Goal: Entertainment & Leisure: Browse casually

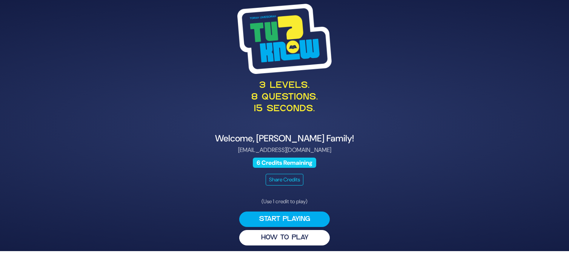
scroll to position [3, 0]
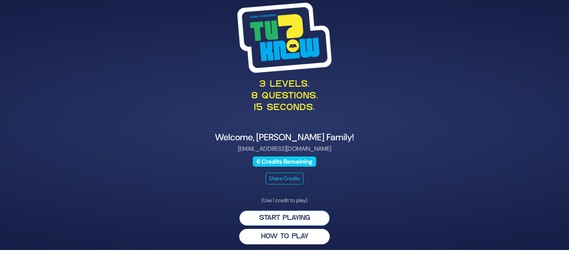
click at [288, 217] on button "Start Playing" at bounding box center [284, 218] width 91 height 15
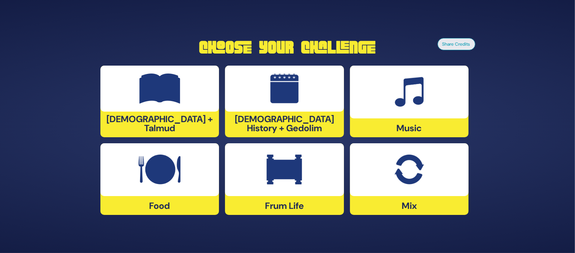
drag, startPoint x: 302, startPoint y: 103, endPoint x: 302, endPoint y: 96, distance: 6.8
click at [302, 96] on div at bounding box center [284, 89] width 119 height 46
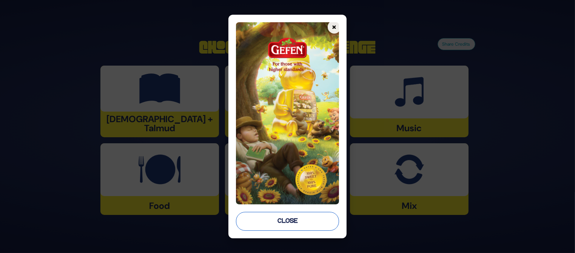
click at [296, 222] on button "Close" at bounding box center [287, 221] width 103 height 19
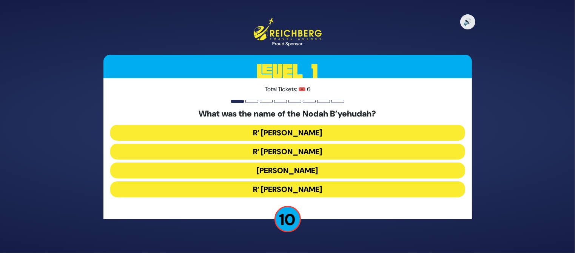
click at [293, 126] on button "R’ Yechezkel" at bounding box center [287, 133] width 355 height 16
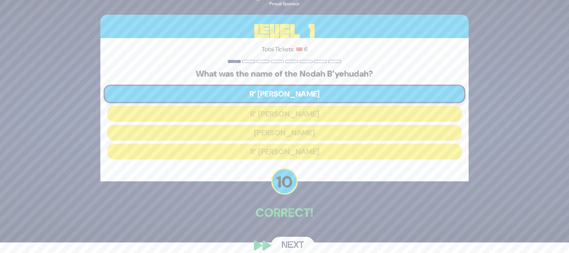
scroll to position [20, 0]
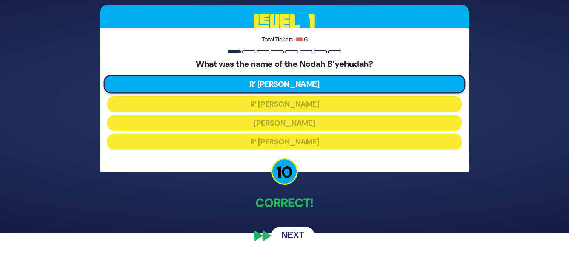
click at [288, 233] on button "Next" at bounding box center [293, 235] width 44 height 17
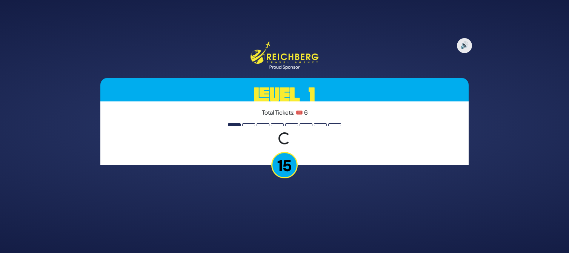
scroll to position [0, 0]
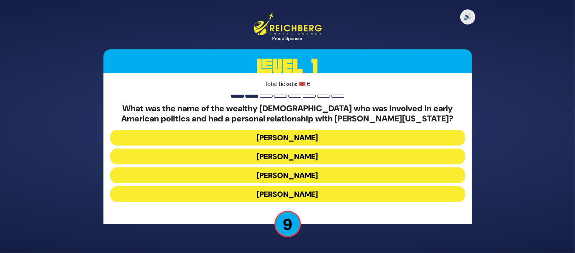
click at [330, 143] on button "Judah Touro" at bounding box center [287, 138] width 355 height 16
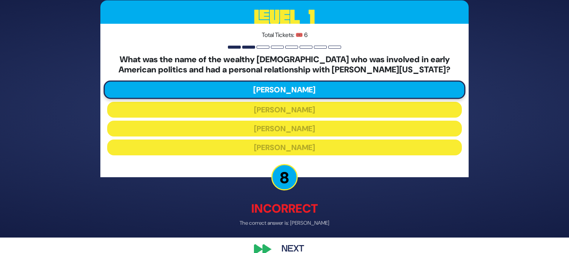
scroll to position [29, 0]
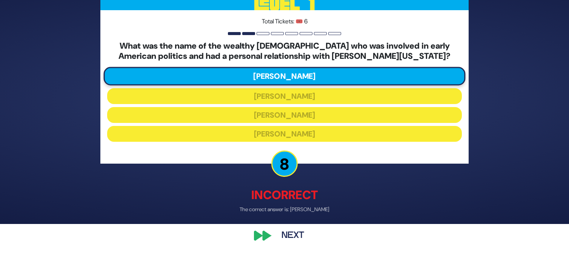
click at [299, 234] on button "Next" at bounding box center [293, 236] width 44 height 17
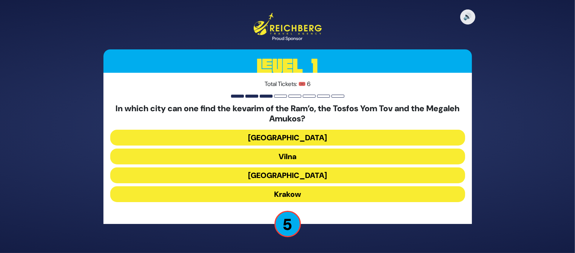
click at [303, 195] on button "Krakow" at bounding box center [287, 194] width 355 height 16
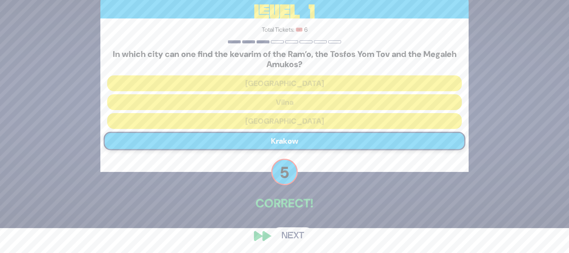
scroll to position [25, 0]
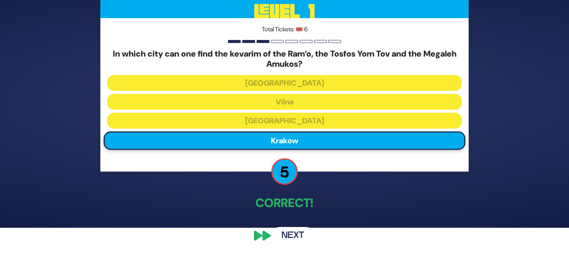
click at [293, 234] on button "Next" at bounding box center [293, 235] width 44 height 17
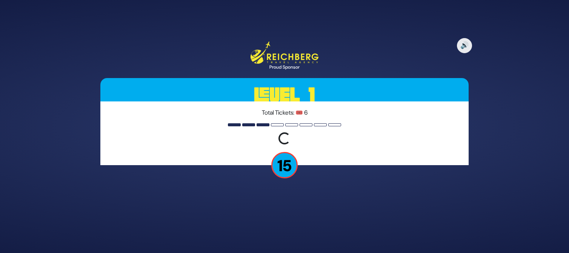
scroll to position [0, 0]
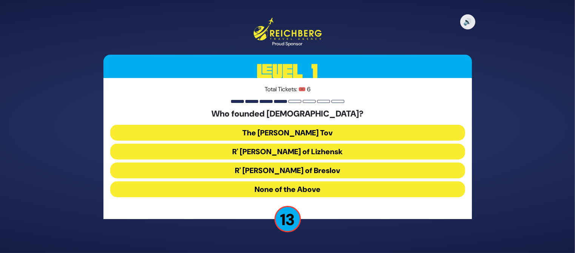
click at [294, 131] on button "The Baal Shem Tov" at bounding box center [287, 133] width 355 height 16
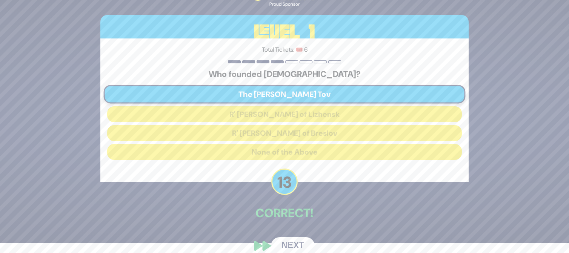
scroll to position [20, 0]
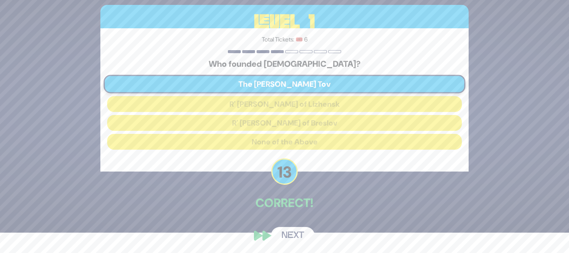
click at [296, 234] on button "Next" at bounding box center [293, 235] width 44 height 17
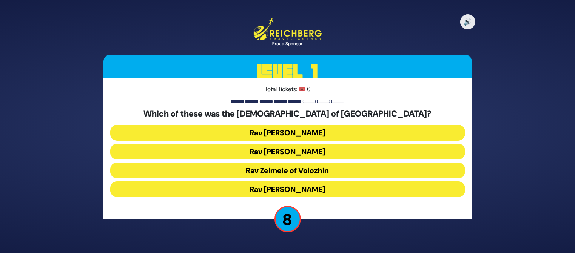
click at [294, 154] on button "Rav Refoel Shapiro" at bounding box center [287, 152] width 355 height 16
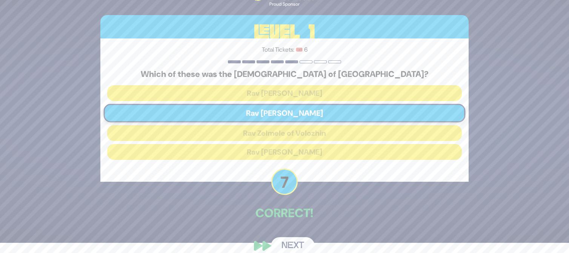
scroll to position [20, 0]
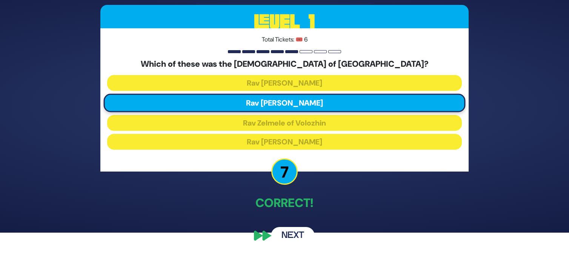
click at [299, 232] on button "Next" at bounding box center [293, 235] width 44 height 17
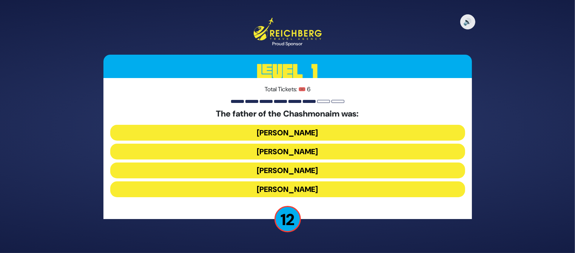
click at [309, 134] on button "Mattisyahu Kohein Gadol" at bounding box center [287, 133] width 355 height 16
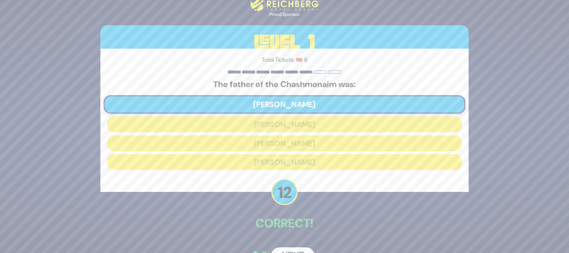
scroll to position [20, 0]
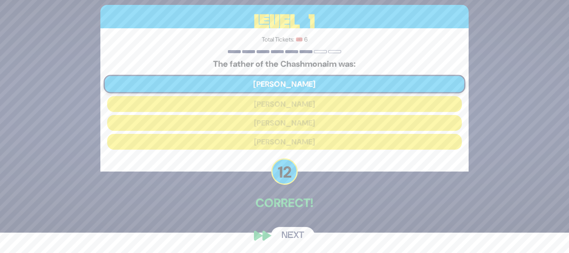
click at [283, 239] on button "Next" at bounding box center [293, 235] width 44 height 17
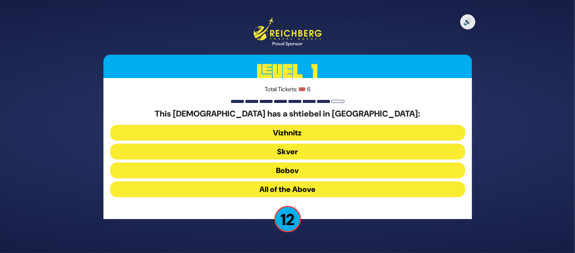
click at [296, 189] on button "All of the Above" at bounding box center [287, 190] width 355 height 16
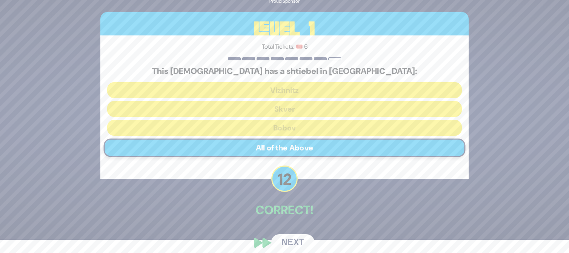
scroll to position [20, 0]
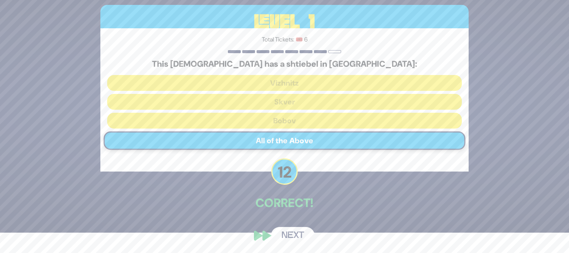
click at [293, 233] on button "Next" at bounding box center [293, 235] width 44 height 17
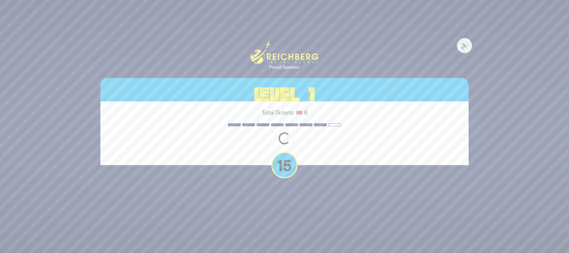
scroll to position [0, 0]
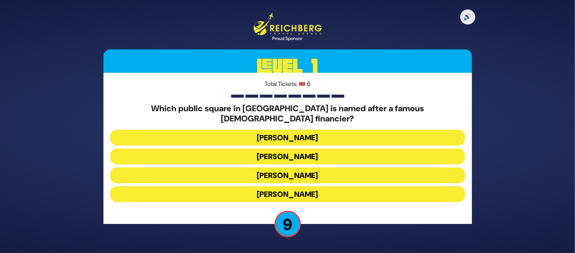
click at [299, 135] on button "Kikar Herzl" at bounding box center [287, 138] width 355 height 16
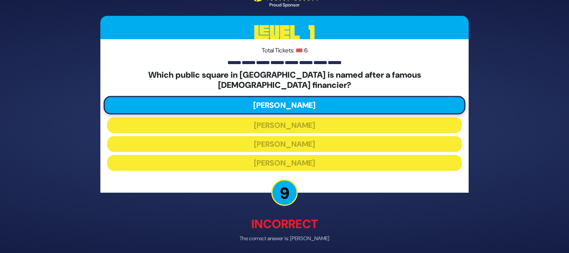
scroll to position [24, 0]
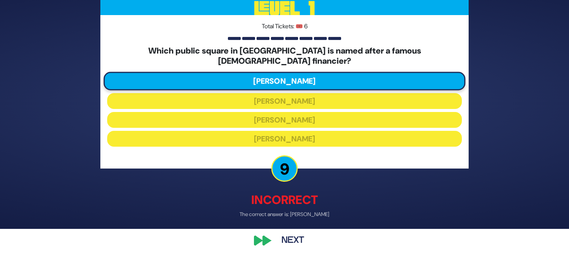
click at [294, 233] on button "Next" at bounding box center [293, 240] width 44 height 17
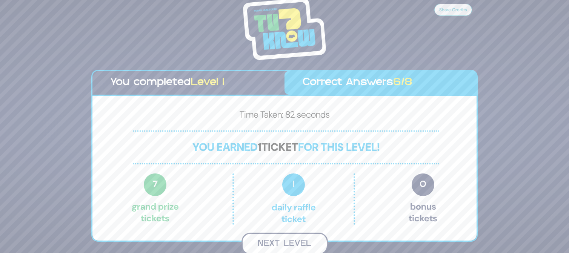
click at [302, 246] on button "Next Level" at bounding box center [285, 244] width 86 height 22
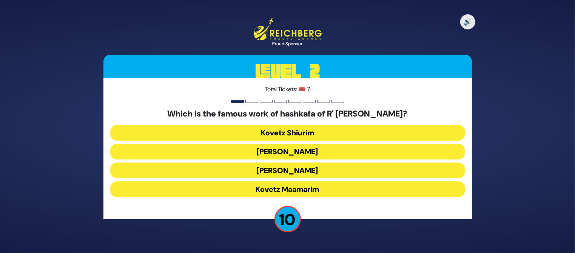
click at [380, 133] on button "Kovetz Shiurim" at bounding box center [287, 133] width 355 height 16
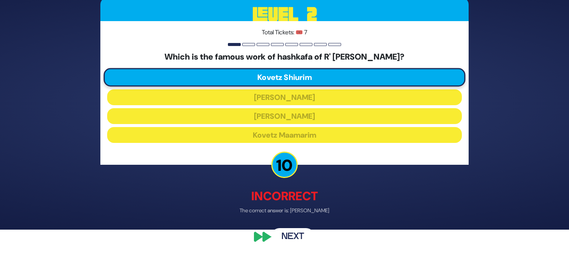
scroll to position [24, 0]
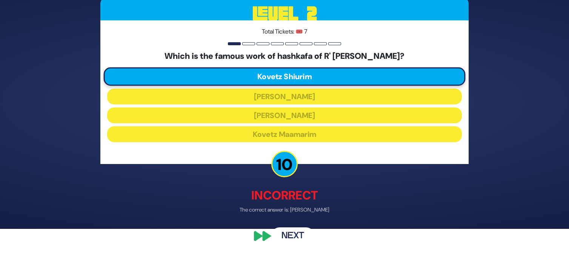
click at [289, 232] on button "Next" at bounding box center [293, 235] width 44 height 17
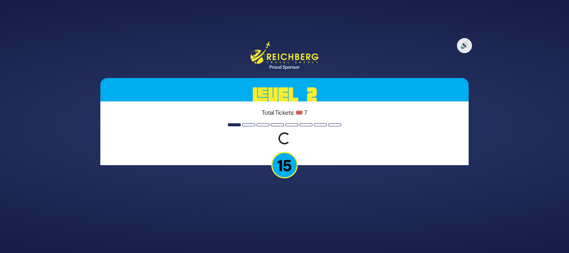
scroll to position [0, 0]
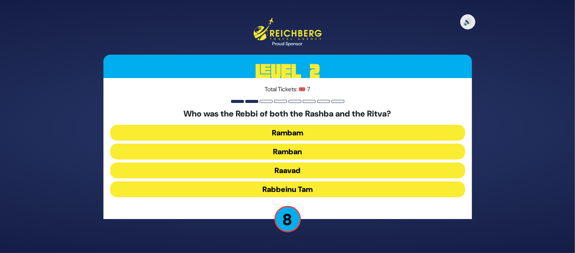
click at [297, 172] on button "Raavad" at bounding box center [287, 171] width 355 height 16
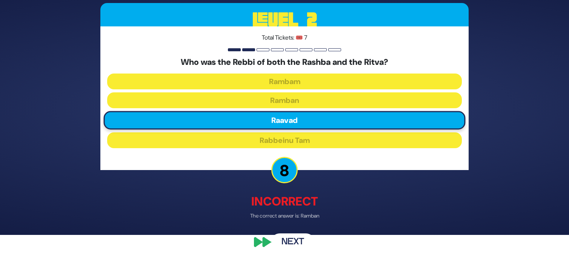
scroll to position [24, 0]
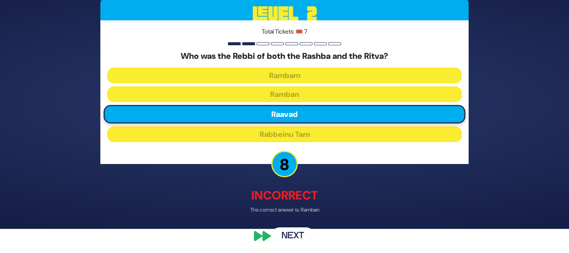
click at [297, 237] on button "Next" at bounding box center [293, 235] width 44 height 17
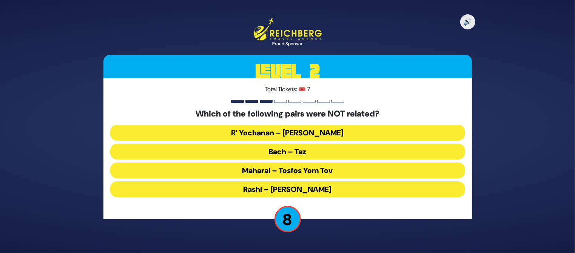
click at [294, 165] on button "Maharal – Tosfos Yom Tov" at bounding box center [287, 171] width 355 height 16
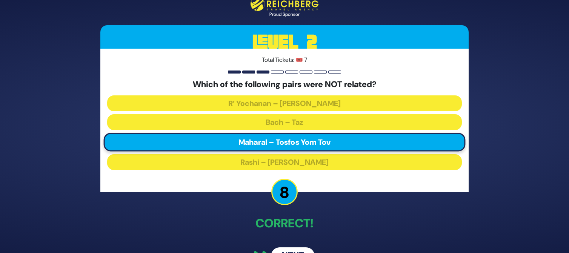
scroll to position [20, 0]
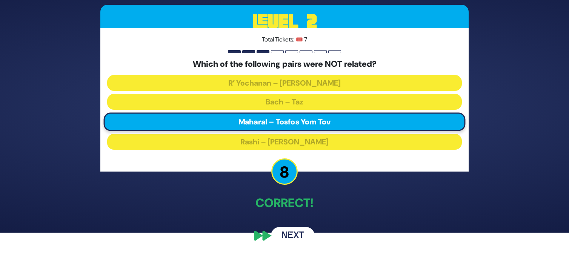
click at [296, 237] on button "Next" at bounding box center [293, 235] width 44 height 17
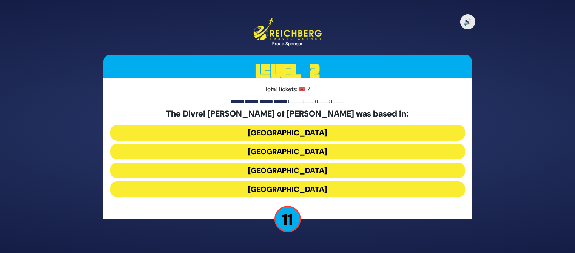
click at [313, 189] on button "Galicia" at bounding box center [287, 190] width 355 height 16
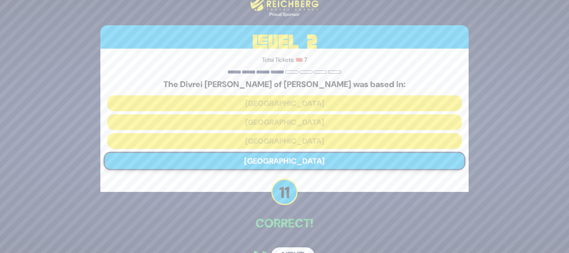
click at [567, 70] on div "🔊 Proud Sponsor Level 2 Total Tickets: 🎟️ 7 The Divrei Chaim of Sanz was based …" at bounding box center [284, 126] width 569 height 253
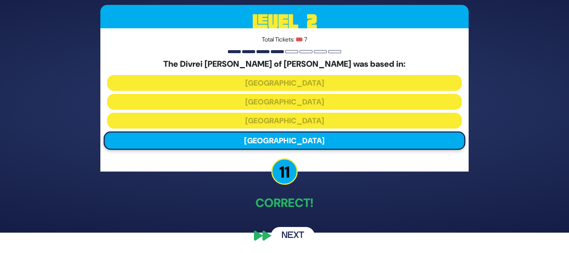
click at [302, 229] on button "Next" at bounding box center [293, 235] width 44 height 17
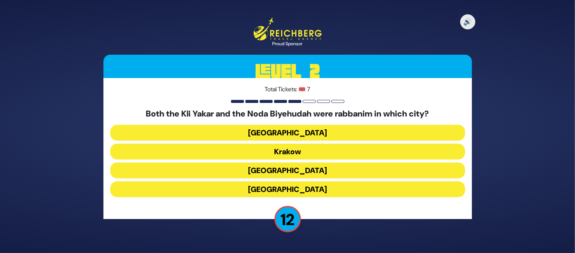
click at [290, 186] on button "Prague" at bounding box center [287, 190] width 355 height 16
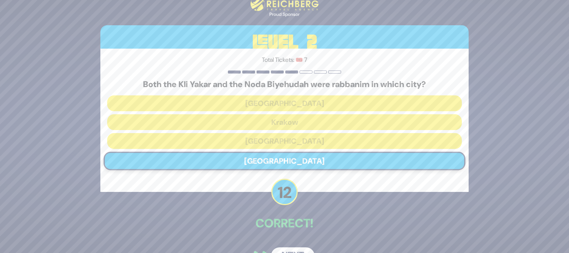
scroll to position [20, 0]
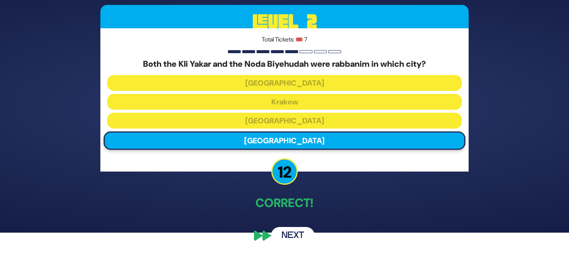
click at [290, 237] on button "Next" at bounding box center [293, 235] width 44 height 17
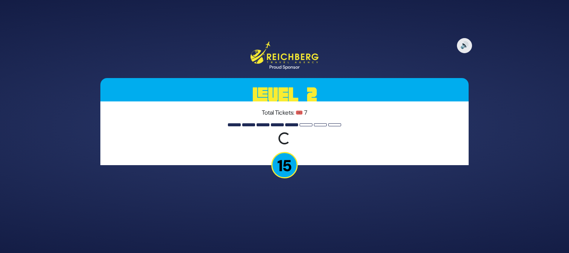
scroll to position [0, 0]
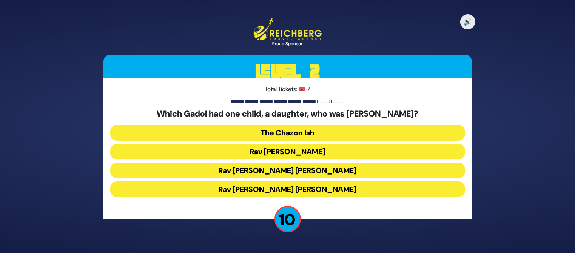
click at [308, 172] on button "Rav Chaim Ozer Grodzinski" at bounding box center [287, 171] width 355 height 16
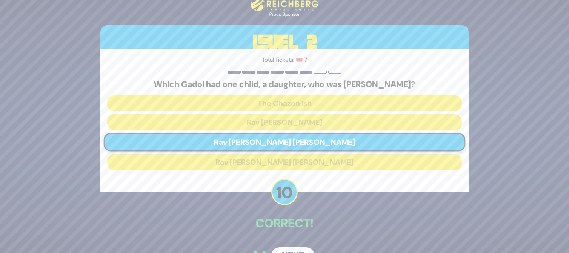
scroll to position [20, 0]
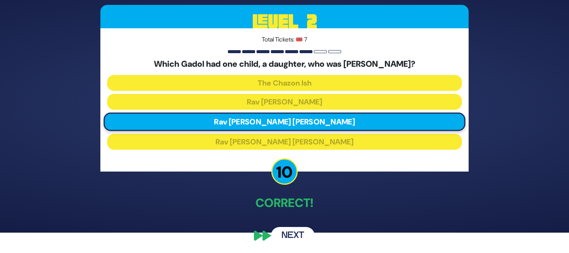
click at [294, 232] on button "Next" at bounding box center [293, 235] width 44 height 17
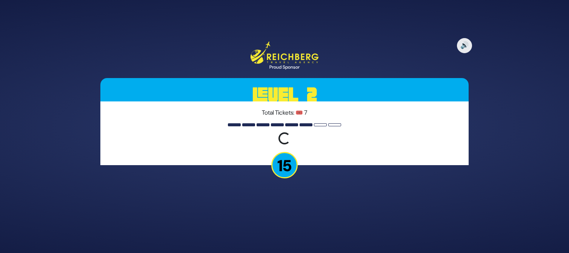
scroll to position [0, 0]
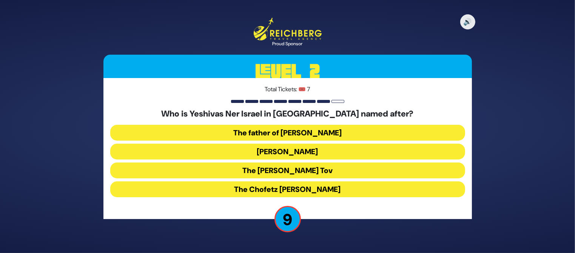
click at [322, 129] on button "The father of Rabbi Herman Neuberger" at bounding box center [287, 133] width 355 height 16
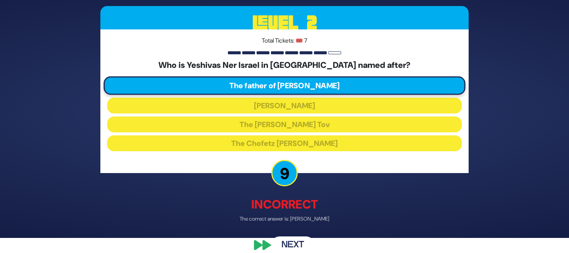
scroll to position [24, 0]
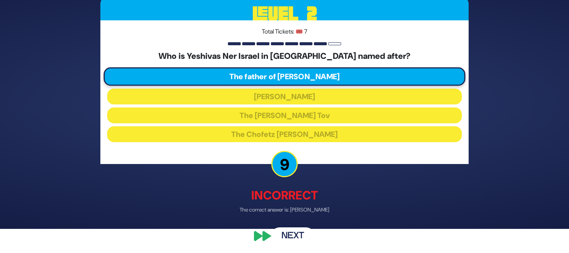
click at [290, 236] on button "Next" at bounding box center [293, 235] width 44 height 17
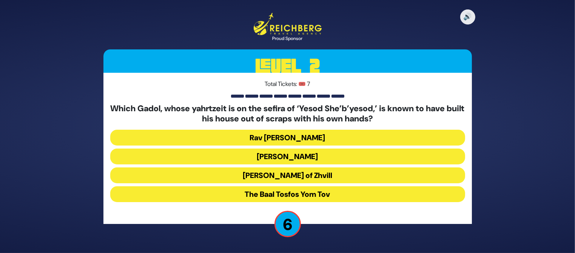
click at [321, 176] on button "Rav Shlomke of Zhvill" at bounding box center [287, 176] width 355 height 16
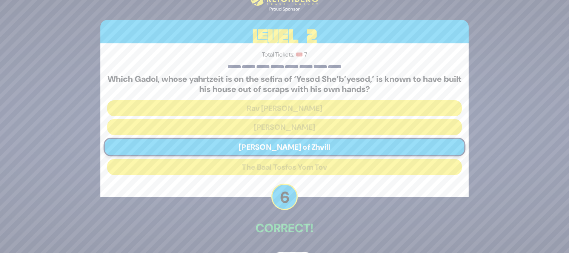
scroll to position [25, 0]
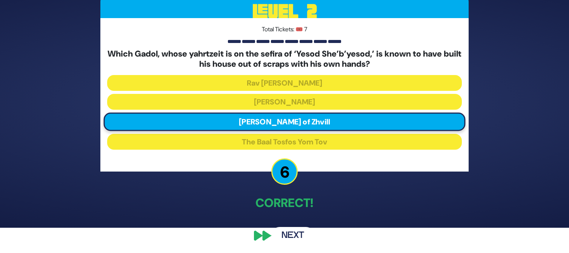
click at [303, 233] on button "Next" at bounding box center [293, 235] width 44 height 17
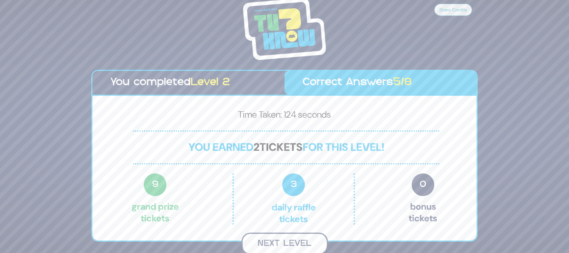
click at [280, 238] on button "Next Level" at bounding box center [285, 244] width 86 height 22
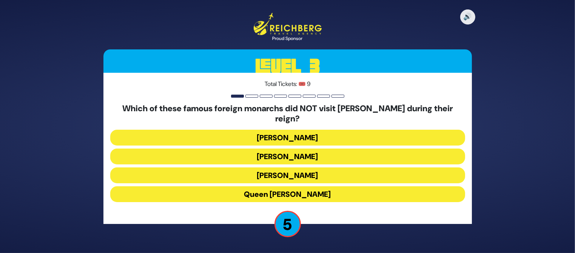
drag, startPoint x: 294, startPoint y: 169, endPoint x: 36, endPoint y: 234, distance: 266.2
click at [59, 236] on div "🔊 Proud Sponsor Level 3 Total Tickets: 🎟️ 9 Which of these famous foreign monar…" at bounding box center [287, 126] width 575 height 253
click at [245, 169] on button "Napoleon Bonaparte" at bounding box center [287, 176] width 355 height 16
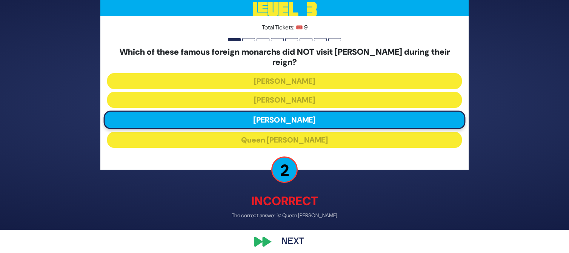
scroll to position [24, 0]
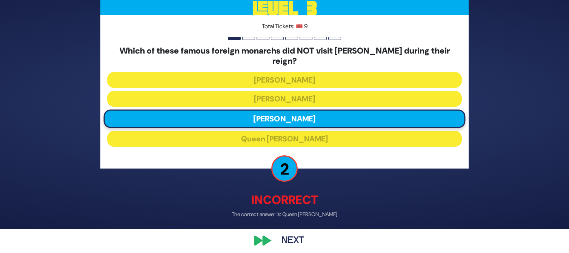
click at [288, 236] on button "Next" at bounding box center [293, 240] width 44 height 17
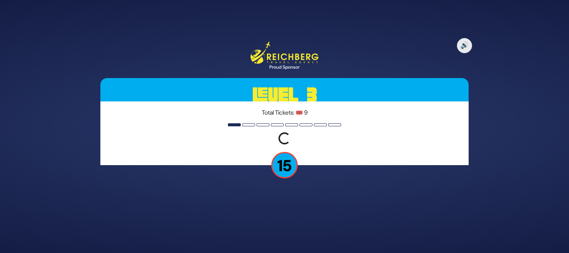
scroll to position [0, 0]
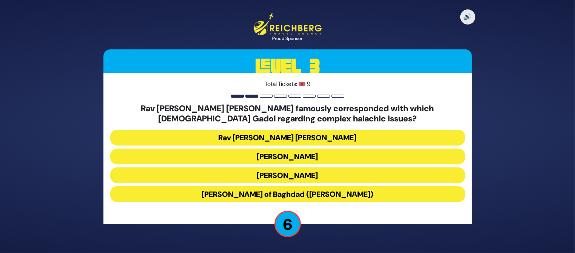
click at [332, 157] on button "Rav Yaakov Shaul Elyashar" at bounding box center [287, 157] width 355 height 16
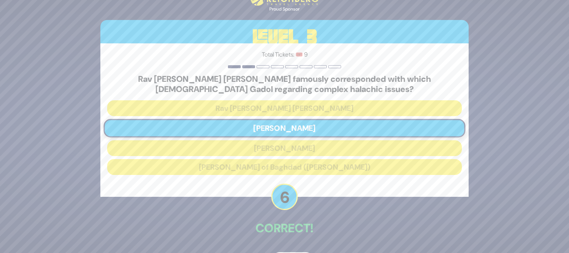
drag, startPoint x: 568, startPoint y: 97, endPoint x: 570, endPoint y: 115, distance: 18.9
click at [569, 115] on html "🔊 Proud Sponsor Level 3 Total Tickets: 🎟️ 9 Rav Chaim Ozer Grodzinski famously …" at bounding box center [284, 126] width 569 height 253
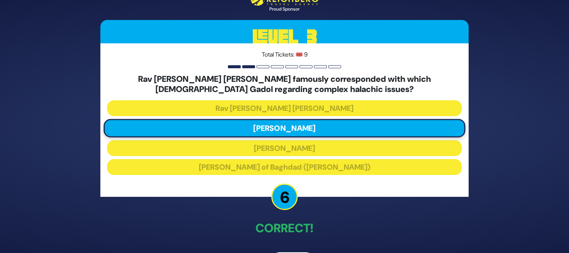
scroll to position [25, 0]
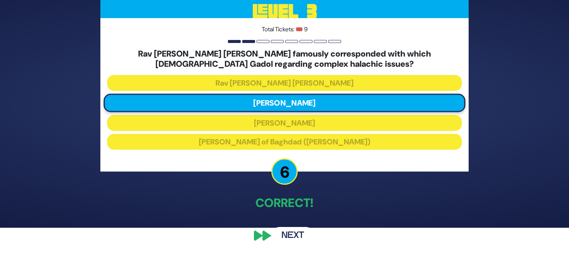
click at [295, 234] on button "Next" at bounding box center [293, 235] width 44 height 17
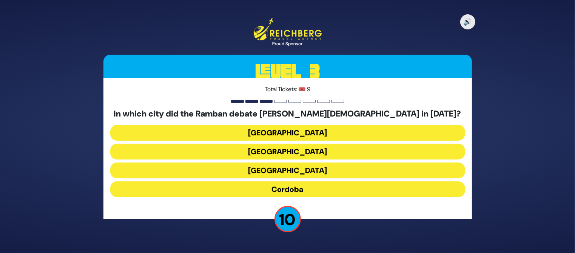
click at [316, 134] on button "Toledo" at bounding box center [287, 133] width 355 height 16
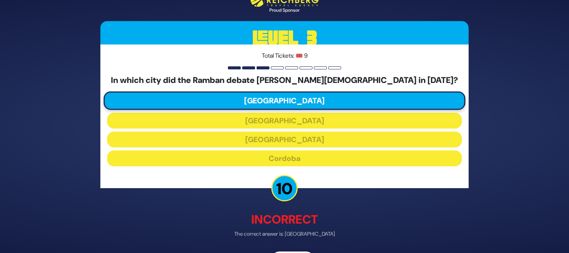
scroll to position [16, 0]
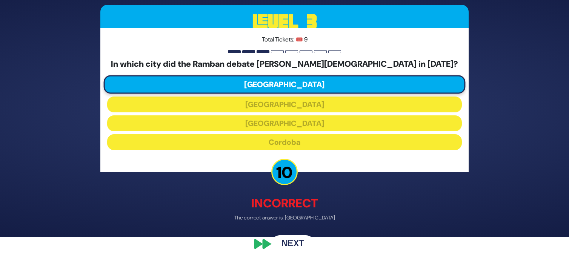
click at [287, 242] on button "Next" at bounding box center [293, 243] width 44 height 17
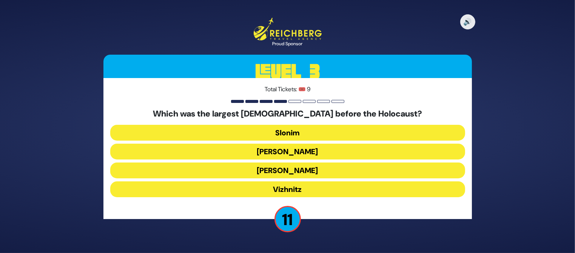
click at [330, 172] on button "Aleksander" at bounding box center [287, 171] width 355 height 16
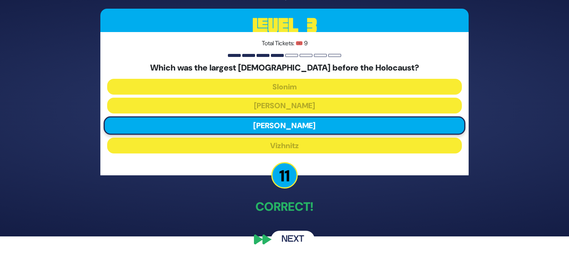
scroll to position [20, 0]
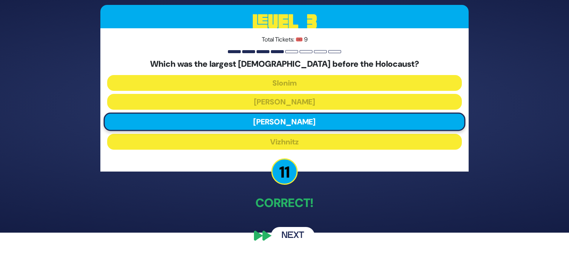
click at [297, 237] on button "Next" at bounding box center [293, 235] width 44 height 17
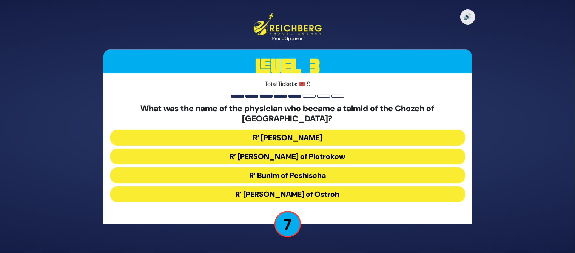
click at [317, 153] on button "R’ Chaim David Bernhard of Piotrokow" at bounding box center [287, 157] width 355 height 16
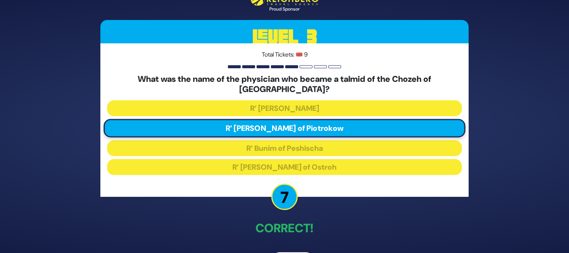
scroll to position [20, 0]
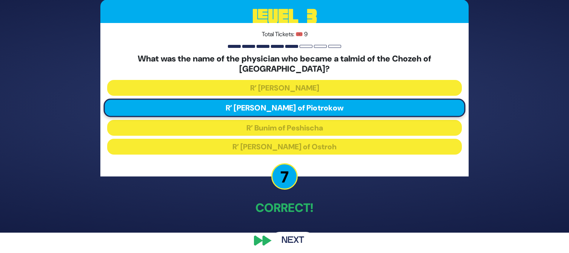
click at [288, 232] on button "Next" at bounding box center [293, 240] width 44 height 17
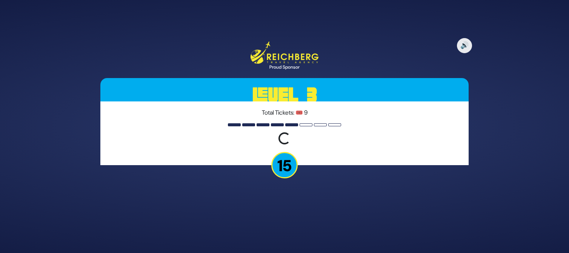
scroll to position [0, 0]
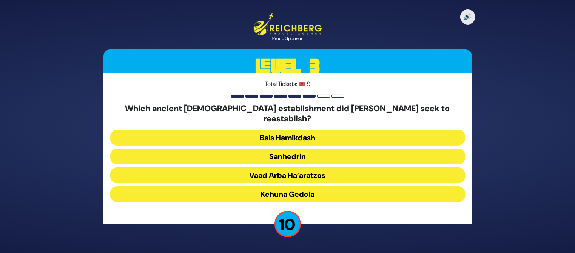
click at [292, 149] on button "Sanhedrin" at bounding box center [287, 157] width 355 height 16
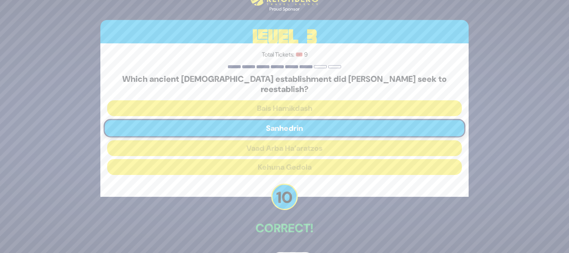
scroll to position [20, 0]
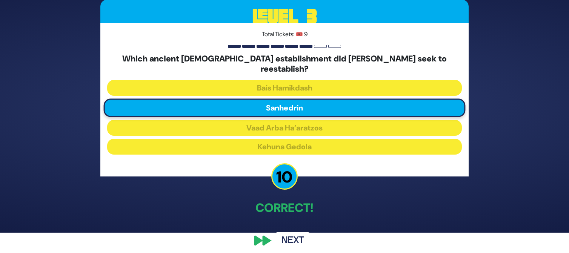
click at [292, 233] on button "Next" at bounding box center [293, 240] width 44 height 17
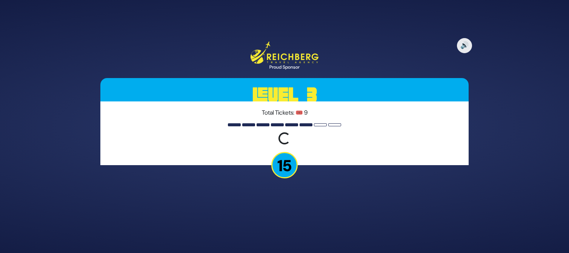
scroll to position [0, 0]
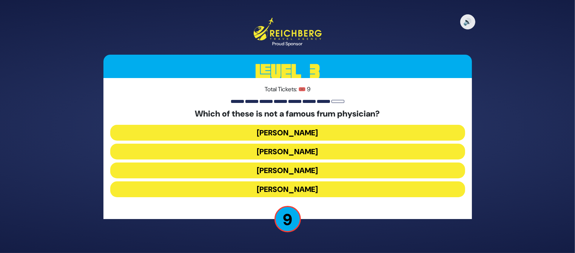
click at [295, 169] on button "Dr. Fryshman" at bounding box center [287, 171] width 355 height 16
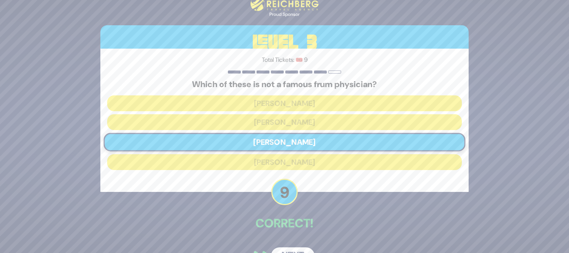
scroll to position [20, 0]
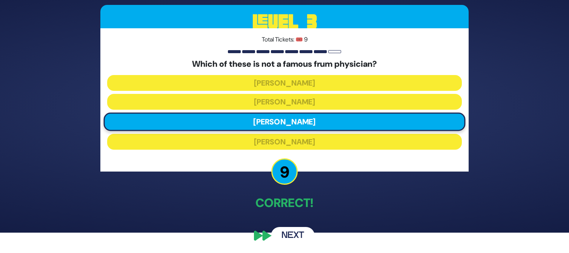
click at [293, 237] on button "Next" at bounding box center [293, 235] width 44 height 17
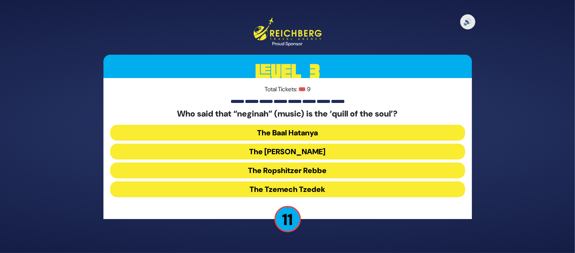
click at [335, 133] on button "The Baal Hatanya" at bounding box center [287, 133] width 355 height 16
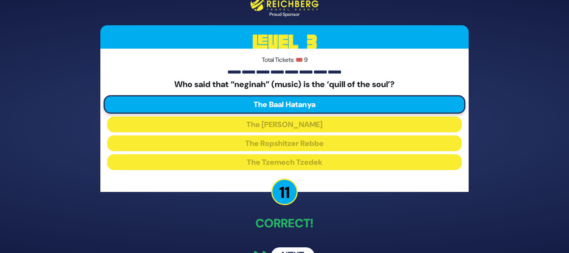
scroll to position [20, 0]
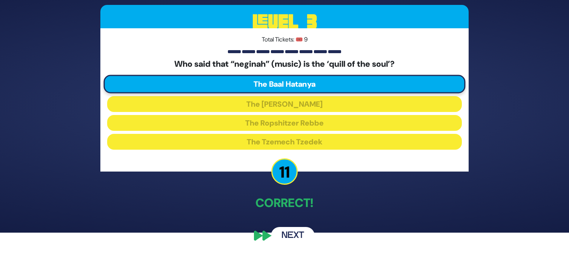
click at [291, 238] on button "Next" at bounding box center [293, 235] width 44 height 17
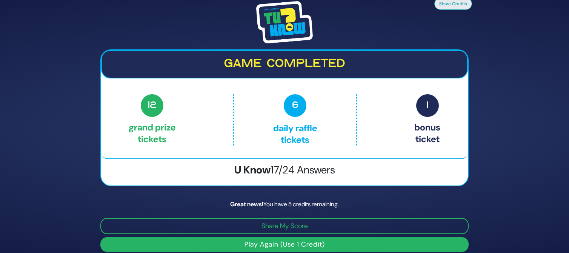
scroll to position [7, 0]
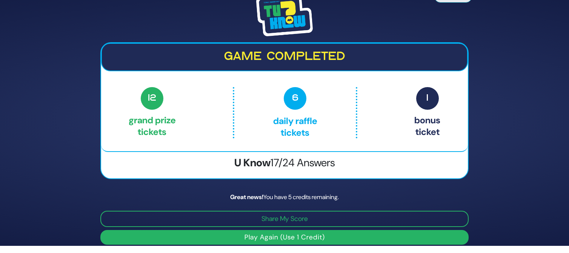
click at [333, 237] on button "Play Again (Use 1 Credit)" at bounding box center [284, 237] width 368 height 15
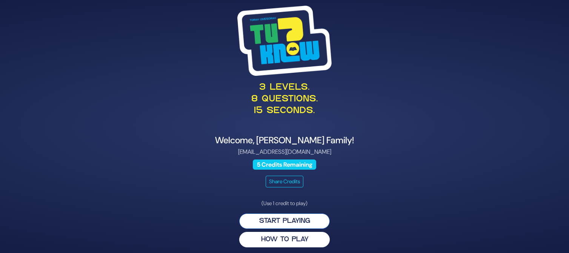
click at [302, 222] on button "Start Playing" at bounding box center [284, 221] width 91 height 15
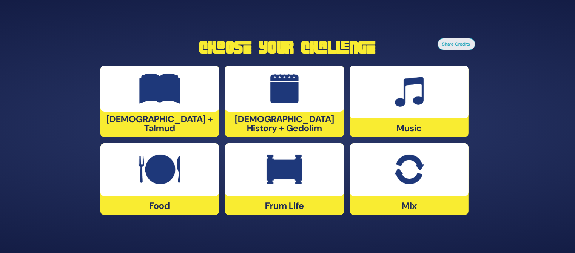
click at [417, 118] on div at bounding box center [409, 92] width 119 height 53
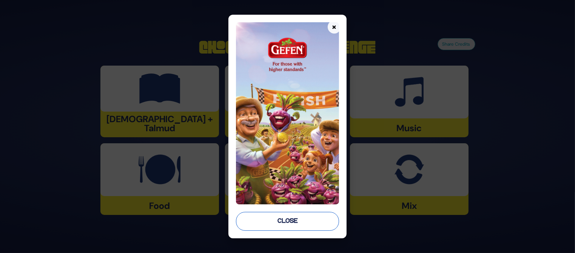
click at [300, 227] on button "Close" at bounding box center [287, 221] width 103 height 19
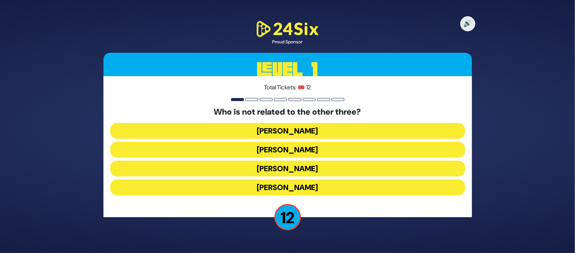
click at [325, 187] on button "Shie Fried" at bounding box center [287, 188] width 355 height 16
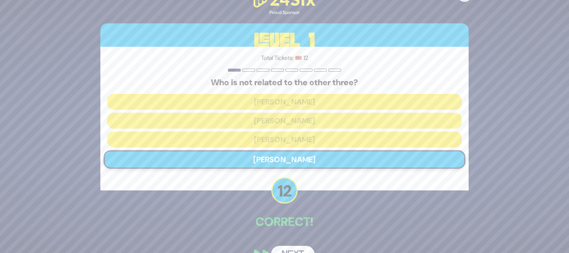
click at [301, 248] on button "Next" at bounding box center [293, 254] width 44 height 17
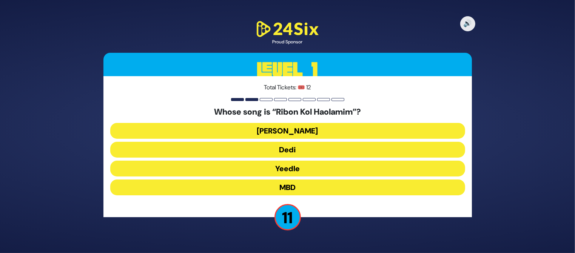
click at [329, 133] on button "Beri Weber" at bounding box center [287, 131] width 355 height 16
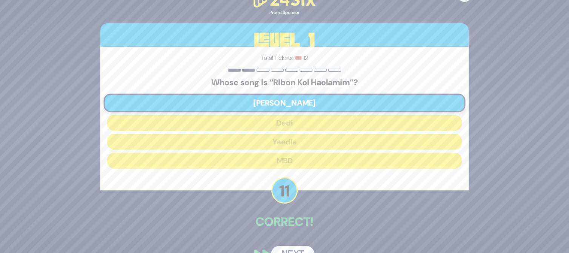
click at [296, 246] on button "Next" at bounding box center [293, 254] width 44 height 17
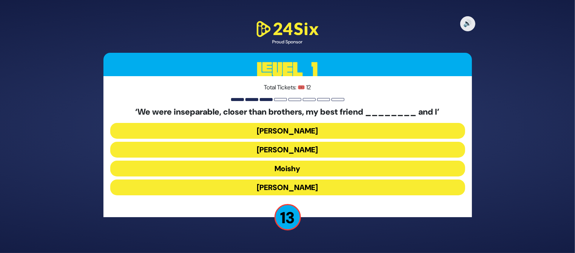
click at [296, 246] on div "🔊 Proud Sponsor Level 1 Total Tickets: 🎟️ 12 ‘We were inseparable, closer than …" at bounding box center [287, 126] width 575 height 253
click at [321, 188] on button "Sammy" at bounding box center [287, 188] width 355 height 16
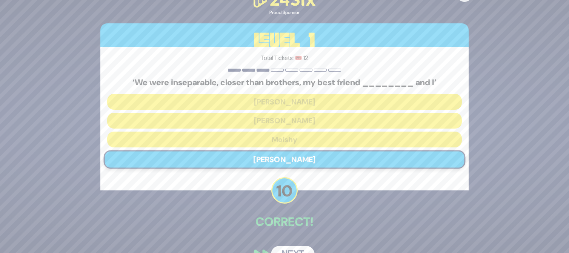
click at [287, 248] on button "Next" at bounding box center [293, 254] width 44 height 17
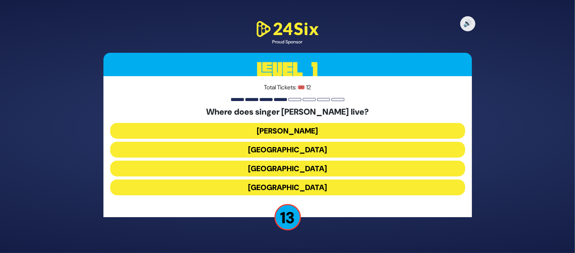
click at [294, 183] on button "England" at bounding box center [287, 188] width 355 height 16
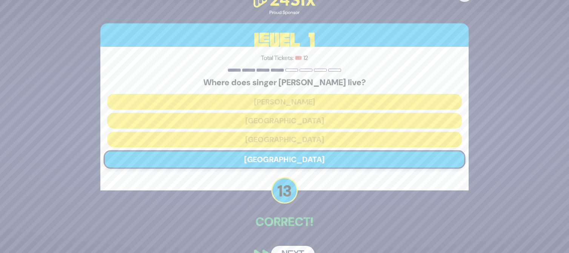
click at [289, 247] on button "Next" at bounding box center [293, 254] width 44 height 17
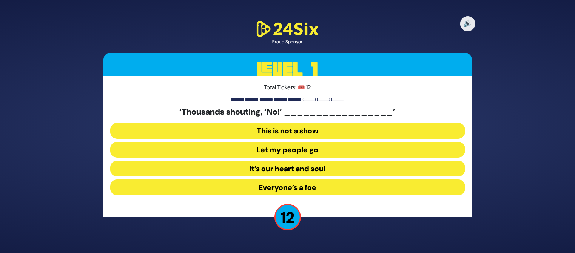
click at [338, 150] on button "Let my people go" at bounding box center [287, 150] width 355 height 16
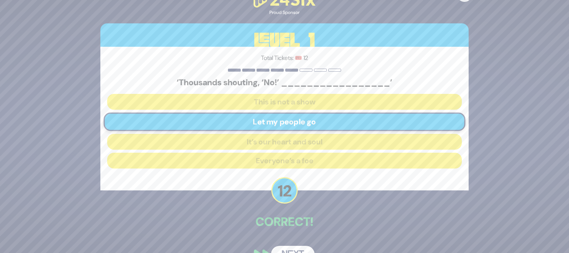
click at [286, 249] on button "Next" at bounding box center [293, 254] width 44 height 17
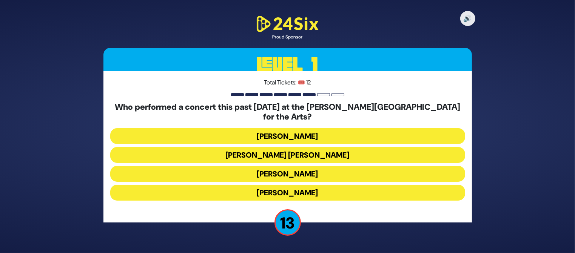
click at [288, 188] on button "Ishay Ribo" at bounding box center [287, 193] width 355 height 16
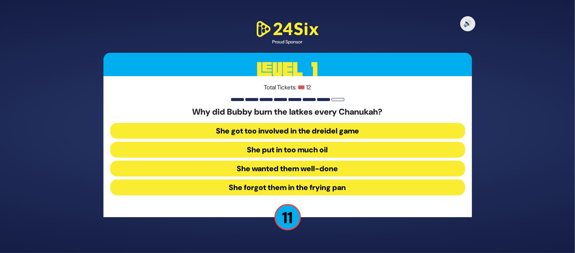
click at [317, 188] on button "She forgot them in the frying pan" at bounding box center [287, 188] width 355 height 16
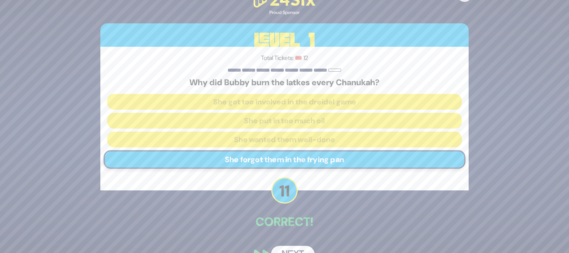
click at [284, 249] on button "Next" at bounding box center [293, 254] width 44 height 17
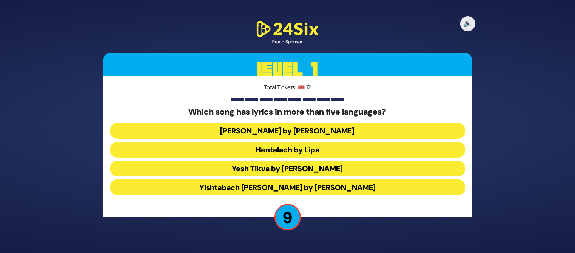
click at [305, 150] on button "Hentalach by Lipa" at bounding box center [287, 150] width 355 height 16
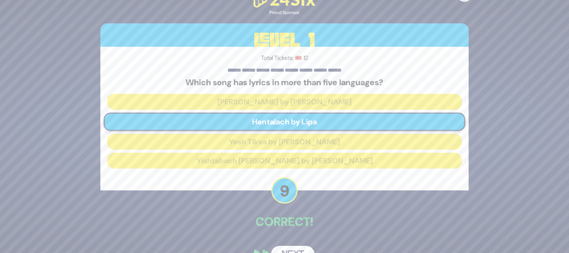
click at [288, 249] on button "Next" at bounding box center [293, 254] width 44 height 17
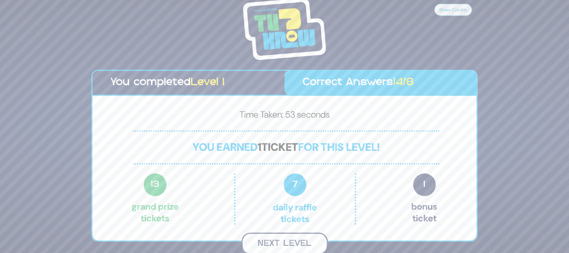
click at [291, 242] on button "Next Level" at bounding box center [285, 244] width 86 height 22
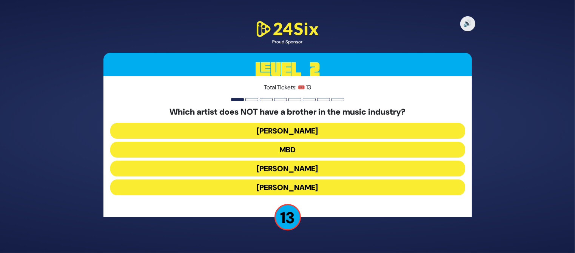
click at [309, 188] on button "Avraham Fried" at bounding box center [287, 188] width 355 height 16
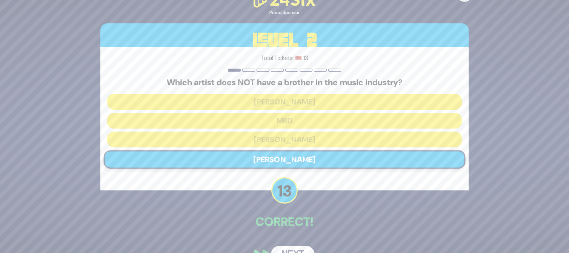
click at [285, 250] on button "Next" at bounding box center [293, 254] width 44 height 17
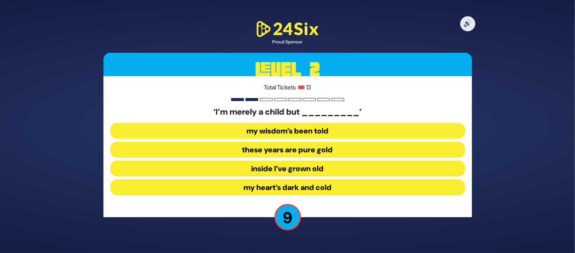
click at [317, 172] on button "inside I’ve grown old" at bounding box center [287, 169] width 355 height 16
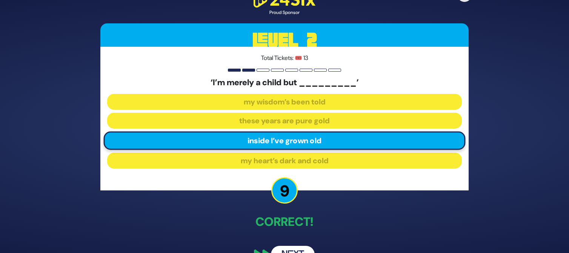
click at [286, 246] on button "Next" at bounding box center [293, 254] width 44 height 17
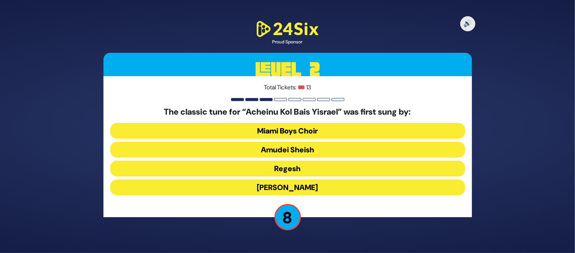
click at [312, 170] on button "Regesh" at bounding box center [287, 169] width 355 height 16
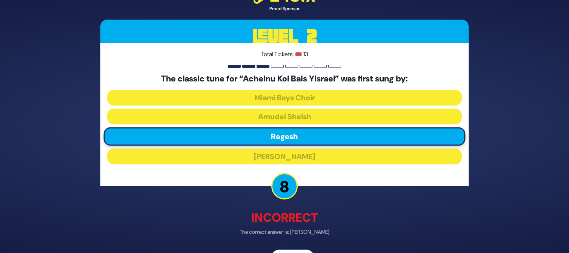
scroll to position [23, 0]
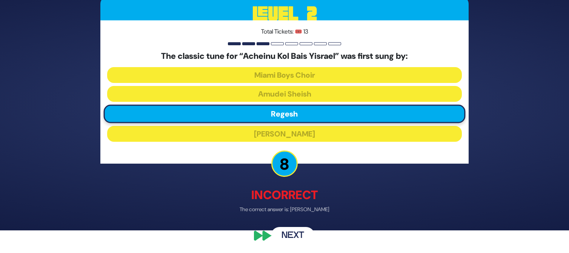
click at [287, 230] on button "Next" at bounding box center [293, 235] width 44 height 17
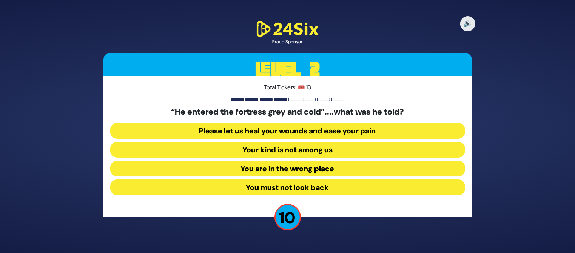
click at [298, 149] on button "Your kind is not among us" at bounding box center [287, 150] width 355 height 16
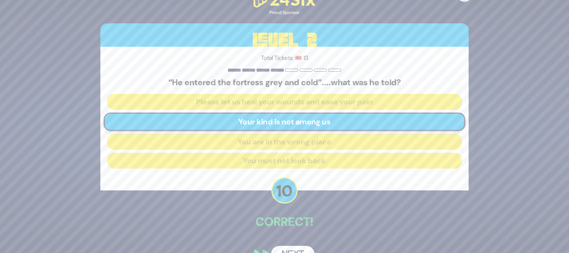
click at [290, 248] on button "Next" at bounding box center [293, 254] width 44 height 17
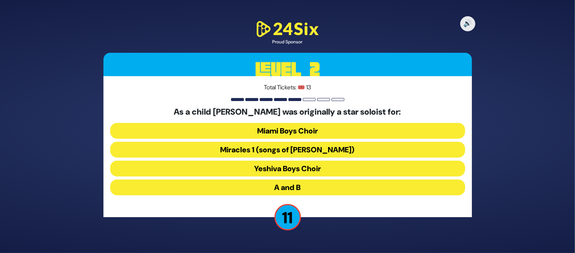
click at [325, 148] on button "Miracles 1 (songs of C. Neuhaus)" at bounding box center [287, 150] width 355 height 16
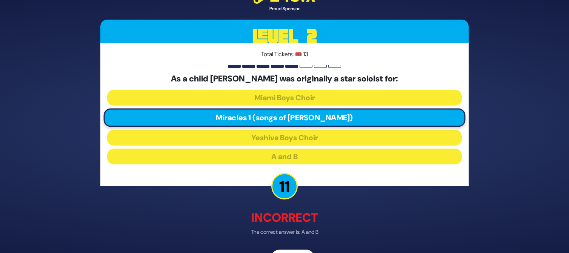
click at [294, 249] on div "🔊 Proud Sponsor Level 2 Total Tickets: 🎟️ 13 As a child Dovid Perlman was origi…" at bounding box center [284, 126] width 386 height 299
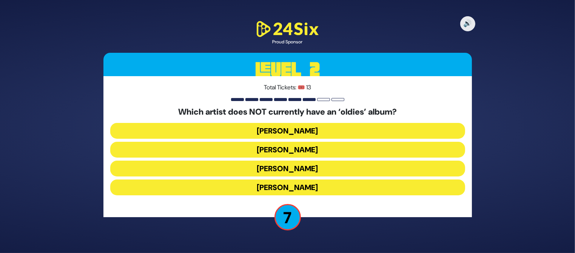
click at [325, 146] on button "Mordechai Shapiro" at bounding box center [287, 150] width 355 height 16
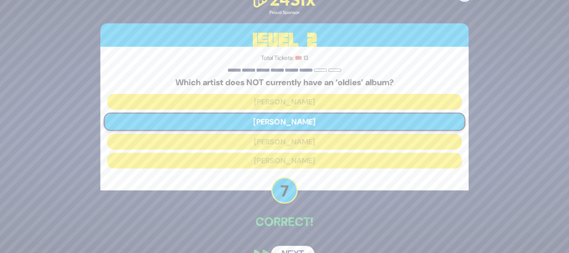
click at [292, 248] on button "Next" at bounding box center [293, 254] width 44 height 17
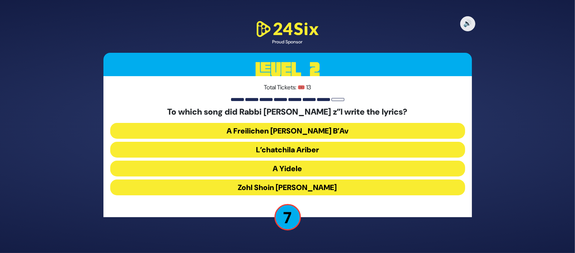
click at [288, 185] on button "Zohl Shoin Zein Di Geula" at bounding box center [287, 188] width 355 height 16
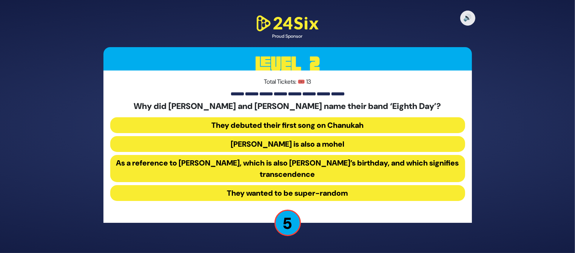
click at [332, 173] on button "As a reference to Shemini Atzeres, which is also Shmuel’s birthday, and which s…" at bounding box center [287, 168] width 355 height 27
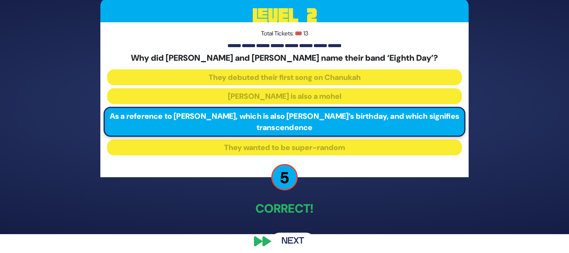
scroll to position [23, 0]
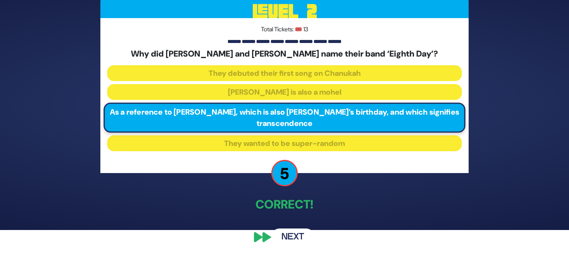
click at [283, 234] on button "Next" at bounding box center [293, 237] width 44 height 17
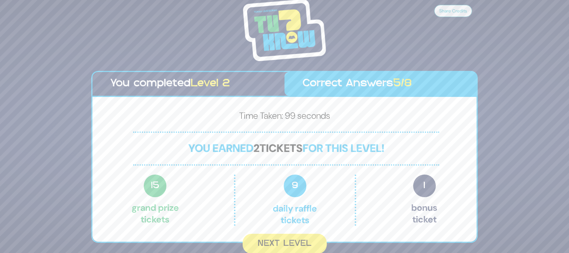
click at [283, 234] on button "Next Level" at bounding box center [285, 244] width 84 height 20
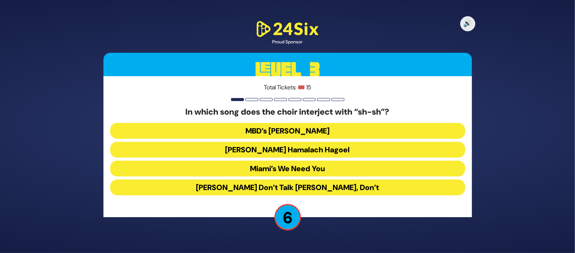
click at [330, 169] on button "Miami’s We Need You" at bounding box center [287, 169] width 355 height 16
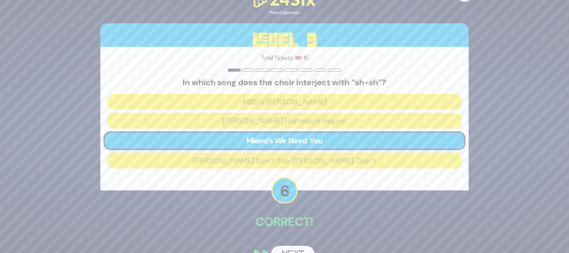
click at [294, 246] on button "Next" at bounding box center [293, 254] width 44 height 17
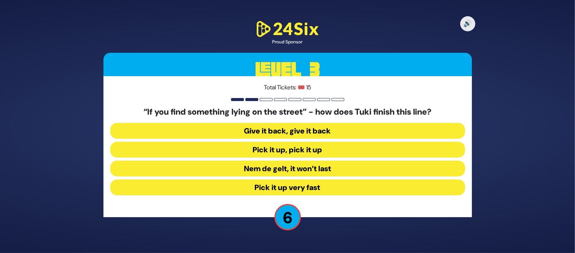
click at [306, 152] on button "Pick it up, pick it up" at bounding box center [287, 150] width 355 height 16
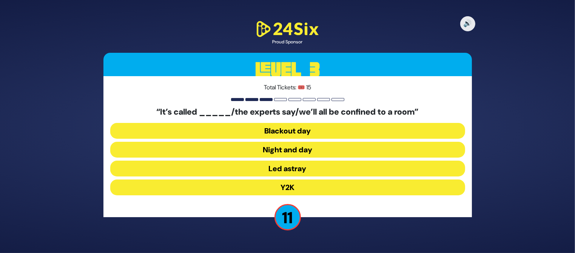
click at [308, 188] on button "Y2K" at bounding box center [287, 188] width 355 height 16
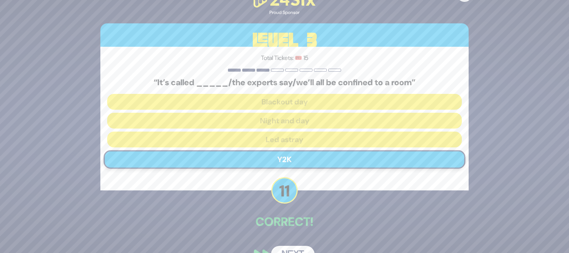
click at [293, 246] on button "Next" at bounding box center [293, 254] width 44 height 17
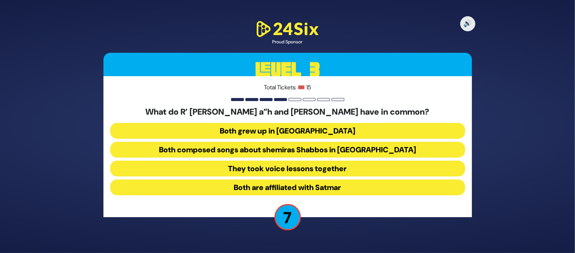
click at [353, 149] on button "Both composed songs about shemiras Shabbos in America" at bounding box center [287, 150] width 355 height 16
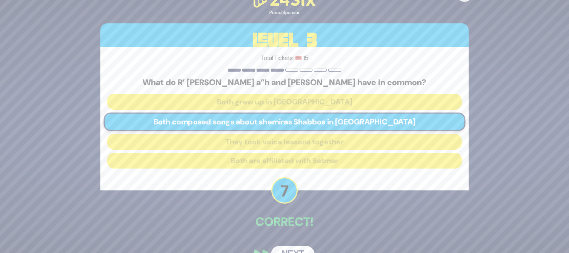
click at [290, 250] on button "Next" at bounding box center [293, 254] width 44 height 17
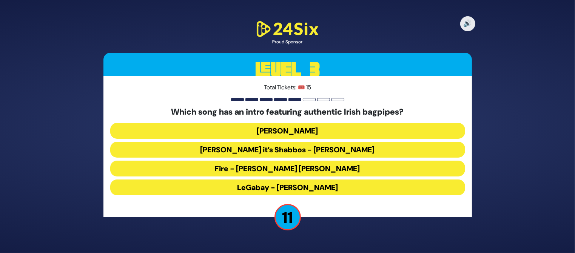
click at [288, 188] on button "LeGabay - Dovid Gabay" at bounding box center [287, 188] width 355 height 16
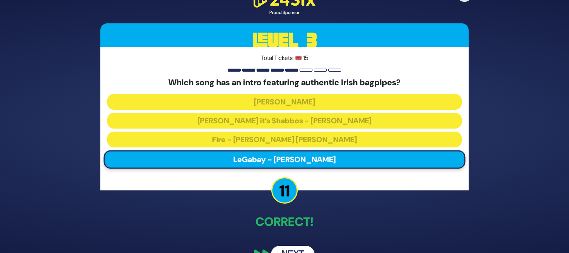
click at [290, 251] on button "Next" at bounding box center [293, 254] width 44 height 17
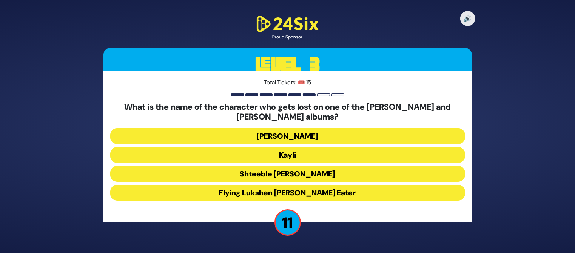
click at [325, 147] on button "Kayli" at bounding box center [287, 155] width 355 height 16
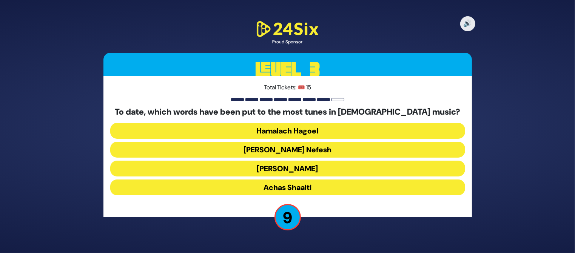
click at [206, 168] on button "Ani Maamin" at bounding box center [287, 169] width 355 height 16
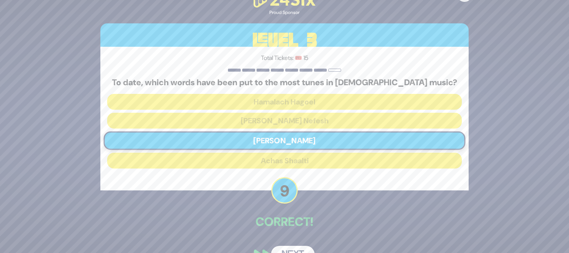
click at [286, 249] on button "Next" at bounding box center [293, 254] width 44 height 17
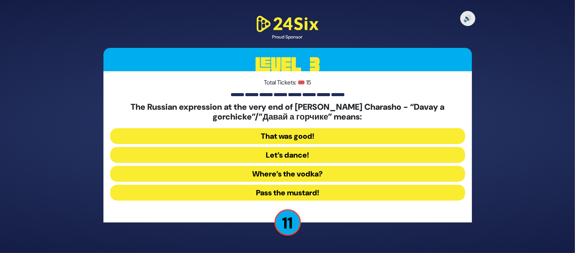
click at [311, 193] on button "Pass the mustard!" at bounding box center [287, 193] width 355 height 16
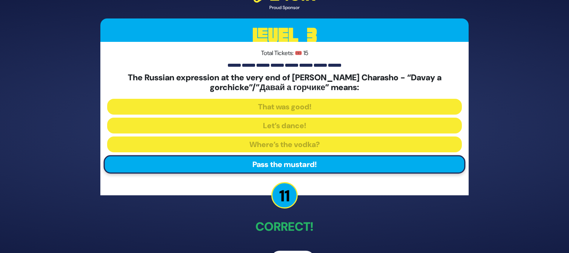
scroll to position [24, 0]
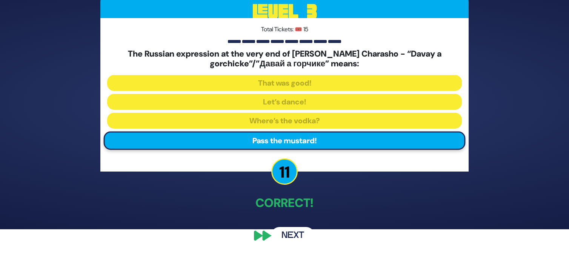
click at [292, 237] on button "Next" at bounding box center [293, 235] width 44 height 17
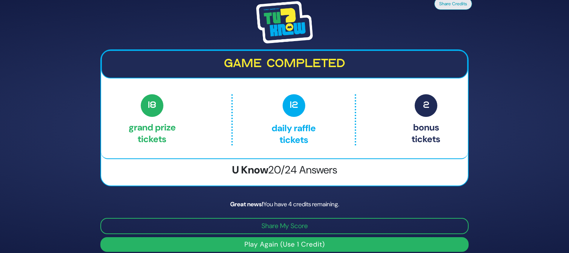
click at [301, 242] on button "Play Again (Use 1 Credit)" at bounding box center [284, 244] width 368 height 15
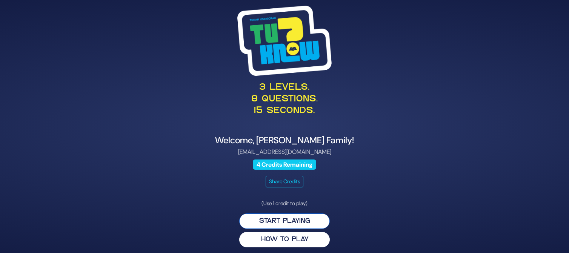
click at [304, 220] on button "Start Playing" at bounding box center [284, 221] width 91 height 15
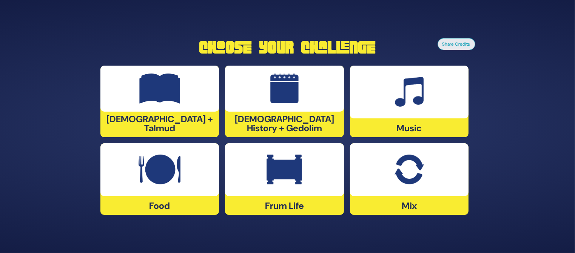
click at [421, 185] on div at bounding box center [409, 169] width 119 height 53
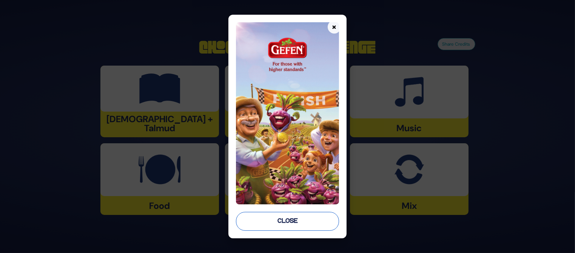
click at [298, 222] on button "Close" at bounding box center [287, 221] width 103 height 19
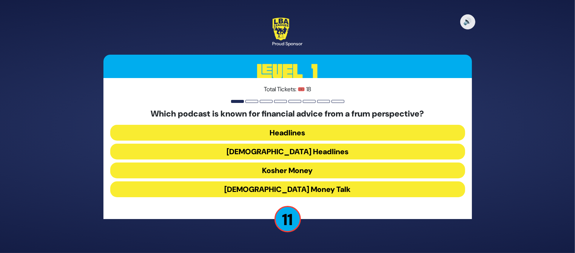
click at [297, 166] on button "Kosher Money" at bounding box center [287, 171] width 355 height 16
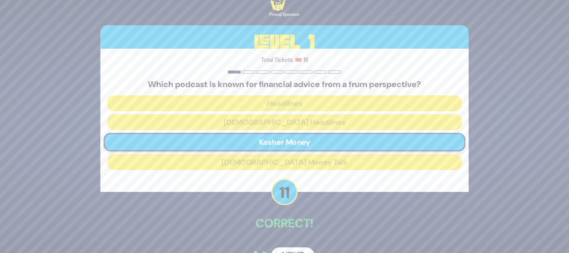
click at [289, 250] on button "Next" at bounding box center [293, 256] width 44 height 17
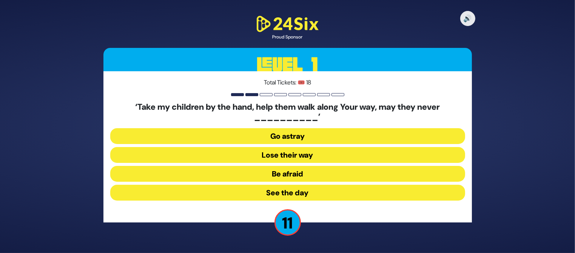
click at [324, 141] on button "Go astray" at bounding box center [287, 136] width 355 height 16
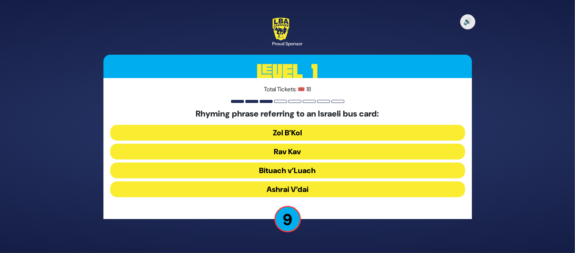
click at [308, 153] on button "Rav Kav" at bounding box center [287, 152] width 355 height 16
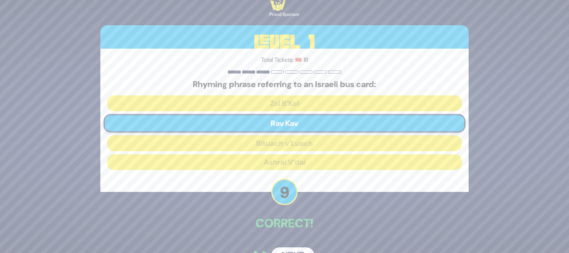
click at [285, 251] on button "Next" at bounding box center [293, 256] width 44 height 17
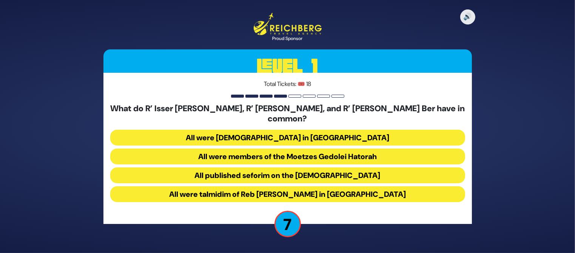
click at [309, 191] on button "All were talmidim of Reb Chaim Brisker in Volozhin" at bounding box center [287, 194] width 355 height 16
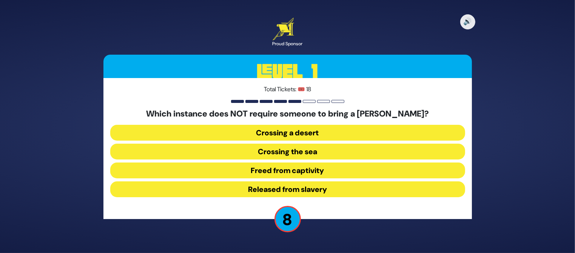
click at [310, 192] on button "Released from slavery" at bounding box center [287, 190] width 355 height 16
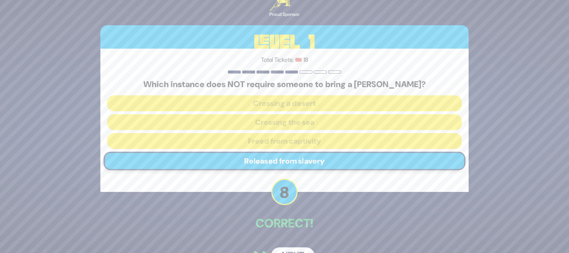
click at [290, 250] on button "Next" at bounding box center [293, 256] width 44 height 17
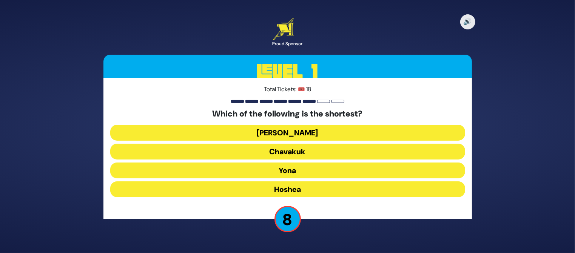
click at [317, 127] on button "Ovadia" at bounding box center [287, 133] width 355 height 16
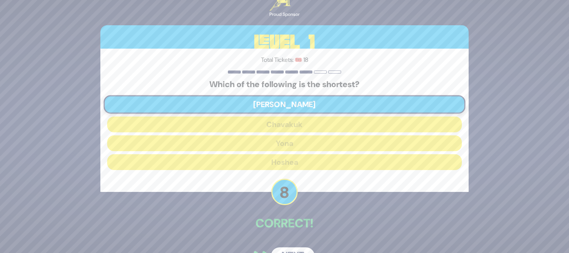
click at [286, 249] on button "Next" at bounding box center [293, 256] width 44 height 17
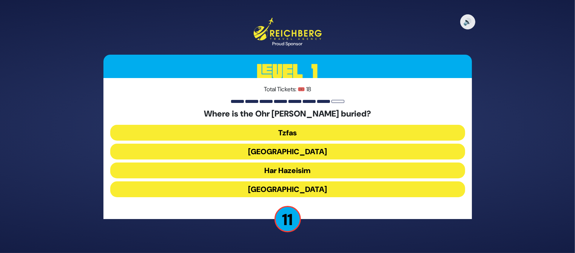
click at [316, 166] on button "Har Hazeisim" at bounding box center [287, 171] width 355 height 16
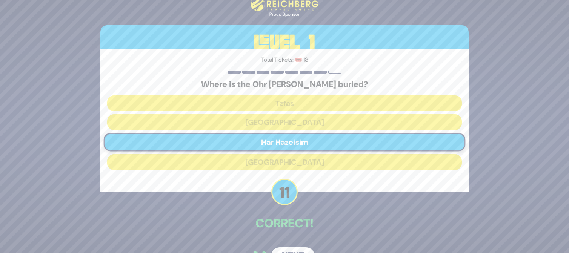
click at [283, 249] on button "Next" at bounding box center [293, 256] width 44 height 17
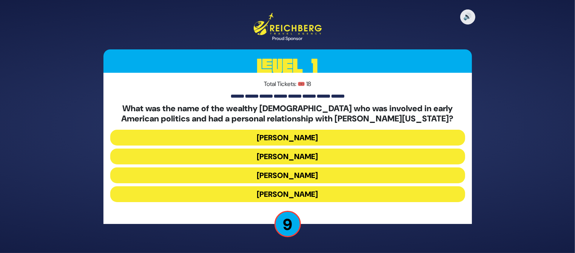
click at [264, 151] on button "Haym Salomon" at bounding box center [287, 157] width 355 height 16
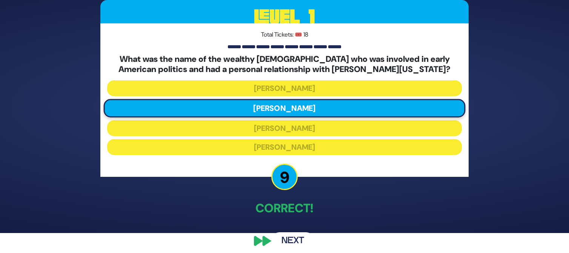
scroll to position [24, 0]
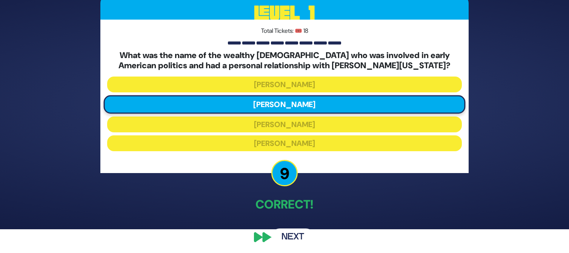
click at [277, 238] on button "Next" at bounding box center [293, 237] width 44 height 17
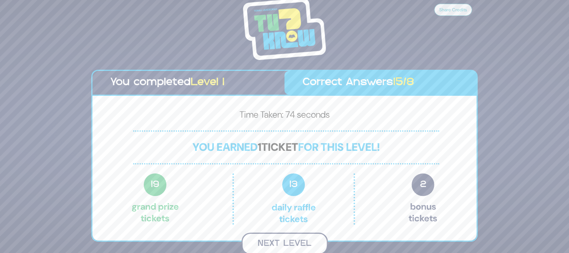
click at [287, 242] on button "Next Level" at bounding box center [285, 244] width 86 height 22
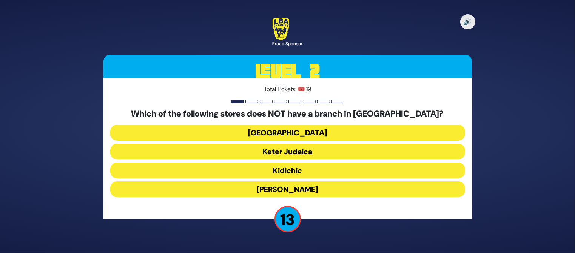
click at [300, 151] on button "Keter Judaica" at bounding box center [287, 152] width 355 height 16
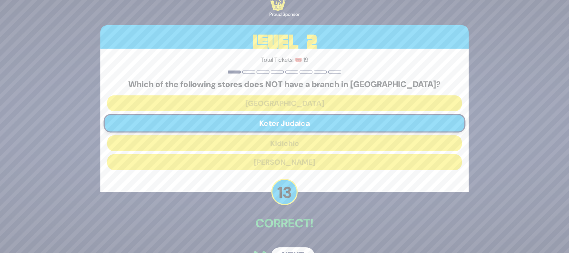
click at [287, 249] on button "Next" at bounding box center [293, 256] width 44 height 17
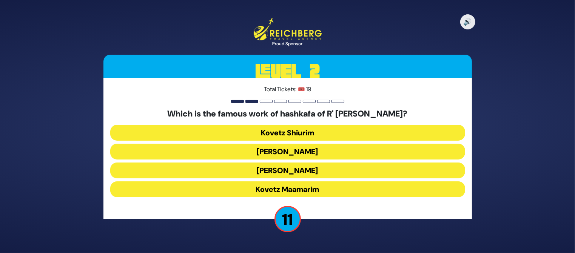
click at [309, 174] on button "Ikvisa DeMeshicha" at bounding box center [287, 171] width 355 height 16
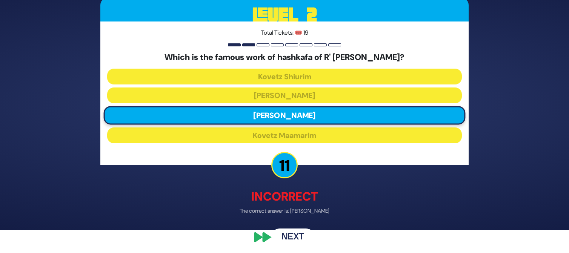
scroll to position [24, 0]
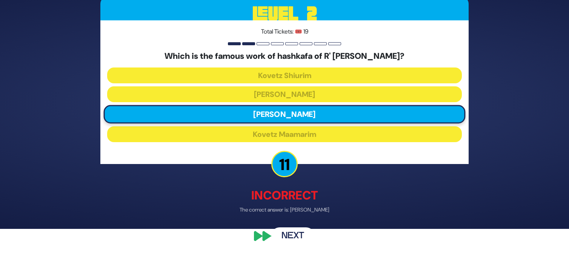
click at [293, 236] on button "Next" at bounding box center [293, 235] width 44 height 17
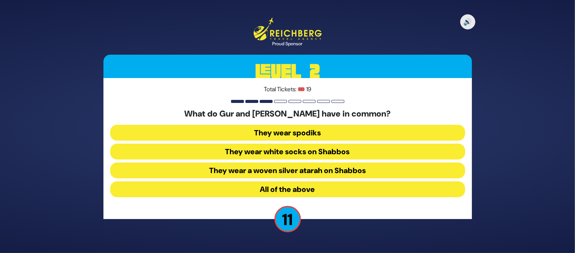
click at [317, 133] on button "They wear spodiks" at bounding box center [287, 133] width 355 height 16
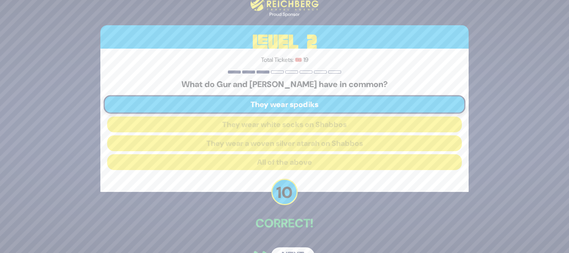
scroll to position [20, 0]
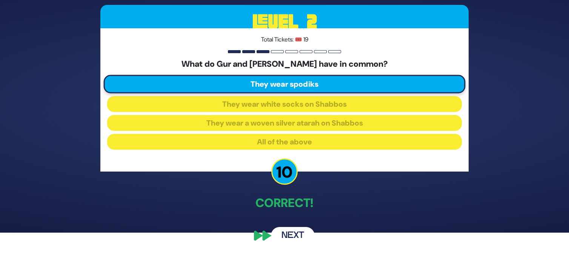
click at [280, 237] on button "Next" at bounding box center [293, 235] width 44 height 17
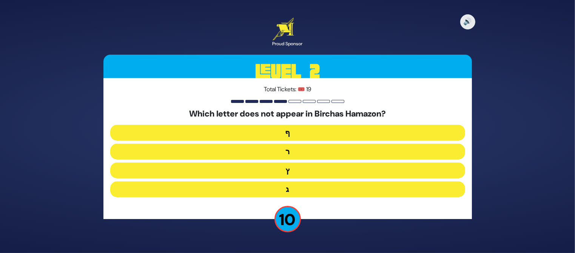
click at [297, 132] on button "ף" at bounding box center [287, 133] width 355 height 16
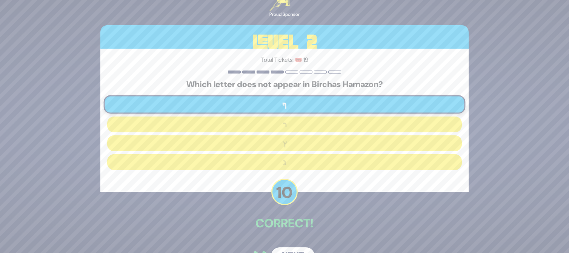
click at [289, 249] on button "Next" at bounding box center [293, 256] width 44 height 17
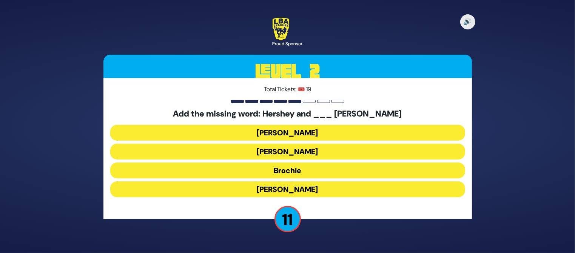
click at [296, 135] on button "Raizy" at bounding box center [287, 133] width 355 height 16
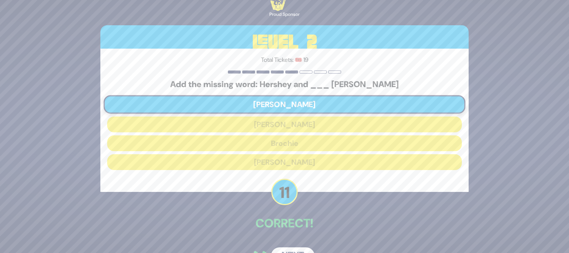
click at [290, 249] on button "Next" at bounding box center [293, 256] width 44 height 17
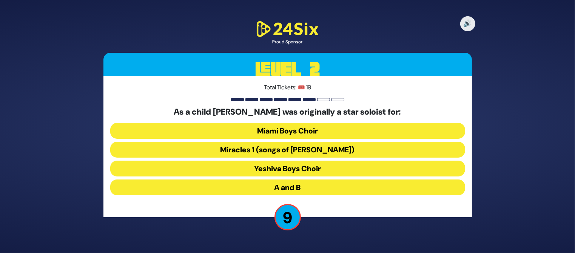
click at [306, 185] on button "A and B" at bounding box center [287, 188] width 355 height 16
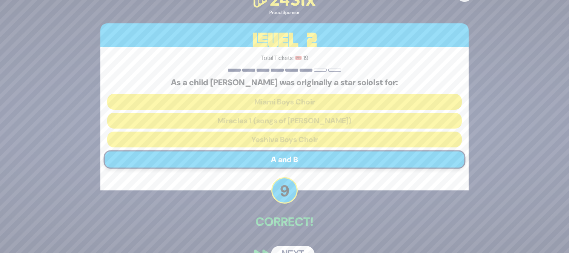
click at [285, 246] on button "Next" at bounding box center [293, 254] width 44 height 17
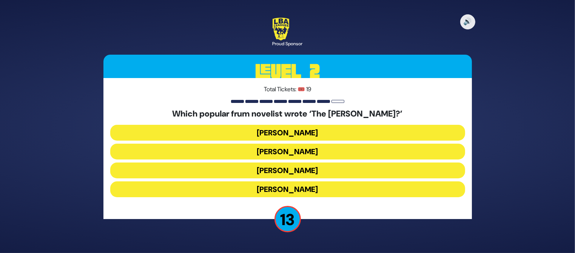
click at [313, 171] on button "Yair Weinstock" at bounding box center [287, 171] width 355 height 16
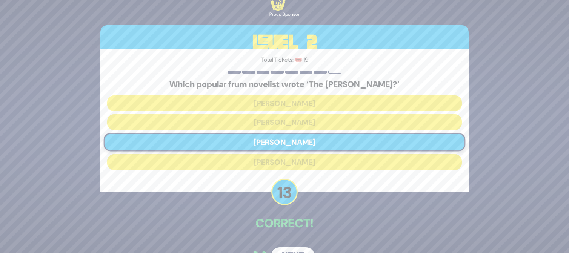
click at [289, 246] on div "🔊 Proud Sponsor Level 2 Total Tickets: 🎟️ 19 Which popular frum novelist wrote …" at bounding box center [284, 126] width 386 height 295
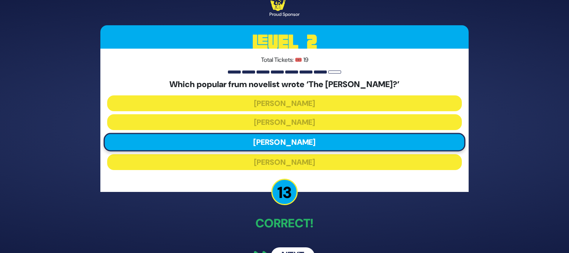
click at [291, 247] on div "🔊 Proud Sponsor Level 2 Total Tickets: 🎟️ 19 Which popular frum novelist wrote …" at bounding box center [284, 126] width 386 height 295
click at [291, 249] on button "Next" at bounding box center [293, 256] width 44 height 17
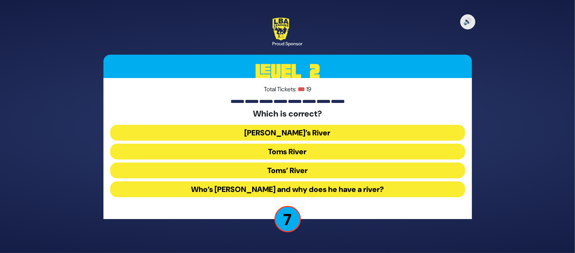
click at [291, 249] on div "🔊 Proud Sponsor Level 2 Total Tickets: 🎟️ 19 Which is correct? Tom’s River Toms…" at bounding box center [287, 126] width 575 height 253
click at [302, 154] on button "Toms River" at bounding box center [287, 152] width 355 height 16
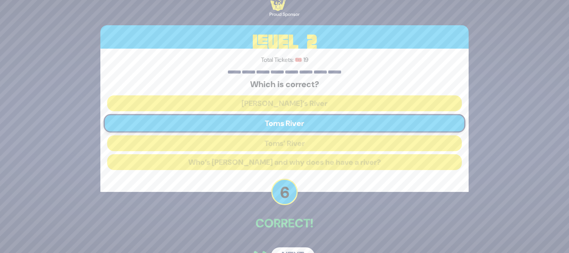
click at [292, 248] on button "Next" at bounding box center [293, 256] width 44 height 17
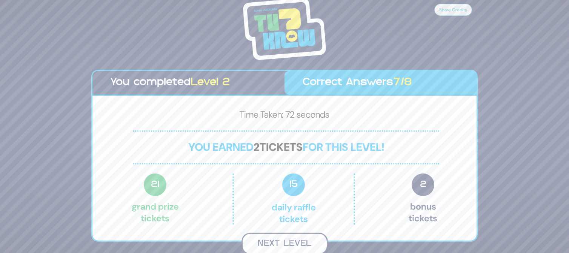
click at [292, 245] on button "Next Level" at bounding box center [285, 244] width 86 height 22
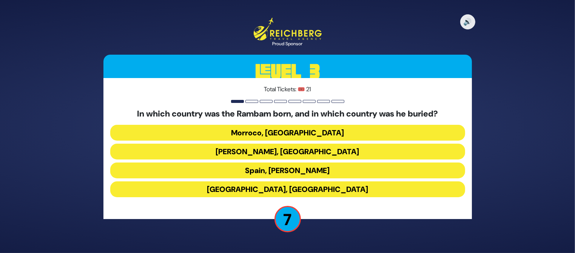
click at [284, 176] on button "Spain, Eretz Yisroel" at bounding box center [287, 171] width 355 height 16
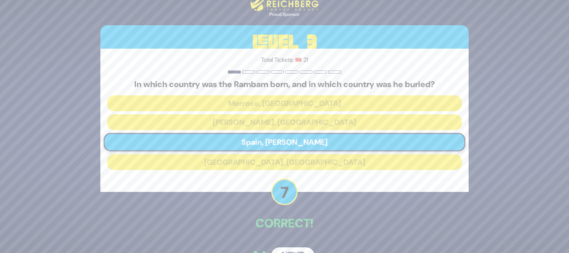
click at [288, 248] on button "Next" at bounding box center [293, 256] width 44 height 17
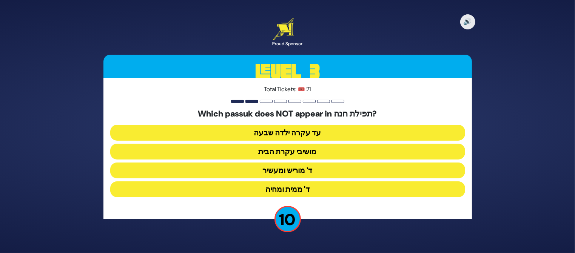
click at [294, 154] on button "מושיבי עקרת הבית" at bounding box center [287, 152] width 355 height 16
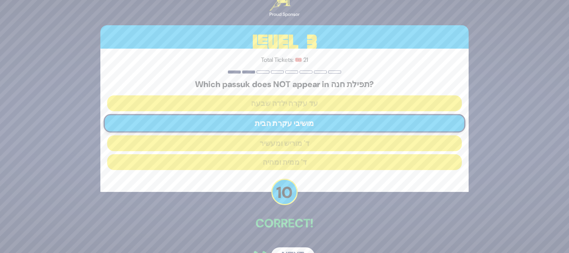
click at [284, 249] on button "Next" at bounding box center [293, 256] width 44 height 17
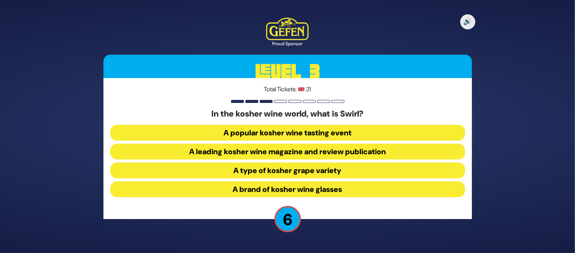
click at [360, 148] on button "A leading kosher wine magazine and review publication" at bounding box center [287, 152] width 355 height 16
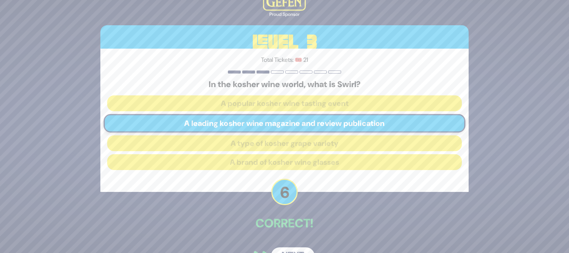
click at [296, 248] on button "Next" at bounding box center [293, 256] width 44 height 17
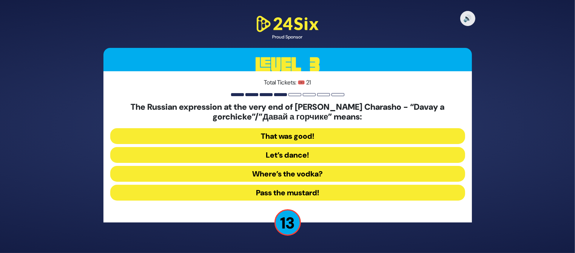
click at [300, 191] on button "Pass the mustard!" at bounding box center [287, 193] width 355 height 16
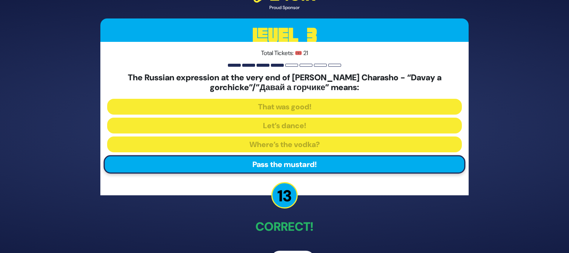
click at [292, 250] on div "🔊 Proud Sponsor Level 3 Total Tickets: 🎟️ 21 The Russian expression at the very…" at bounding box center [284, 126] width 386 height 301
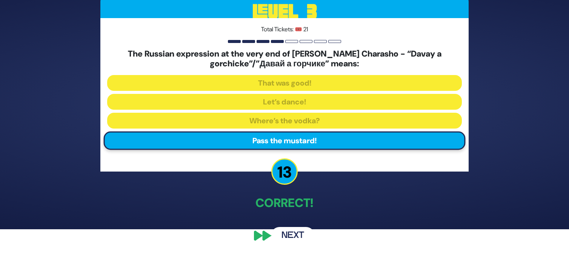
click at [284, 232] on button "Next" at bounding box center [293, 235] width 44 height 17
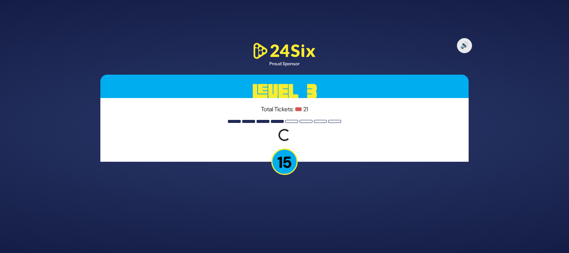
scroll to position [0, 0]
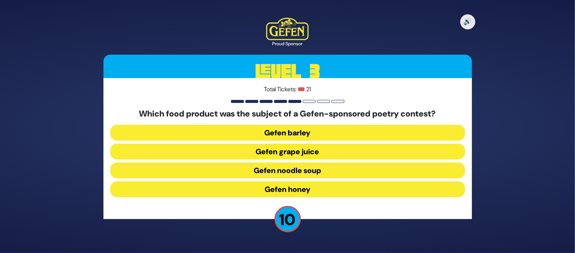
click at [276, 151] on button "Gefen grape juice" at bounding box center [287, 152] width 355 height 16
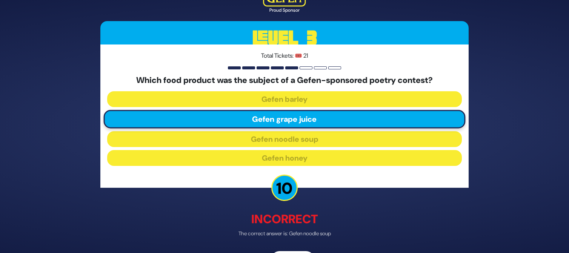
scroll to position [24, 0]
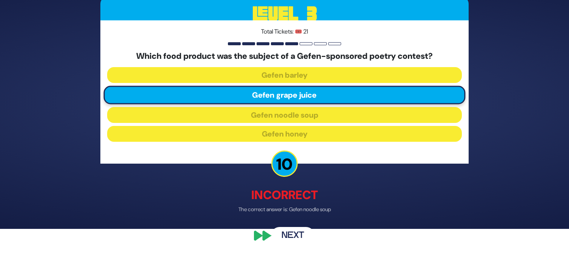
click at [284, 234] on button "Next" at bounding box center [293, 236] width 44 height 17
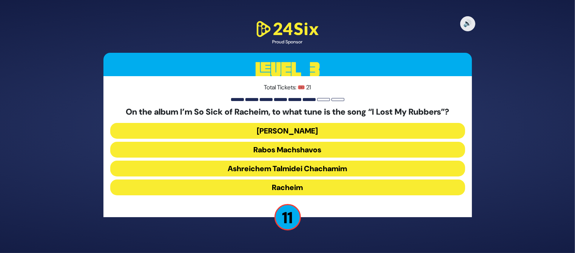
click at [297, 134] on button "Dido Bey" at bounding box center [287, 131] width 355 height 16
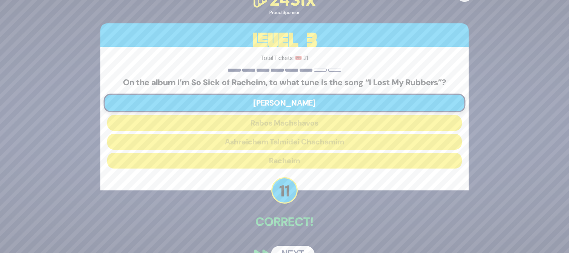
click at [294, 248] on button "Next" at bounding box center [293, 254] width 44 height 17
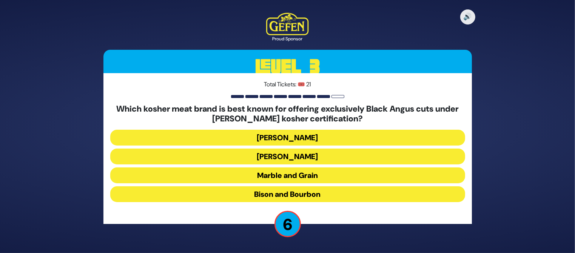
click at [321, 134] on button "Solomon’s" at bounding box center [287, 138] width 355 height 16
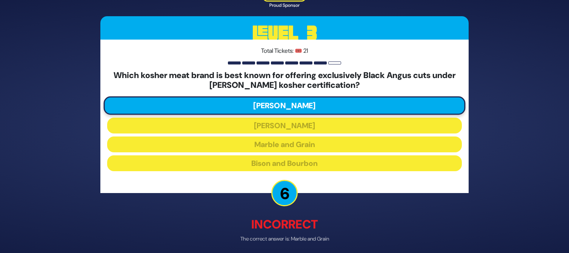
scroll to position [29, 0]
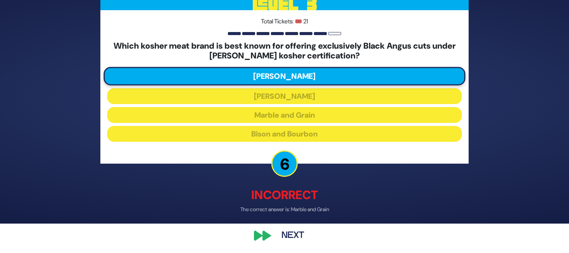
click at [288, 233] on button "Next" at bounding box center [293, 235] width 44 height 17
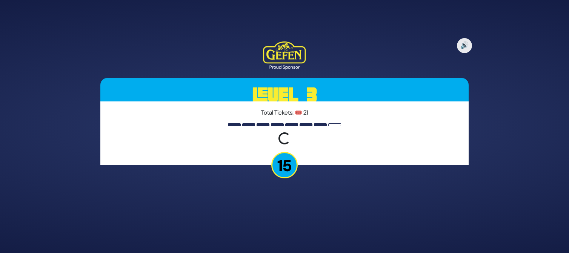
scroll to position [0, 0]
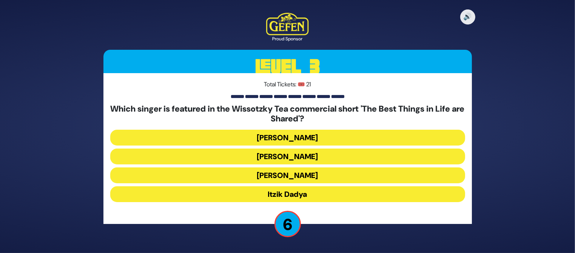
click at [296, 151] on button "Shloime Gertner" at bounding box center [287, 157] width 355 height 16
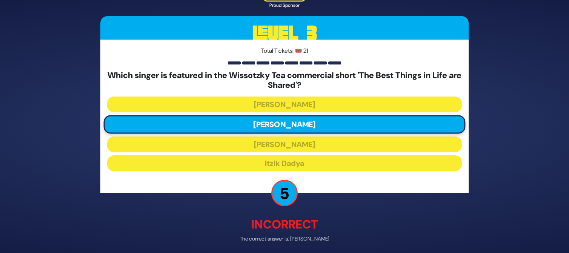
scroll to position [29, 0]
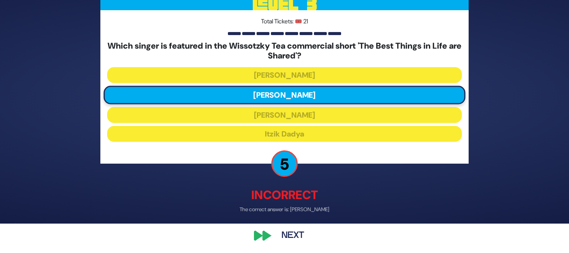
click at [293, 234] on button "Next" at bounding box center [293, 235] width 44 height 17
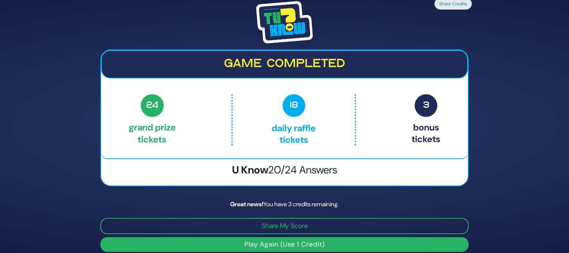
scroll to position [7, 0]
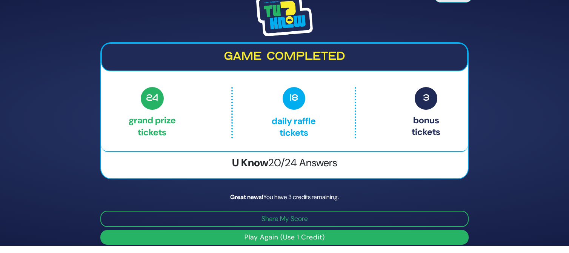
click at [360, 243] on button "Play Again (Use 1 Credit)" at bounding box center [284, 237] width 368 height 15
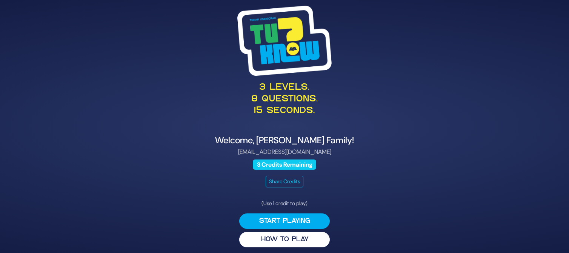
scroll to position [3, 0]
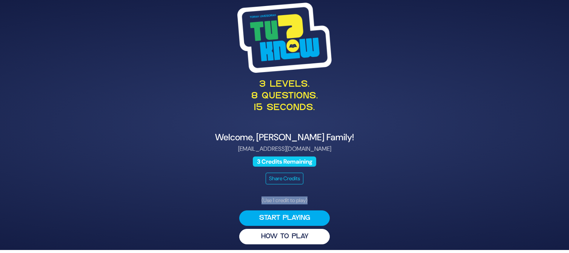
drag, startPoint x: 0, startPoint y: 0, endPoint x: 365, endPoint y: 178, distance: 406.0
click at [365, 178] on div "3 levels. 8 questions. 15 seconds. Welcome, [PERSON_NAME] Family! [EMAIL_ADDRES…" at bounding box center [284, 124] width 386 height 260
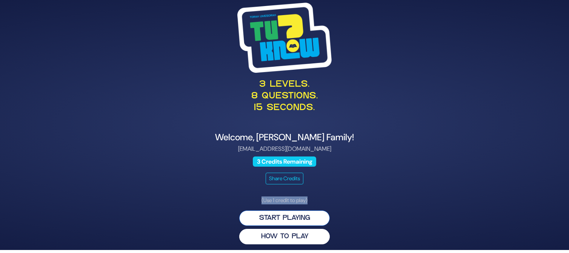
click at [271, 222] on button "Start Playing" at bounding box center [284, 218] width 91 height 15
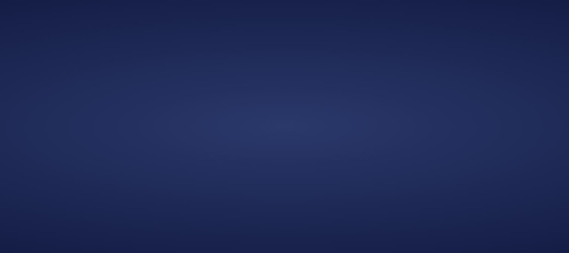
scroll to position [0, 0]
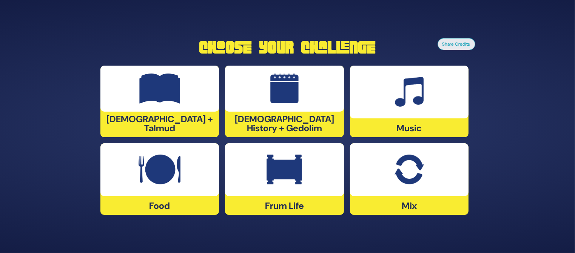
click at [277, 155] on img at bounding box center [283, 170] width 35 height 30
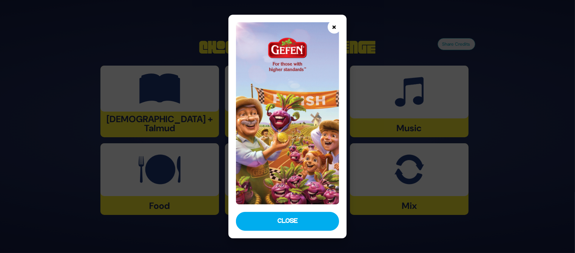
click at [335, 30] on button "×" at bounding box center [334, 26] width 13 height 13
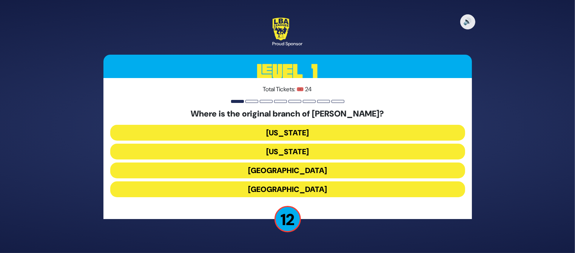
click at [289, 169] on button "[GEOGRAPHIC_DATA]" at bounding box center [287, 171] width 355 height 16
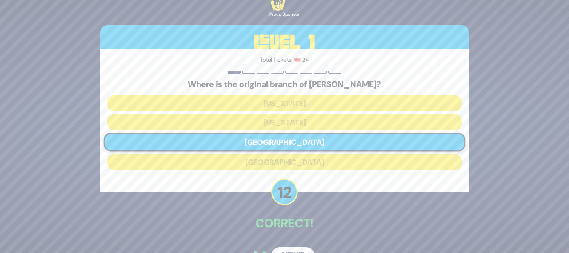
click at [288, 251] on button "Next" at bounding box center [293, 256] width 44 height 17
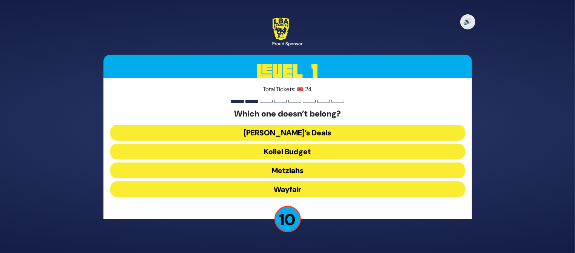
click at [289, 193] on button "Wayfair" at bounding box center [287, 190] width 355 height 16
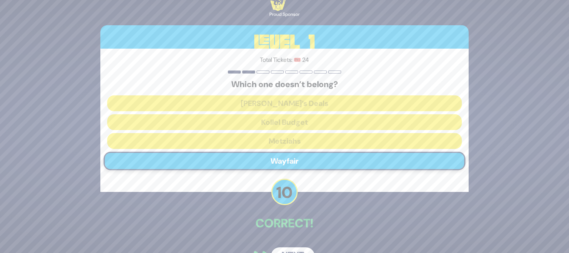
click at [287, 251] on button "Next" at bounding box center [293, 256] width 44 height 17
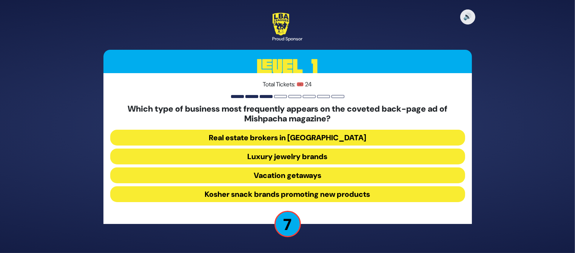
click at [300, 156] on button "Luxury jewelry brands" at bounding box center [287, 157] width 355 height 16
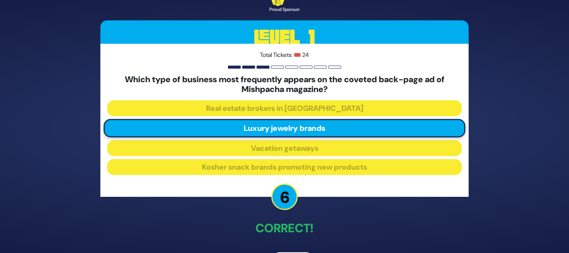
scroll to position [26, 0]
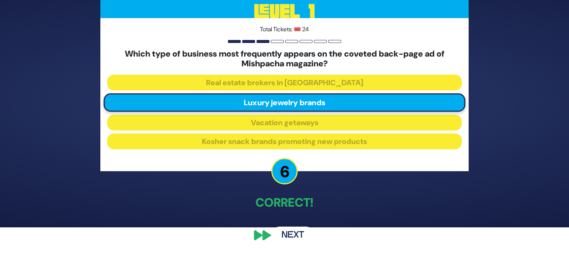
click at [294, 234] on button "Next" at bounding box center [293, 235] width 44 height 17
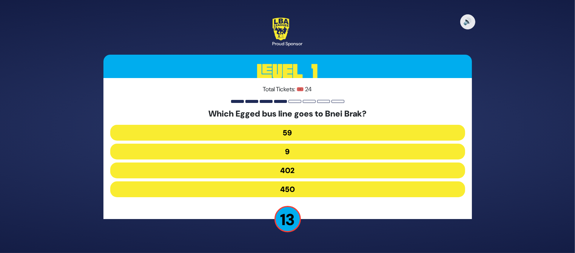
click at [269, 167] on button "402" at bounding box center [287, 171] width 355 height 16
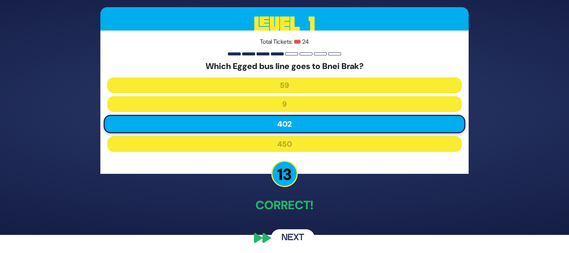
scroll to position [20, 0]
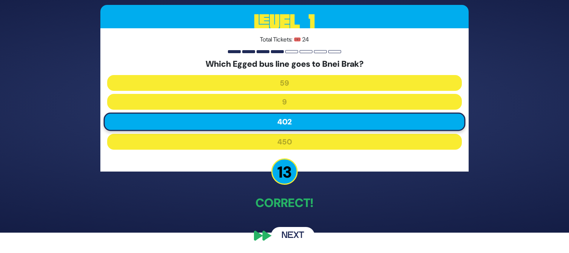
click at [290, 235] on button "Next" at bounding box center [293, 235] width 44 height 17
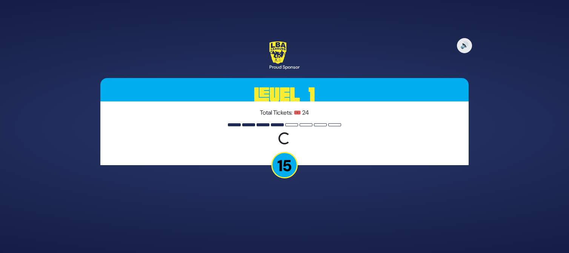
scroll to position [0, 0]
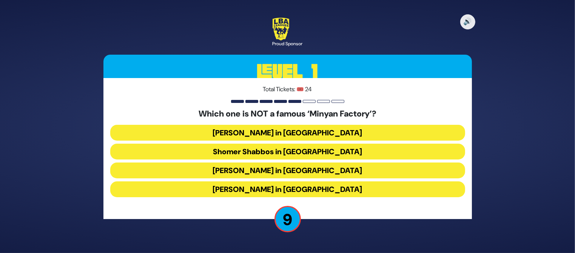
click at [192, 189] on button "Bais Dovid in Lakewood" at bounding box center [287, 190] width 355 height 16
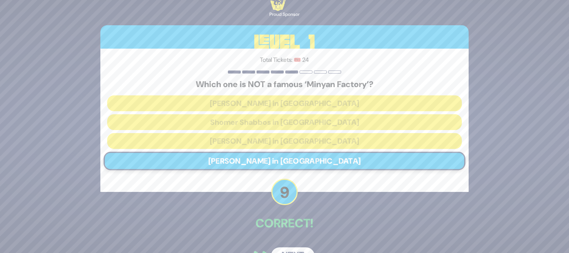
click at [288, 250] on button "Next" at bounding box center [293, 256] width 44 height 17
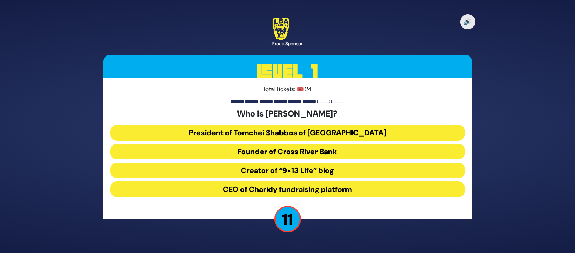
click at [352, 135] on button "President of Tomchei Shabbos of Rockland County" at bounding box center [287, 133] width 355 height 16
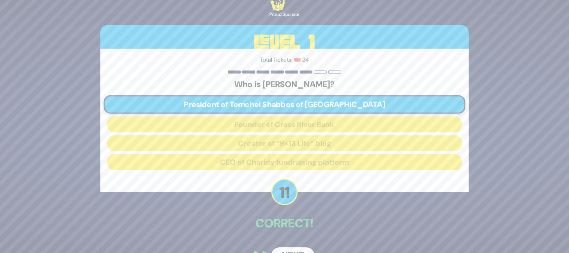
click at [287, 249] on button "Next" at bounding box center [293, 256] width 44 height 17
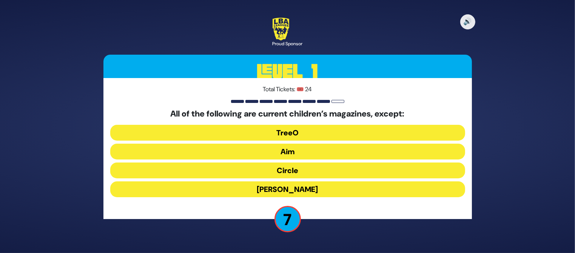
click at [288, 191] on button "Mishpacha Jr." at bounding box center [287, 190] width 355 height 16
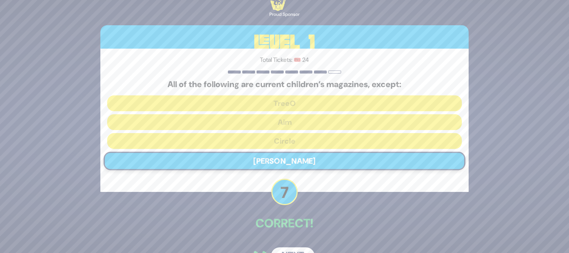
click at [294, 250] on button "Next" at bounding box center [293, 256] width 44 height 17
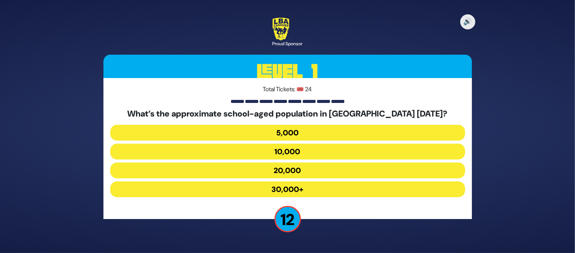
click at [299, 194] on button "30,000+" at bounding box center [287, 190] width 355 height 16
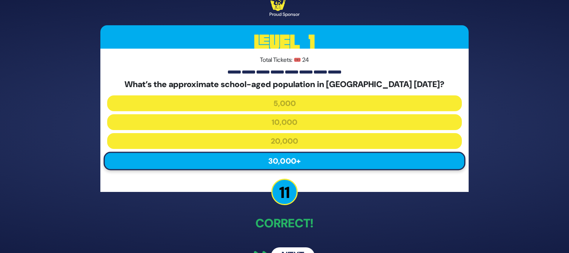
click at [289, 251] on button "Next" at bounding box center [293, 256] width 44 height 17
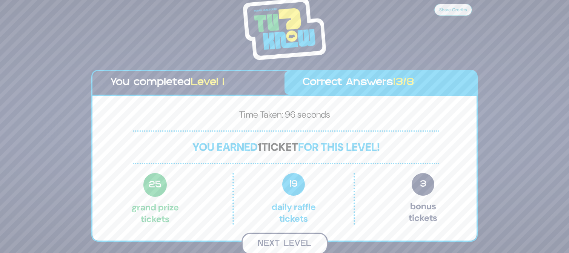
click at [297, 240] on button "Next Level" at bounding box center [285, 244] width 86 height 22
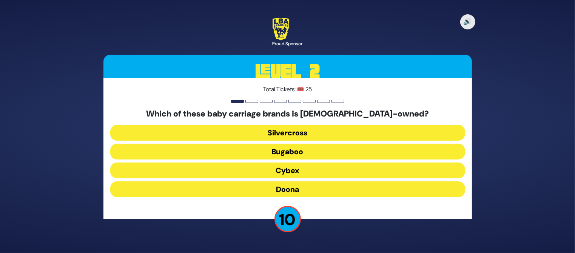
click at [287, 173] on button "Cybex" at bounding box center [287, 171] width 355 height 16
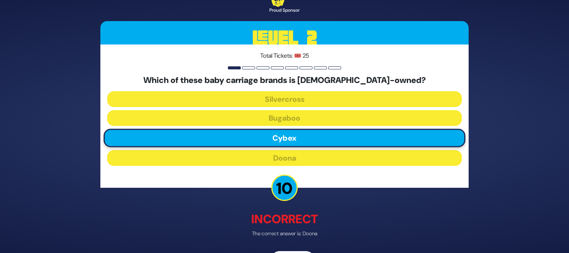
scroll to position [24, 0]
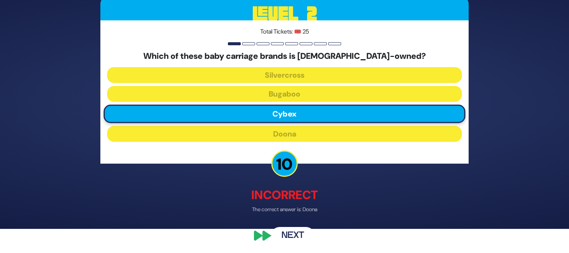
click at [291, 237] on button "Next" at bounding box center [293, 236] width 44 height 17
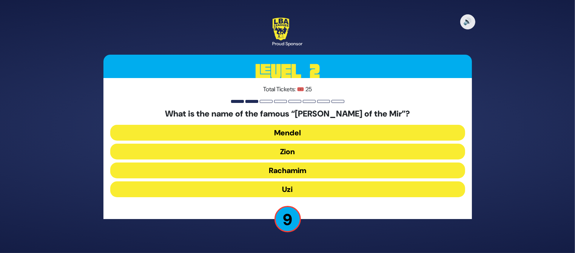
click at [325, 166] on button "Rachamim" at bounding box center [287, 171] width 355 height 16
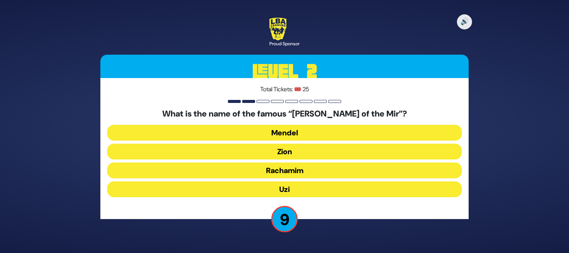
click at [325, 166] on div "What is the name of the famous “Barber of the Mir”? Mendel Zion Rachamim Uzi" at bounding box center [284, 154] width 355 height 91
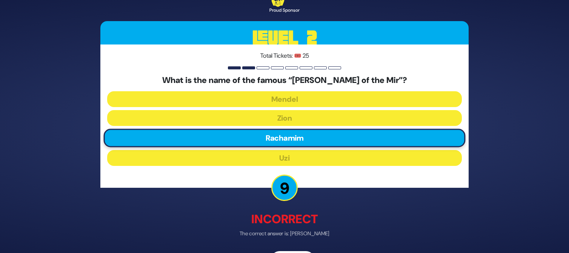
scroll to position [24, 0]
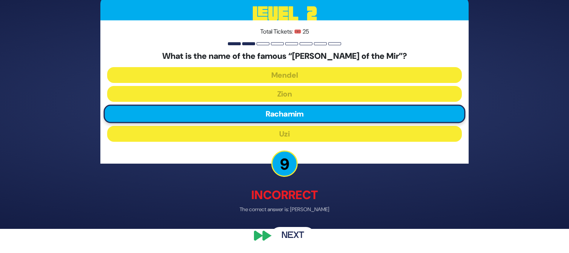
click at [293, 234] on button "Next" at bounding box center [293, 236] width 44 height 17
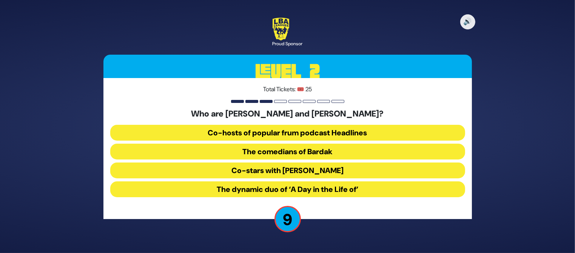
click at [293, 156] on button "The comedians of Bardak" at bounding box center [287, 152] width 355 height 16
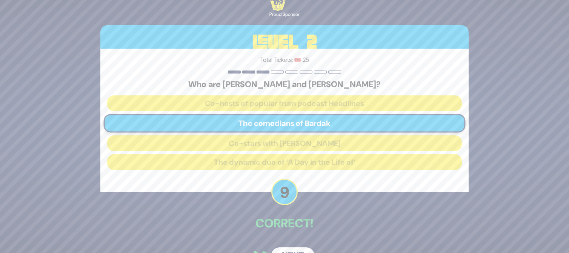
click at [291, 249] on button "Next" at bounding box center [293, 256] width 44 height 17
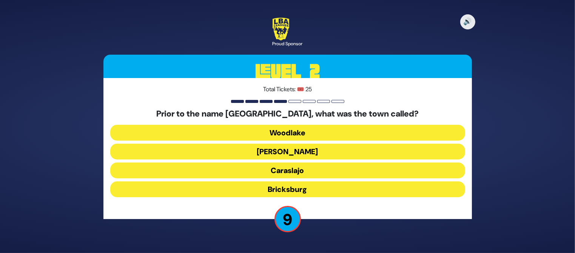
click at [298, 188] on button "Bricksburg" at bounding box center [287, 190] width 355 height 16
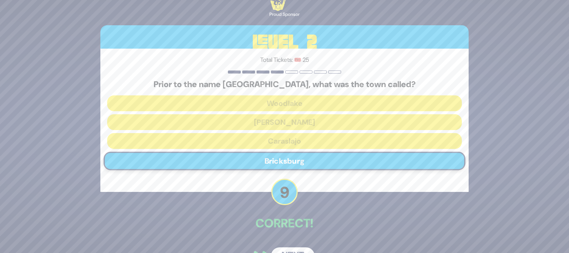
click at [302, 248] on button "Next" at bounding box center [293, 256] width 44 height 17
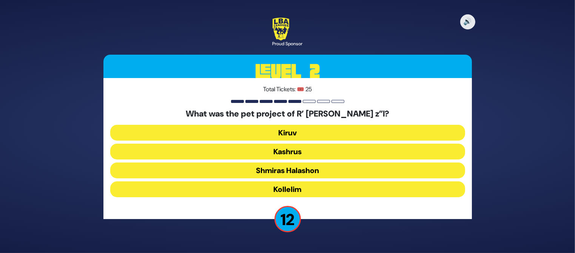
click at [303, 168] on button "Shmiras Halashon" at bounding box center [287, 171] width 355 height 16
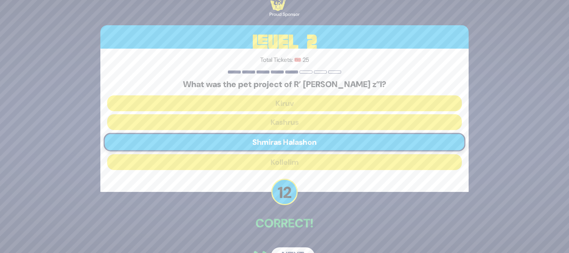
click at [297, 249] on button "Next" at bounding box center [293, 256] width 44 height 17
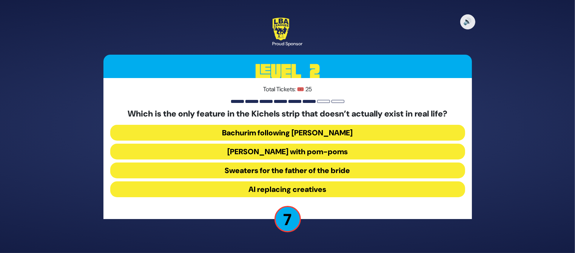
click at [319, 153] on button "Yarmulkes with pom-poms" at bounding box center [287, 152] width 355 height 16
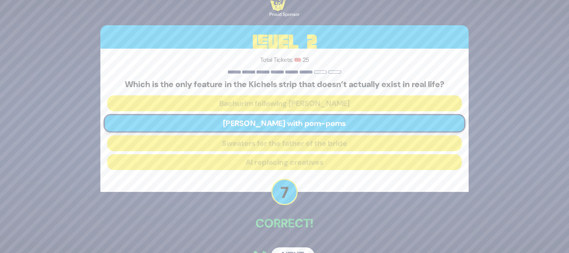
click at [291, 251] on button "Next" at bounding box center [293, 256] width 44 height 17
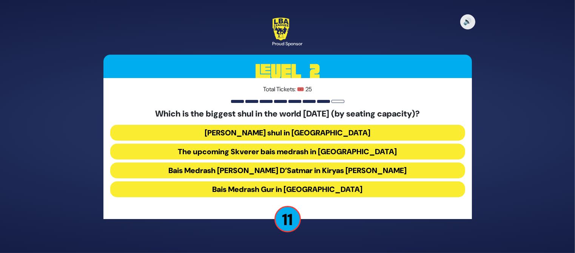
click at [335, 191] on button "Bais Medrash Gur in Yerushalayim" at bounding box center [287, 190] width 355 height 16
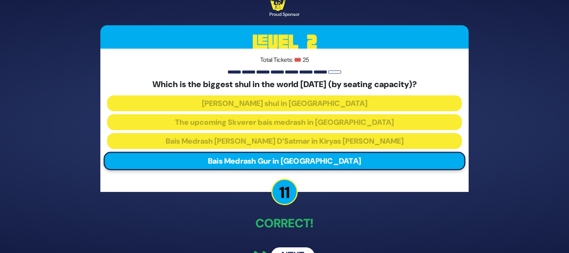
click at [297, 249] on button "Next" at bounding box center [293, 256] width 44 height 17
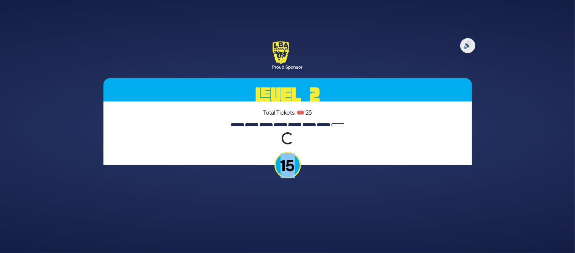
click at [297, 249] on div "🔊 Proud Sponsor Level 2 Total Tickets: 🎟️ 25 Loading question... 15" at bounding box center [287, 126] width 575 height 253
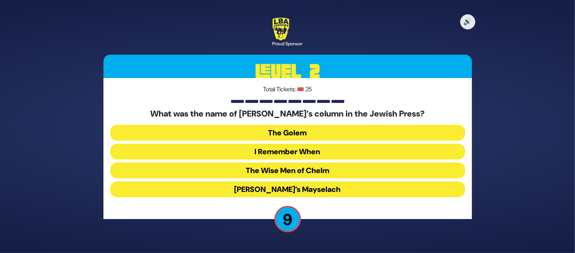
click at [314, 151] on button "I Remember When" at bounding box center [287, 152] width 355 height 16
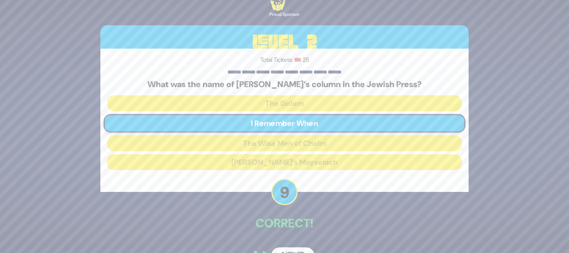
click at [292, 249] on button "Next" at bounding box center [293, 256] width 44 height 17
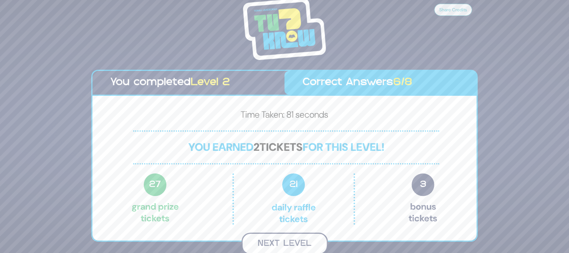
click at [296, 239] on button "Next Level" at bounding box center [285, 244] width 86 height 22
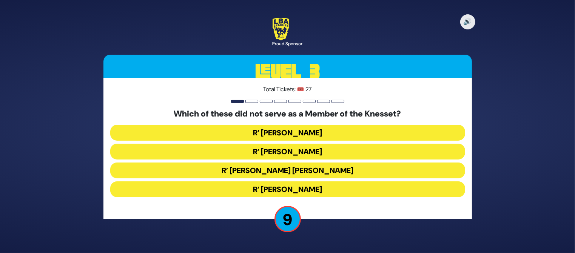
click at [313, 185] on button "R’ Moshe Blau" at bounding box center [287, 190] width 355 height 16
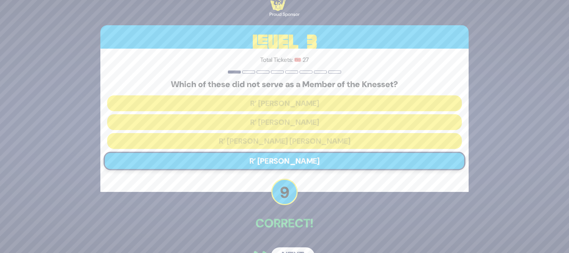
click at [288, 248] on button "Next" at bounding box center [293, 256] width 44 height 17
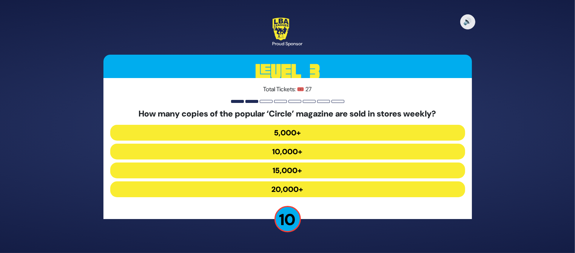
click at [276, 189] on button "20,000+" at bounding box center [287, 190] width 355 height 16
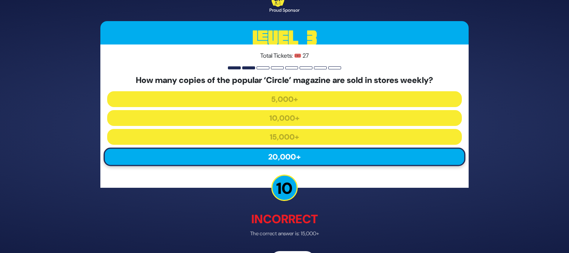
scroll to position [24, 0]
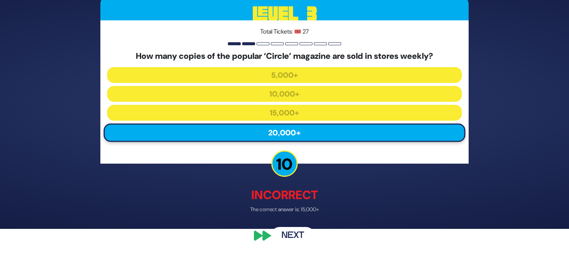
click at [291, 236] on button "Next" at bounding box center [293, 236] width 44 height 17
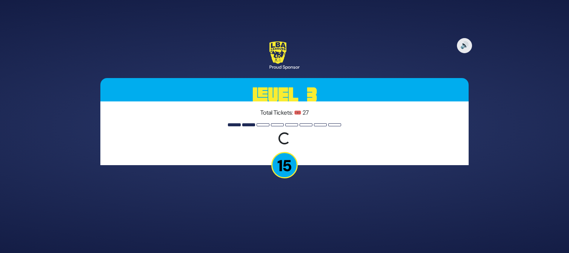
scroll to position [0, 0]
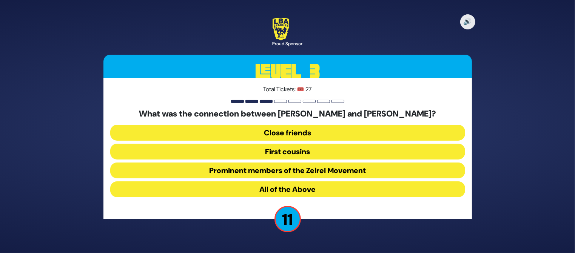
click at [311, 148] on button "First cousins" at bounding box center [287, 152] width 355 height 16
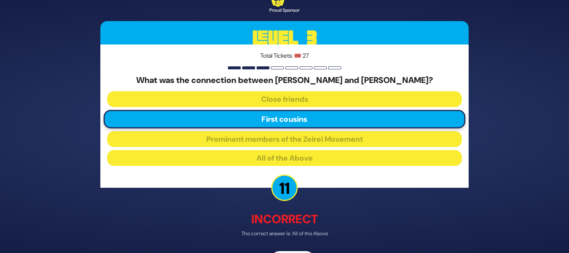
scroll to position [24, 0]
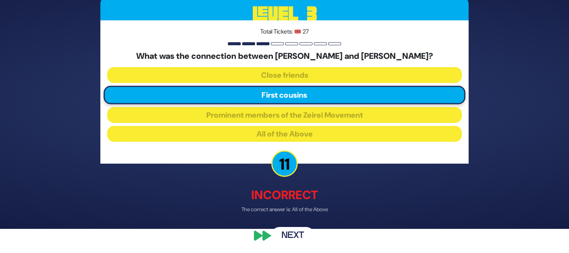
click at [289, 236] on button "Next" at bounding box center [293, 236] width 44 height 17
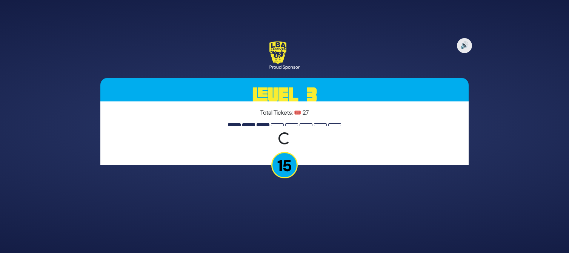
scroll to position [0, 0]
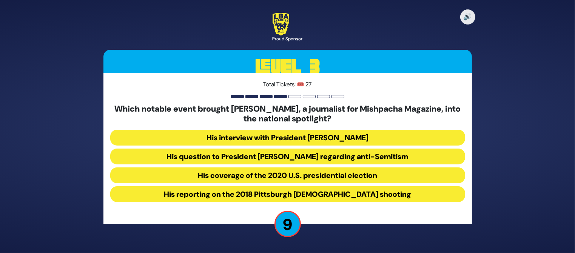
click at [267, 155] on button "His question to President Donald Trump regarding anti-Semitism" at bounding box center [287, 157] width 355 height 16
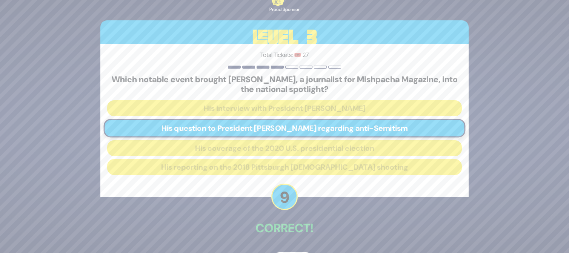
scroll to position [26, 0]
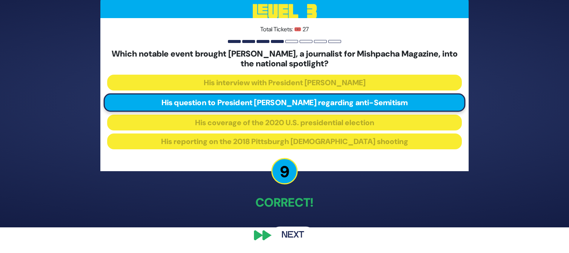
click at [289, 234] on button "Next" at bounding box center [293, 235] width 44 height 17
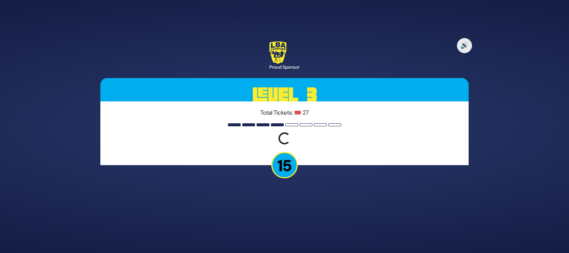
scroll to position [0, 0]
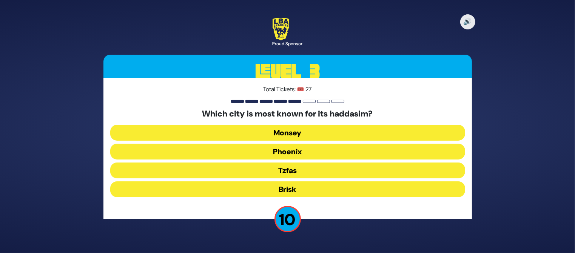
click at [293, 174] on button "Tzfas" at bounding box center [287, 171] width 355 height 16
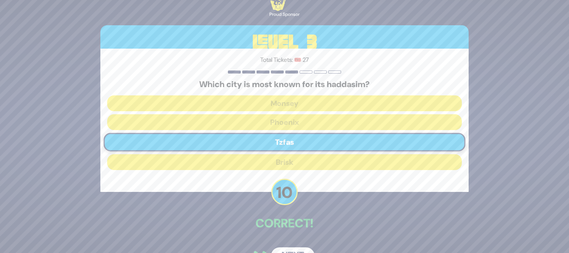
click at [291, 249] on button "Next" at bounding box center [293, 256] width 44 height 17
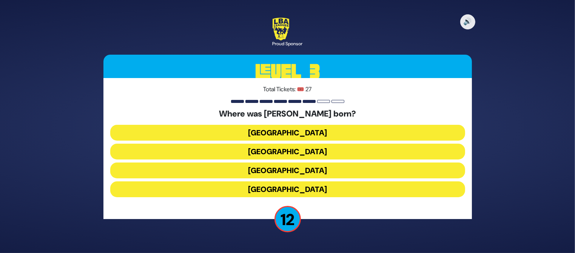
click at [309, 168] on button "Vienna" at bounding box center [287, 171] width 355 height 16
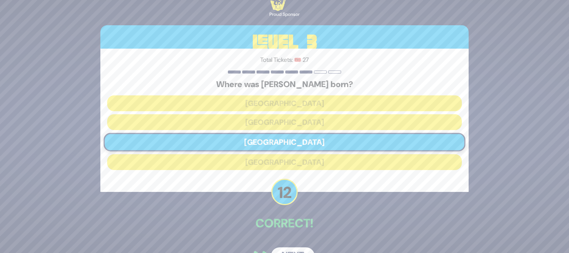
click at [283, 247] on div "🔊 Proud Sponsor Level 3 Total Tickets: 🎟️ 27 Where was Moshe Reichmann born? To…" at bounding box center [284, 126] width 386 height 295
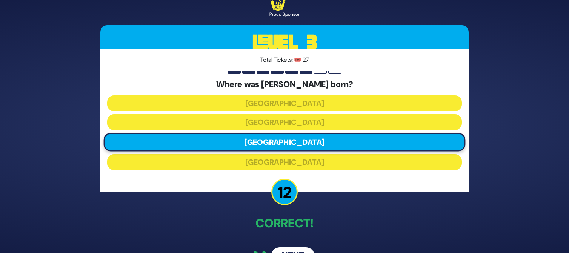
click at [285, 248] on button "Next" at bounding box center [293, 256] width 44 height 17
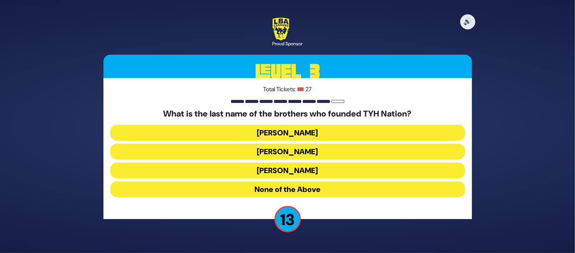
click at [321, 137] on button "Blumstein" at bounding box center [287, 133] width 355 height 16
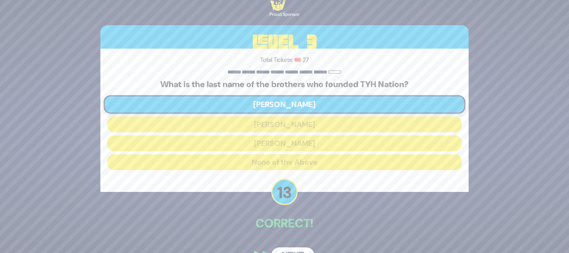
click at [289, 249] on button "Next" at bounding box center [293, 256] width 44 height 17
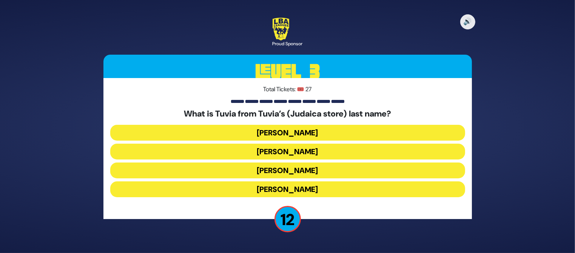
click at [299, 169] on button "Rotberg" at bounding box center [287, 171] width 355 height 16
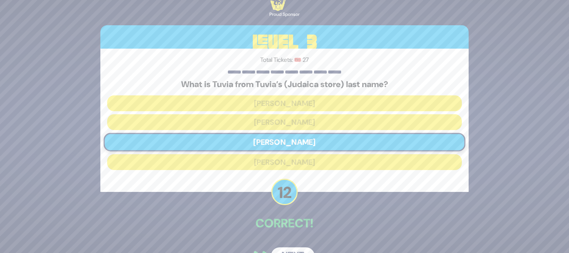
click at [290, 251] on button "Next" at bounding box center [293, 256] width 44 height 17
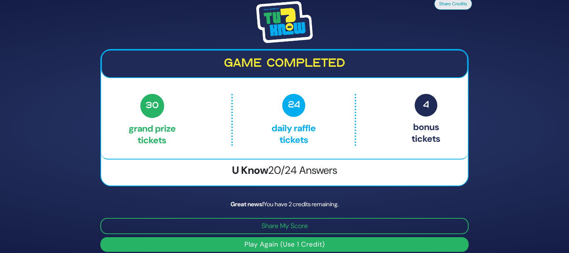
click at [295, 245] on button "Play Again (Use 1 Credit)" at bounding box center [284, 244] width 368 height 15
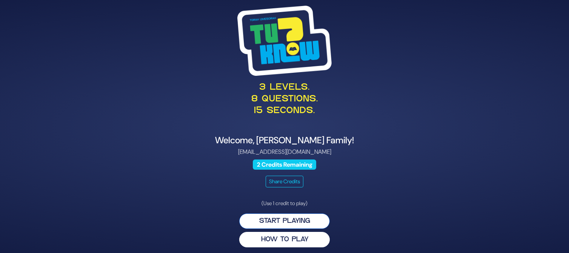
click at [299, 219] on button "Start Playing" at bounding box center [284, 221] width 91 height 15
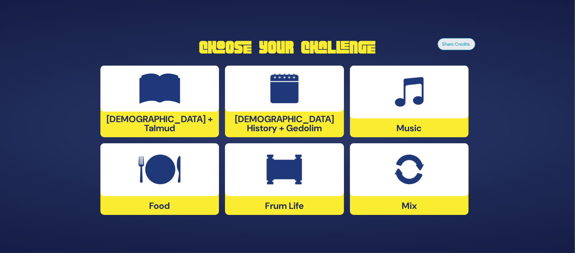
click at [180, 106] on div at bounding box center [159, 89] width 119 height 46
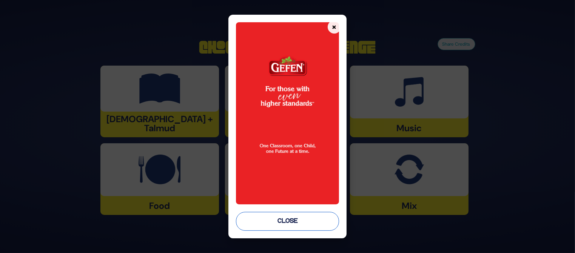
click at [289, 216] on button "Close" at bounding box center [287, 221] width 103 height 19
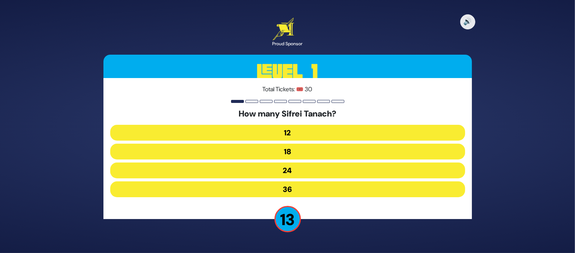
click at [289, 165] on button "24" at bounding box center [287, 171] width 355 height 16
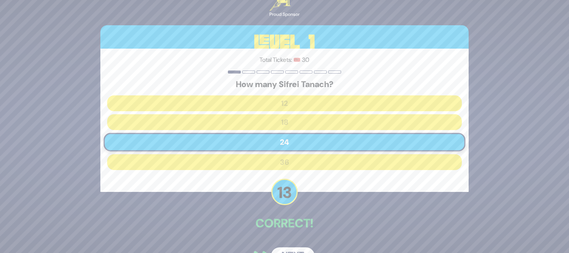
click at [290, 246] on div "🔊 Proud Sponsor Level 1 Total Tickets: 🎟️ 30 How many Sifrei Tanach? 12 18 24 3…" at bounding box center [284, 126] width 386 height 295
click at [288, 250] on button "Next" at bounding box center [293, 256] width 44 height 17
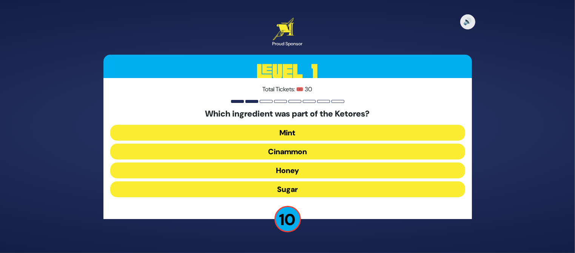
click at [280, 150] on button "Cinammon" at bounding box center [287, 152] width 355 height 16
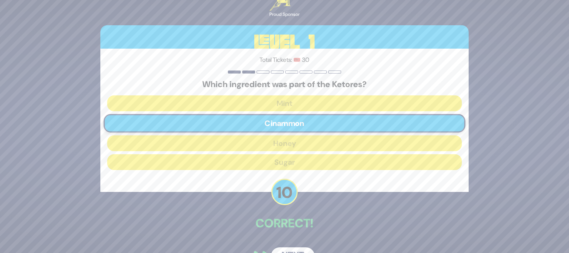
click at [289, 251] on button "Next" at bounding box center [293, 256] width 44 height 17
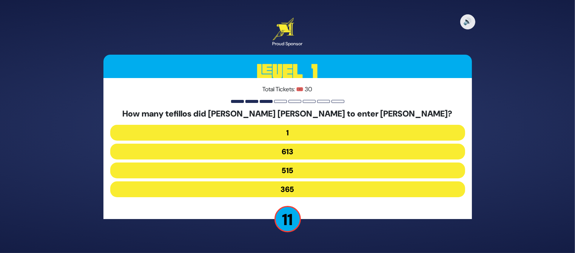
click at [298, 172] on button "515" at bounding box center [287, 171] width 355 height 16
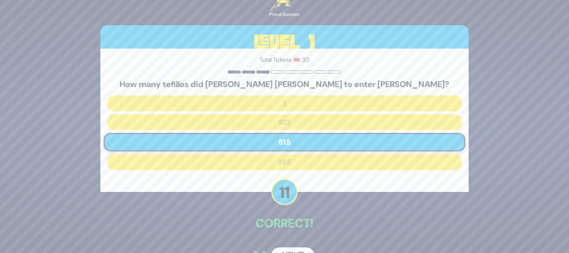
click at [284, 249] on button "Next" at bounding box center [293, 256] width 44 height 17
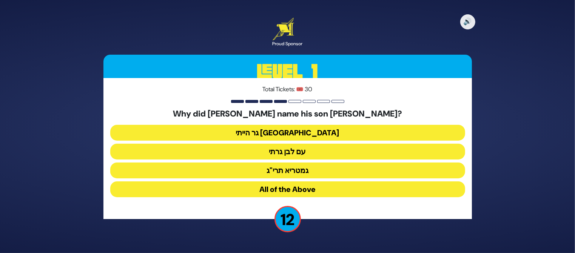
click at [344, 133] on button "גר הייתי בארץ נכריה" at bounding box center [287, 133] width 355 height 16
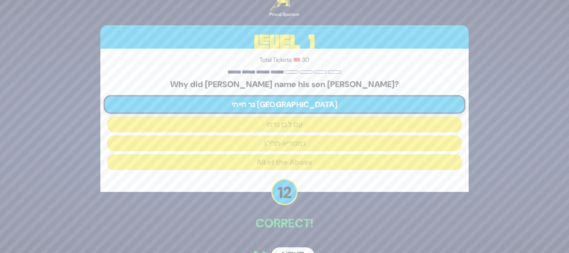
click at [290, 248] on button "Next" at bounding box center [293, 256] width 44 height 17
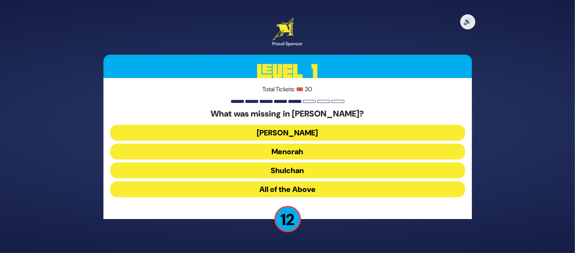
click at [310, 132] on button "Aron" at bounding box center [287, 133] width 355 height 16
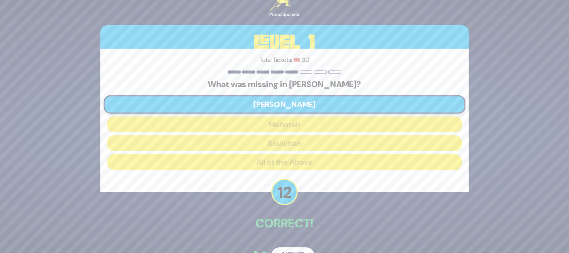
click at [294, 249] on button "Next" at bounding box center [293, 256] width 44 height 17
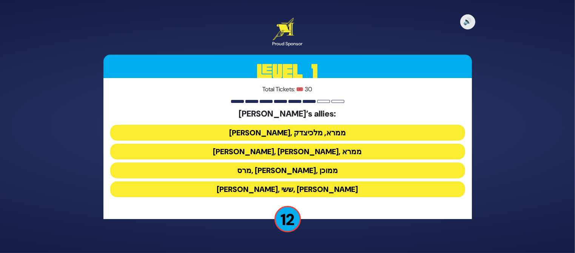
click at [340, 154] on button "ענר, אשכול, ממרא" at bounding box center [287, 152] width 355 height 16
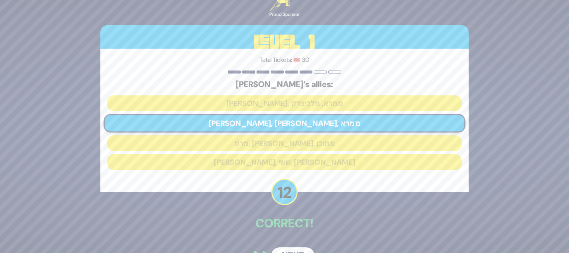
click at [291, 248] on button "Next" at bounding box center [293, 256] width 44 height 17
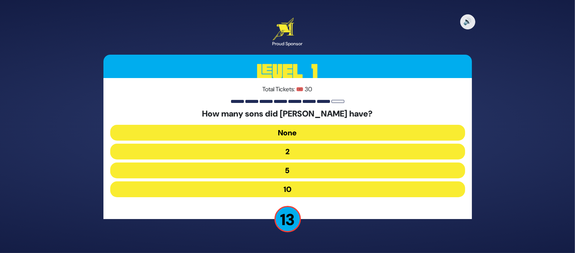
click at [310, 189] on button "10" at bounding box center [287, 190] width 355 height 16
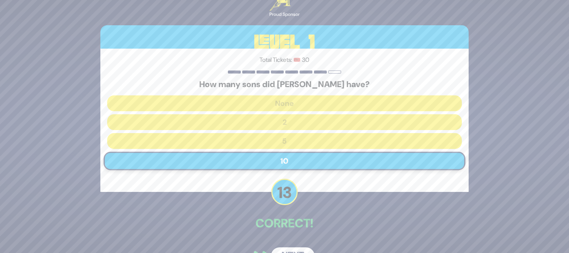
click at [293, 248] on button "Next" at bounding box center [293, 256] width 44 height 17
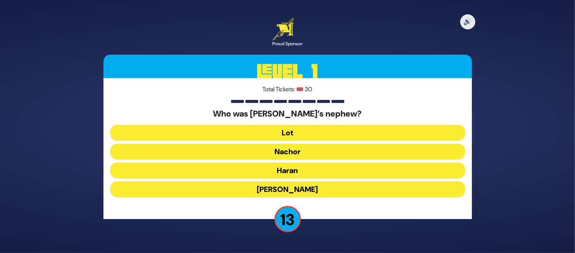
click at [329, 133] on button "Lot" at bounding box center [287, 133] width 355 height 16
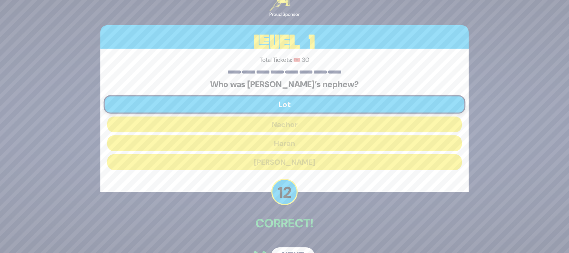
click at [290, 248] on button "Next" at bounding box center [293, 256] width 44 height 17
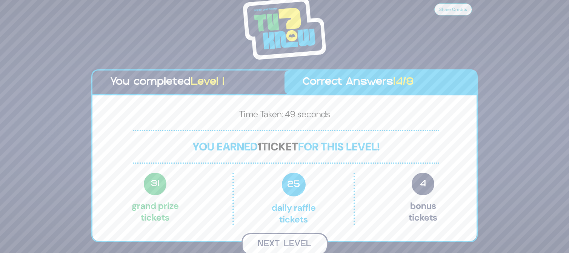
click at [294, 240] on button "Next Level" at bounding box center [285, 244] width 86 height 22
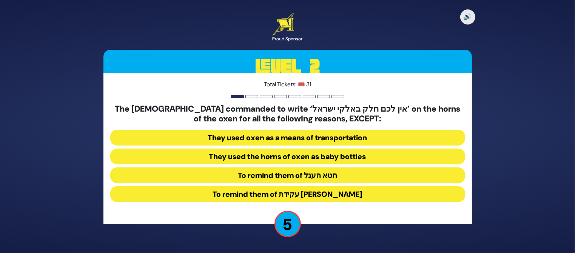
click at [317, 198] on button "To remind them of עקידת יצחק" at bounding box center [287, 194] width 355 height 16
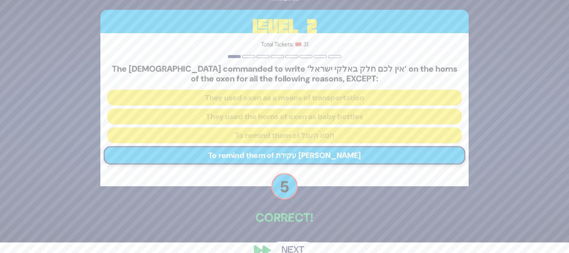
scroll to position [26, 0]
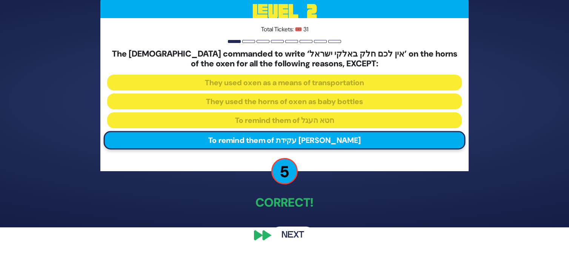
click at [286, 237] on button "Next" at bounding box center [293, 235] width 44 height 17
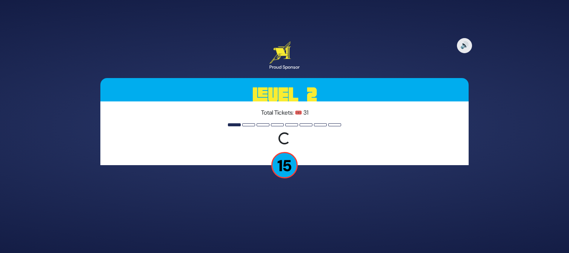
scroll to position [0, 0]
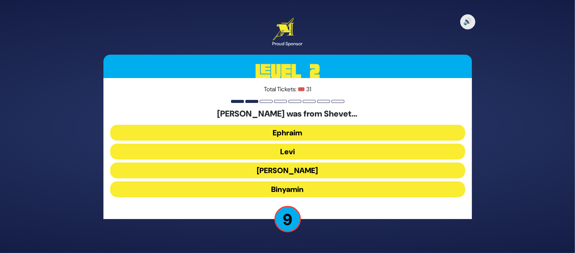
click at [284, 154] on button "Levi" at bounding box center [287, 152] width 355 height 16
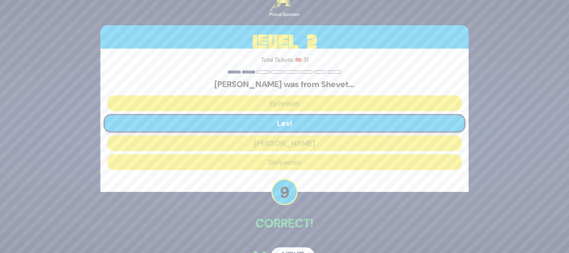
click at [290, 251] on button "Next" at bounding box center [293, 256] width 44 height 17
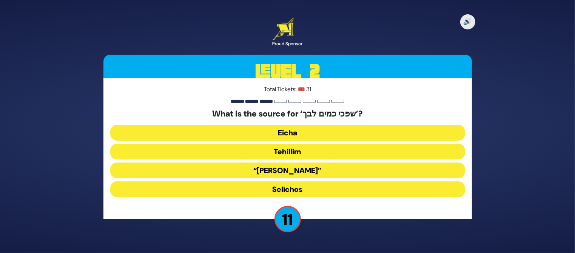
click at [321, 153] on button "Tehillim" at bounding box center [287, 152] width 355 height 16
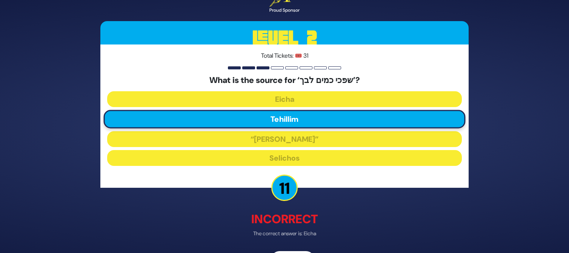
scroll to position [24, 0]
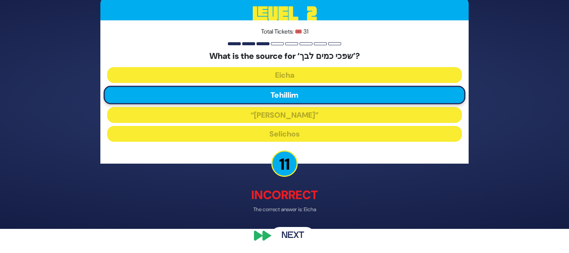
click at [298, 231] on button "Next" at bounding box center [293, 236] width 44 height 17
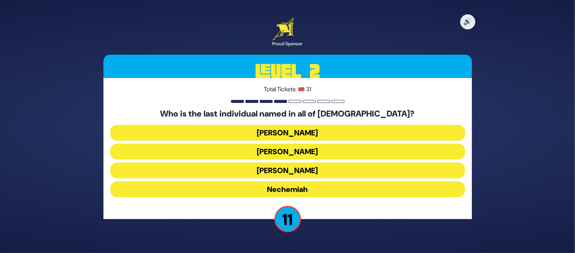
click at [294, 191] on button "Nechemiah" at bounding box center [287, 190] width 355 height 16
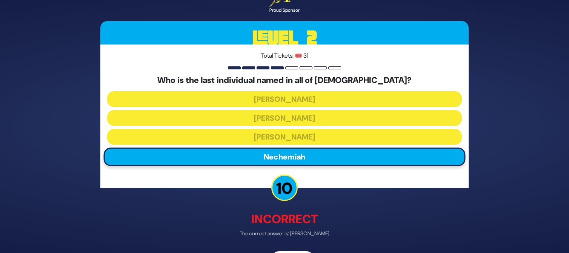
scroll to position [24, 0]
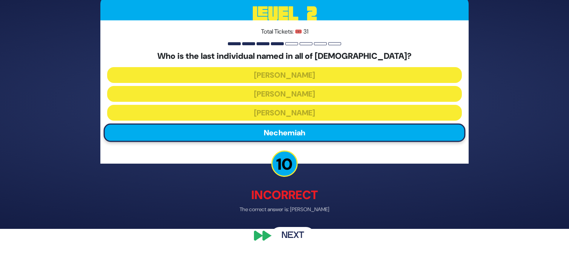
click at [290, 232] on button "Next" at bounding box center [293, 236] width 44 height 17
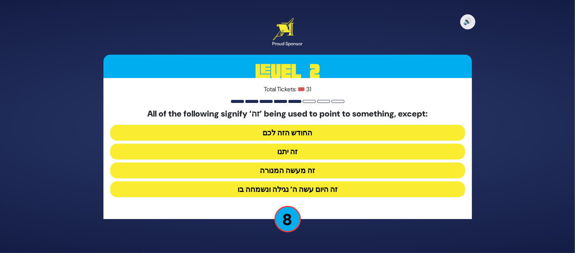
click at [310, 189] on button "זה היום עשה ה’ נגילה ונשמחה בו" at bounding box center [287, 190] width 355 height 16
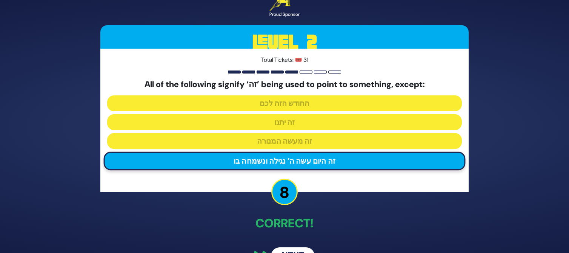
click at [294, 249] on button "Next" at bounding box center [293, 256] width 44 height 17
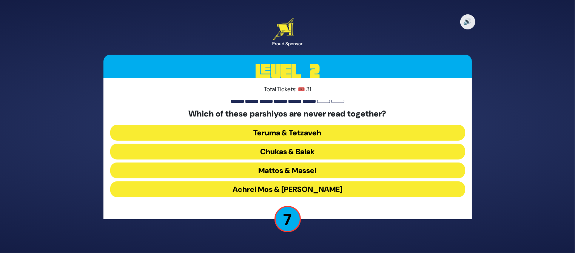
click at [313, 150] on button "Chukas & Balak" at bounding box center [287, 152] width 355 height 16
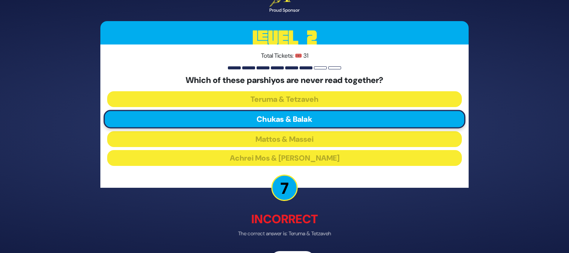
scroll to position [24, 0]
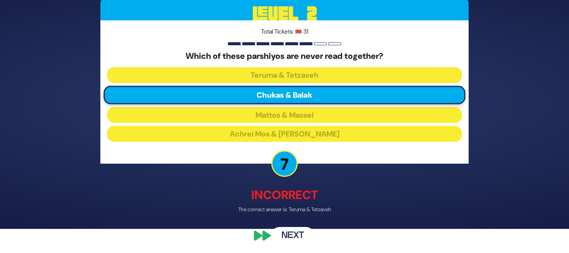
click at [284, 231] on button "Next" at bounding box center [293, 236] width 44 height 17
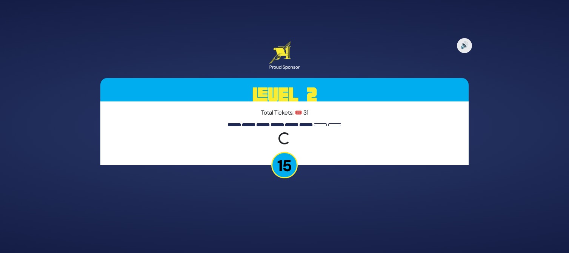
scroll to position [0, 0]
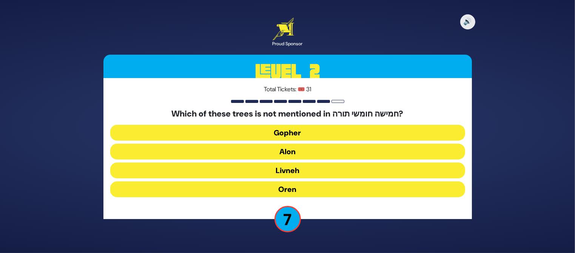
click at [287, 187] on button "Oren" at bounding box center [287, 190] width 355 height 16
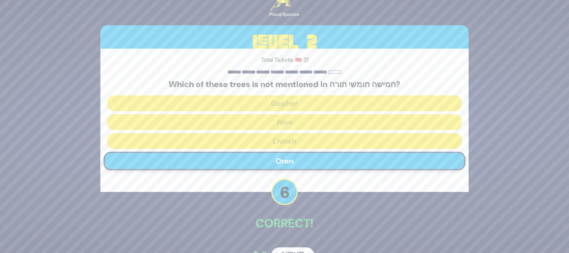
click at [287, 248] on button "Next" at bounding box center [293, 256] width 44 height 17
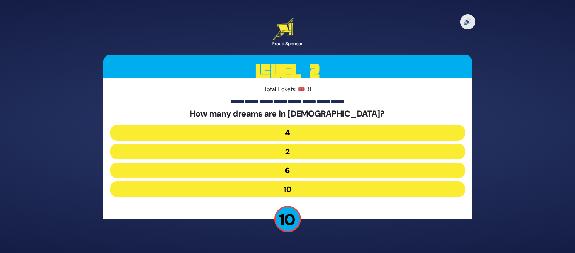
click at [302, 129] on button "4" at bounding box center [287, 133] width 355 height 16
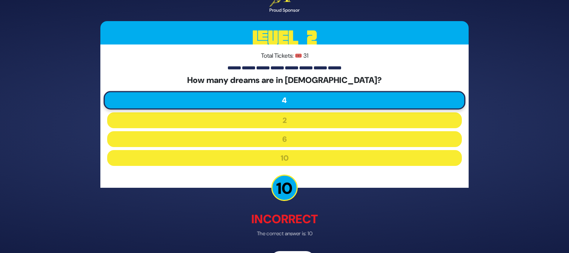
scroll to position [24, 0]
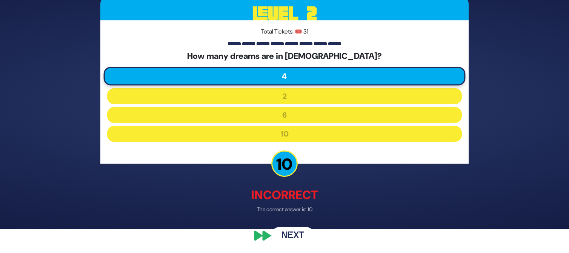
click at [296, 237] on button "Next" at bounding box center [293, 236] width 44 height 17
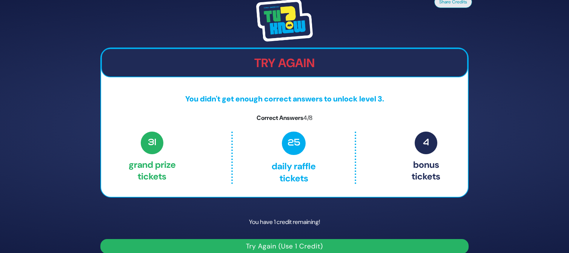
scroll to position [9, 0]
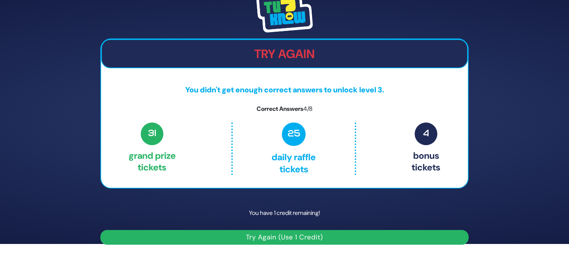
click at [378, 237] on button "Try Again (Use 1 Credit)" at bounding box center [284, 237] width 368 height 15
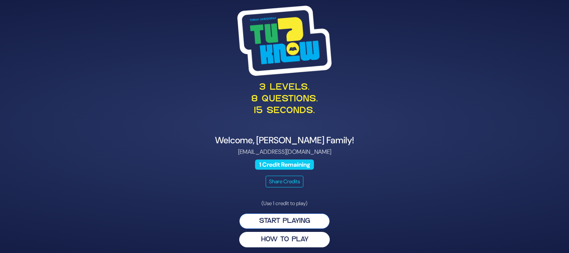
click at [284, 219] on button "Start Playing" at bounding box center [284, 221] width 91 height 15
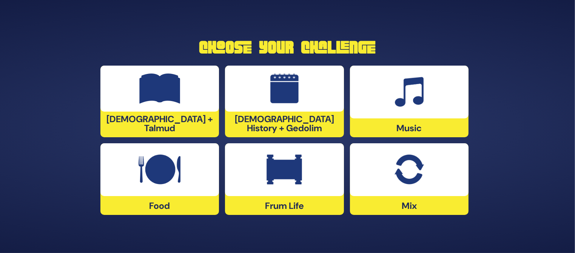
click at [402, 157] on img at bounding box center [408, 170] width 29 height 30
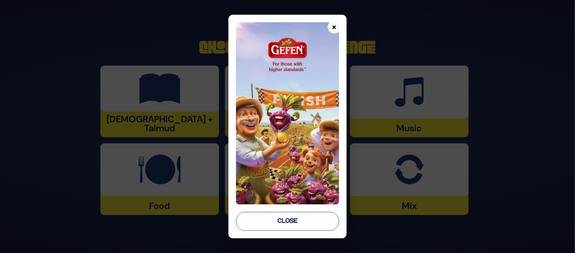
click at [299, 222] on button "Close" at bounding box center [287, 221] width 103 height 19
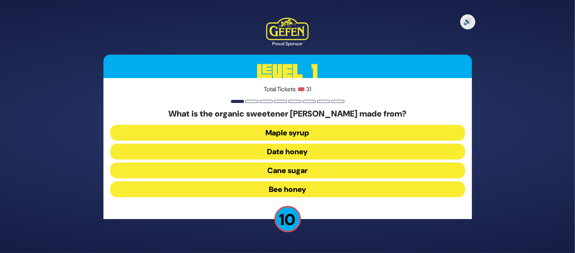
click at [275, 153] on button "Date honey" at bounding box center [287, 152] width 355 height 16
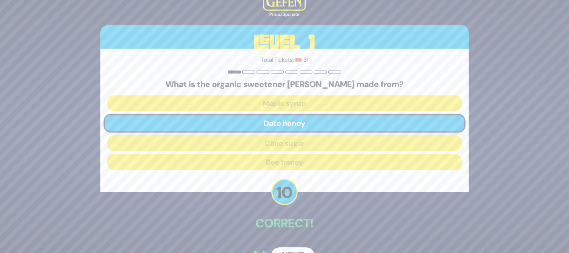
click at [292, 248] on button "Next" at bounding box center [293, 256] width 44 height 17
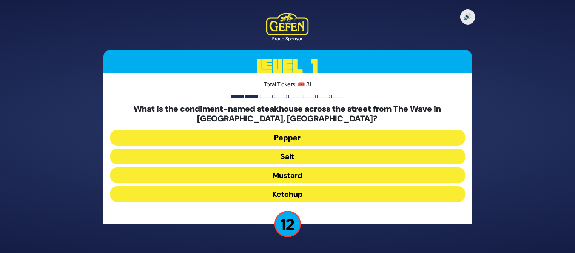
click at [292, 156] on button "Salt" at bounding box center [287, 157] width 355 height 16
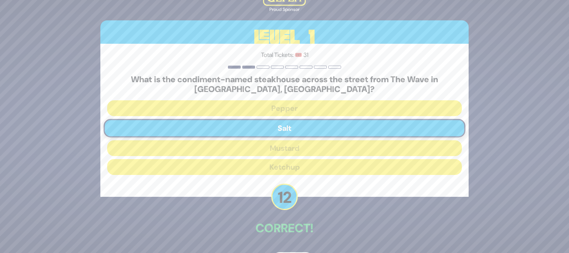
scroll to position [26, 0]
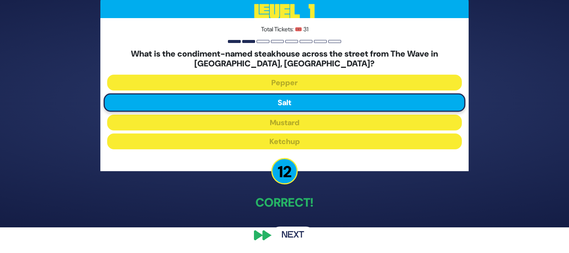
click at [285, 235] on button "Next" at bounding box center [293, 235] width 44 height 17
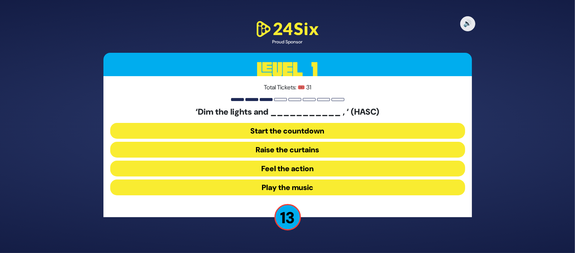
click at [305, 152] on button "Raise the curtains" at bounding box center [287, 150] width 355 height 16
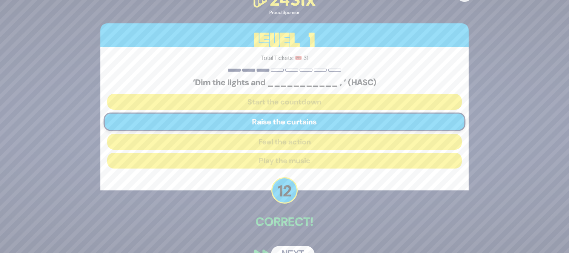
click at [293, 247] on button "Next" at bounding box center [293, 254] width 44 height 17
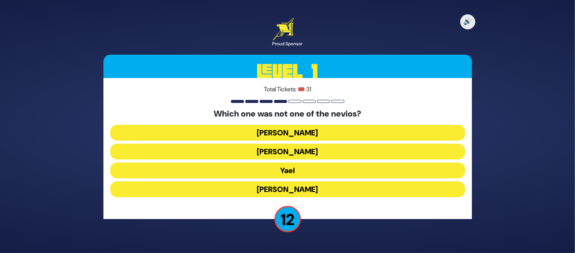
click at [310, 173] on button "Yael" at bounding box center [287, 171] width 355 height 16
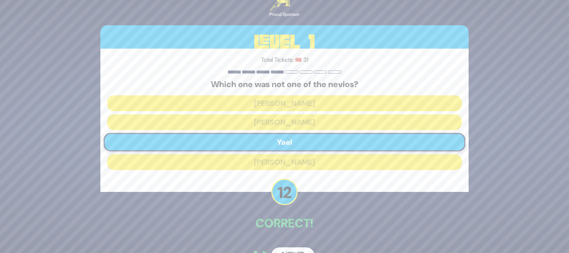
click at [294, 249] on button "Next" at bounding box center [293, 256] width 44 height 17
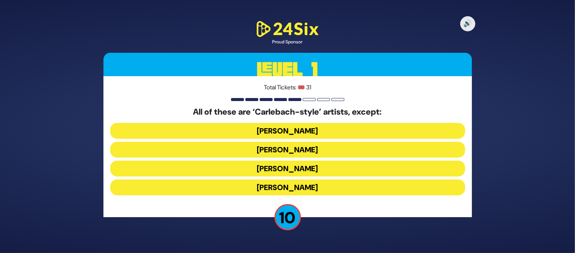
click at [313, 189] on button "[PERSON_NAME]" at bounding box center [287, 188] width 355 height 16
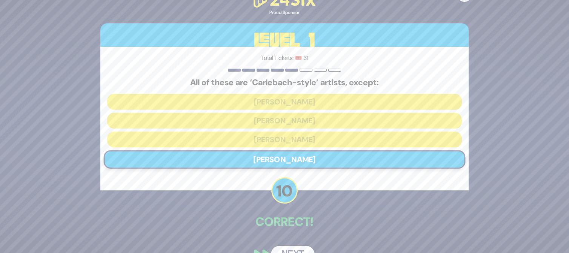
click at [296, 246] on button "Next" at bounding box center [293, 254] width 44 height 17
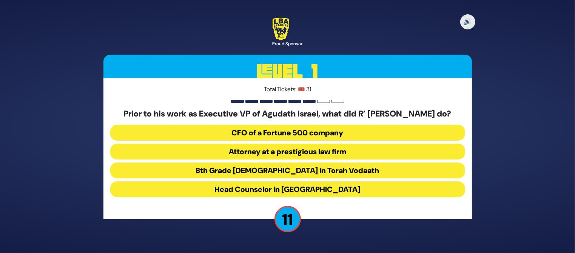
click at [318, 156] on button "Attorney at a prestigious law firm" at bounding box center [287, 152] width 355 height 16
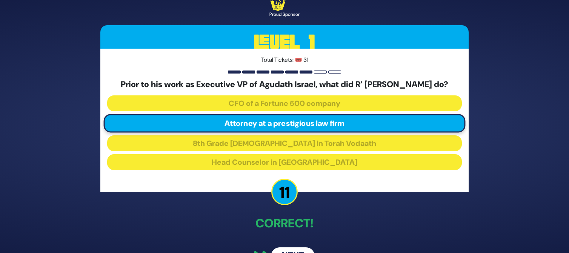
scroll to position [26, 0]
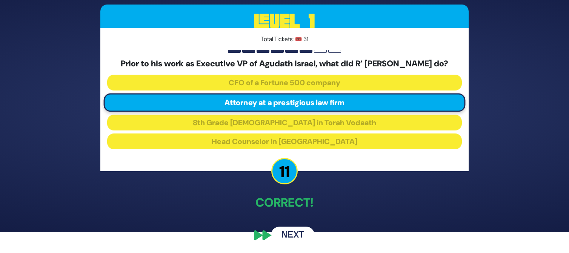
click at [288, 234] on button "Next" at bounding box center [293, 235] width 44 height 17
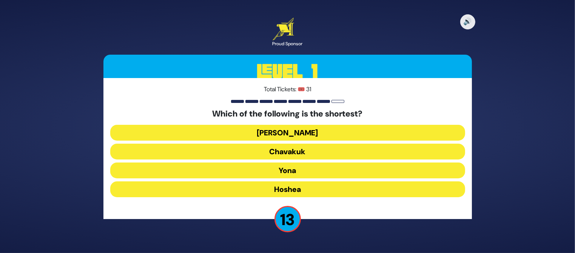
click at [298, 132] on button "[PERSON_NAME]" at bounding box center [287, 133] width 355 height 16
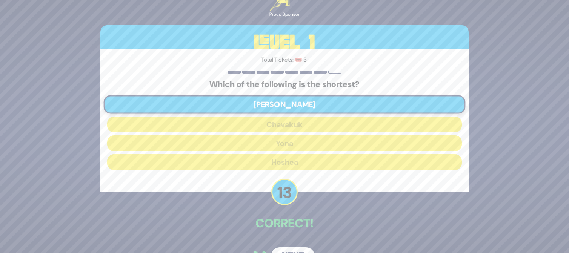
click at [293, 249] on button "Next" at bounding box center [293, 256] width 44 height 17
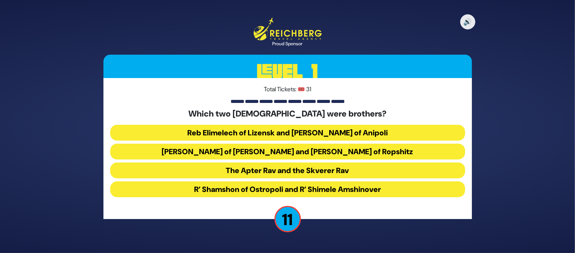
click at [348, 127] on button "Reb Elimelech of Lizensk and [PERSON_NAME] of Anipoli" at bounding box center [287, 133] width 355 height 16
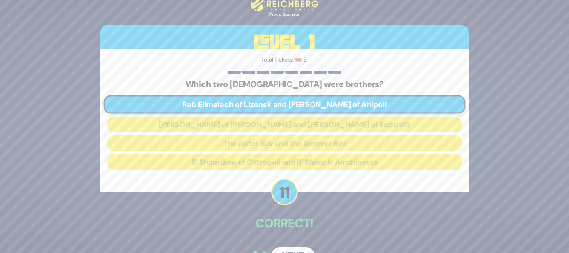
click at [295, 249] on button "Next" at bounding box center [293, 256] width 44 height 17
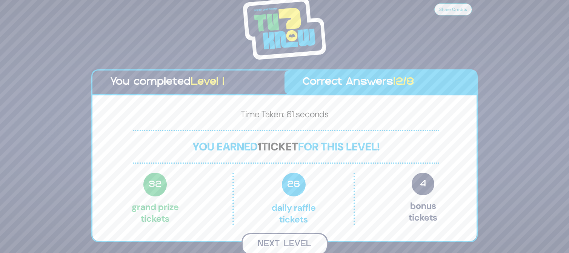
click at [299, 245] on button "Next Level" at bounding box center [285, 244] width 86 height 22
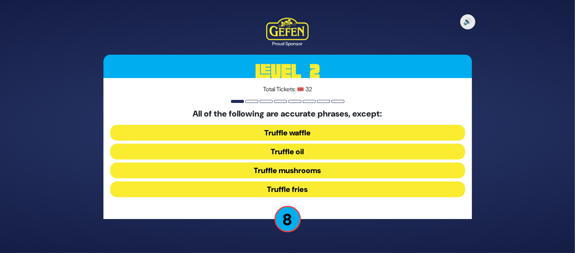
click at [326, 132] on button "Truffle waffle" at bounding box center [287, 133] width 355 height 16
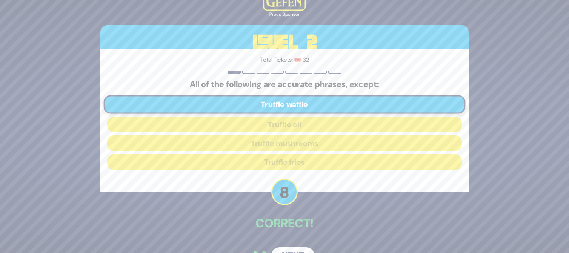
click at [302, 249] on button "Next" at bounding box center [293, 256] width 44 height 17
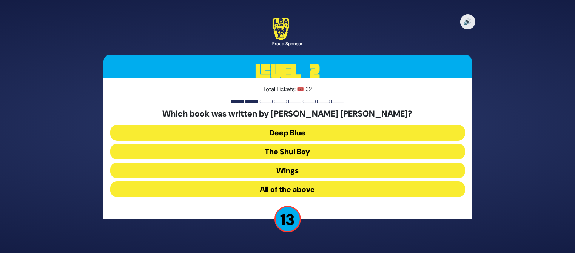
click at [304, 127] on button "Deep Blue" at bounding box center [287, 133] width 355 height 16
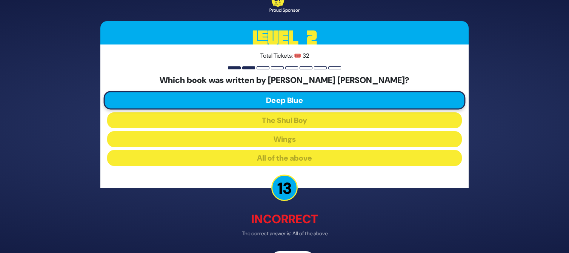
scroll to position [24, 0]
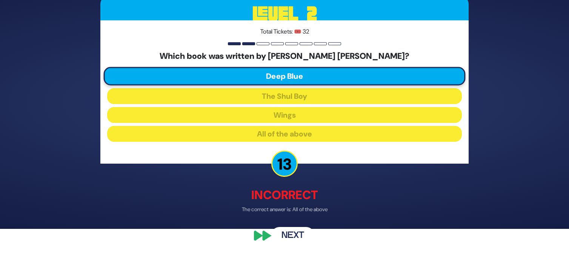
click at [295, 236] on button "Next" at bounding box center [293, 236] width 44 height 17
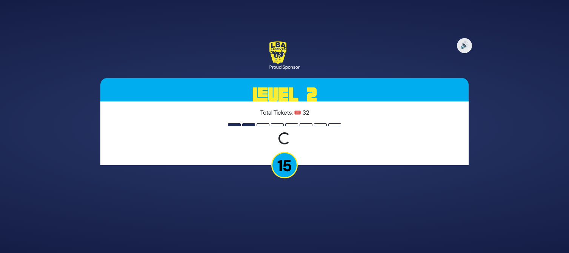
scroll to position [0, 0]
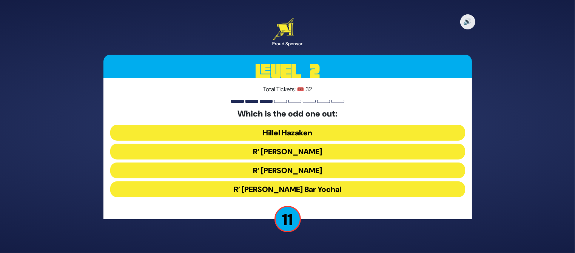
click at [302, 151] on button "R’ [PERSON_NAME]" at bounding box center [287, 152] width 355 height 16
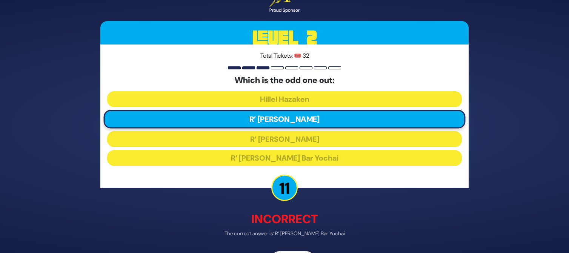
scroll to position [24, 0]
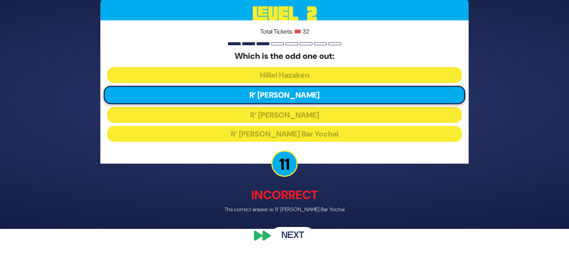
click at [295, 236] on button "Next" at bounding box center [293, 236] width 44 height 17
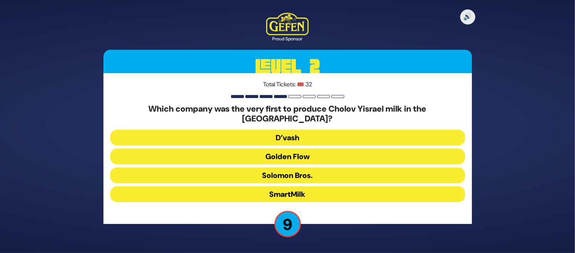
click at [329, 170] on button "Solomon Bros." at bounding box center [287, 176] width 355 height 16
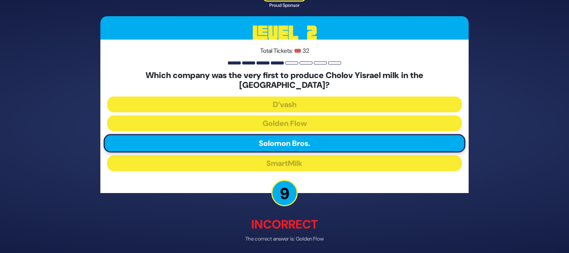
scroll to position [24, 0]
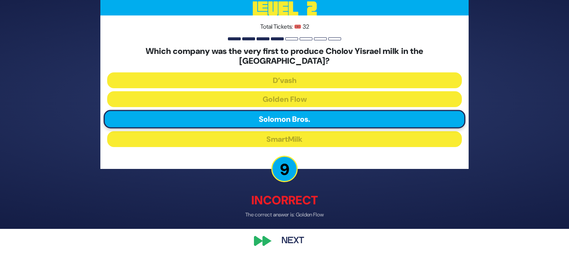
click at [293, 239] on button "Next" at bounding box center [293, 240] width 44 height 17
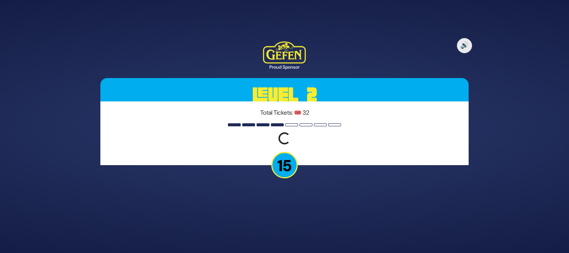
scroll to position [0, 0]
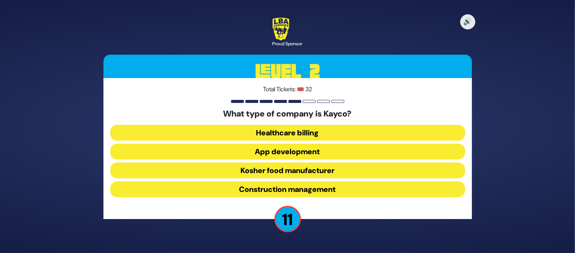
click at [308, 170] on button "Kosher food manufacturer" at bounding box center [287, 171] width 355 height 16
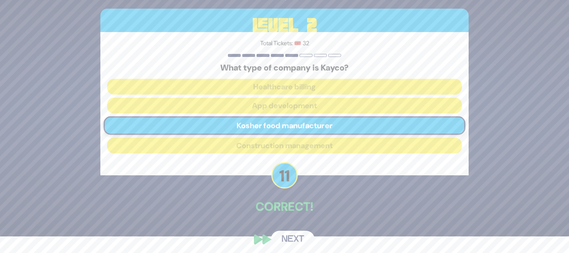
scroll to position [20, 0]
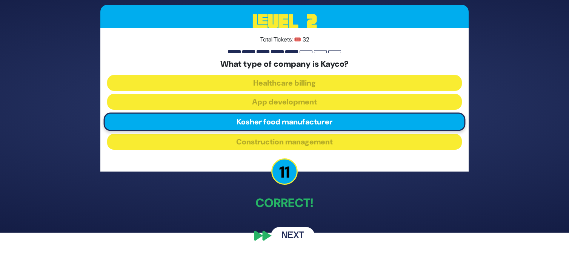
click at [283, 234] on button "Next" at bounding box center [293, 235] width 44 height 17
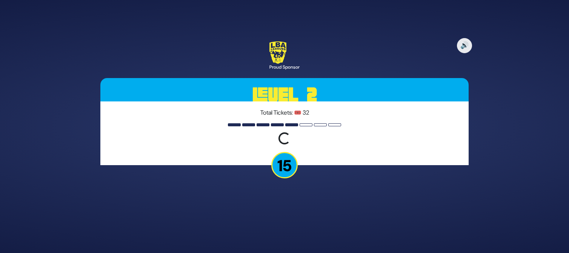
scroll to position [0, 0]
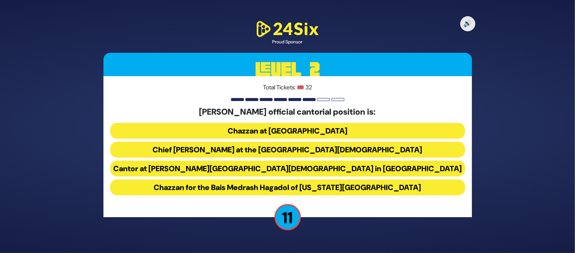
click at [301, 148] on button "Chief [PERSON_NAME] at the [GEOGRAPHIC_DATA][DEMOGRAPHIC_DATA]" at bounding box center [287, 150] width 355 height 16
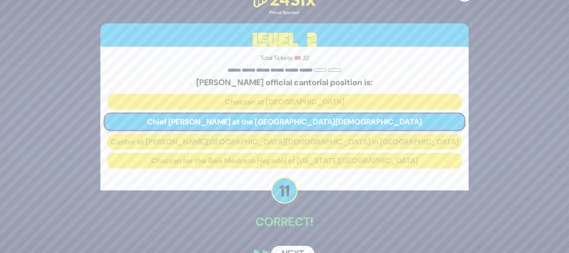
click at [289, 247] on button "Next" at bounding box center [293, 254] width 44 height 17
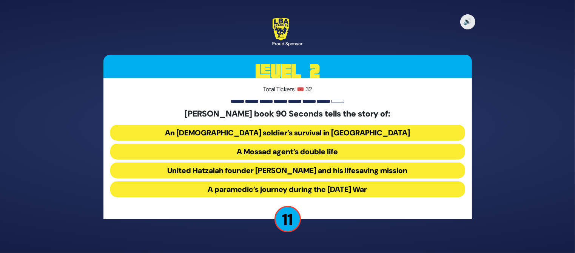
click at [387, 172] on button "United Hatzalah founder [PERSON_NAME] and his lifesaving mission" at bounding box center [287, 171] width 355 height 16
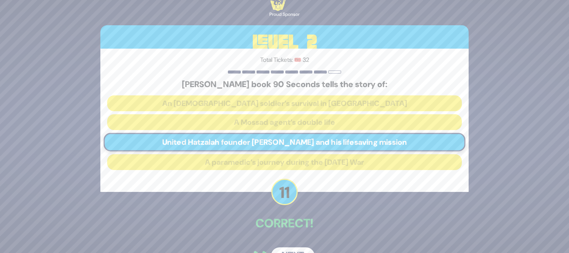
click at [286, 249] on button "Next" at bounding box center [293, 256] width 44 height 17
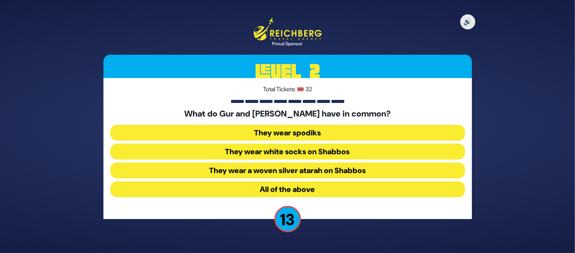
click at [333, 139] on button "They wear spodiks" at bounding box center [287, 133] width 355 height 16
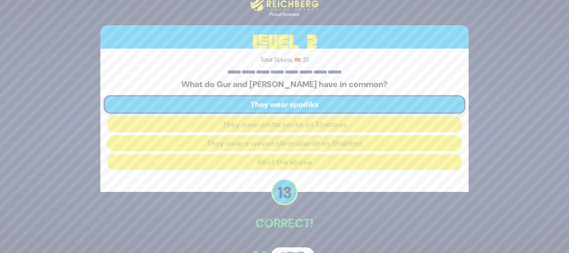
click at [296, 248] on button "Next" at bounding box center [293, 256] width 44 height 17
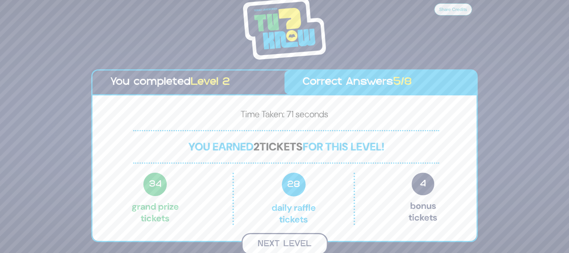
click at [297, 243] on button "Next Level" at bounding box center [285, 244] width 86 height 22
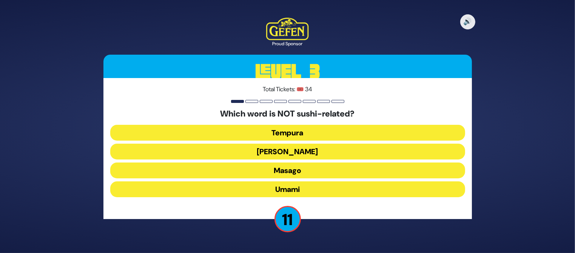
click at [310, 173] on button "Masago" at bounding box center [287, 171] width 355 height 16
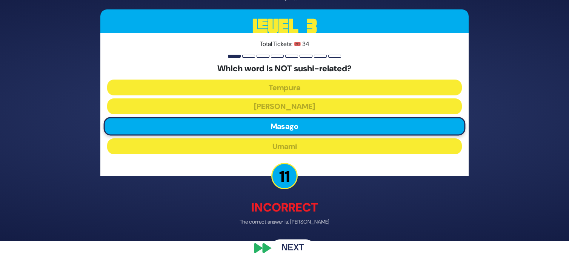
scroll to position [15, 0]
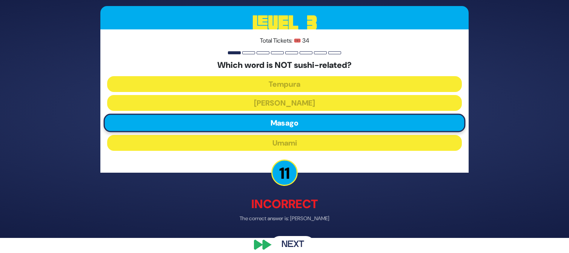
click at [294, 246] on button "Next" at bounding box center [293, 245] width 44 height 17
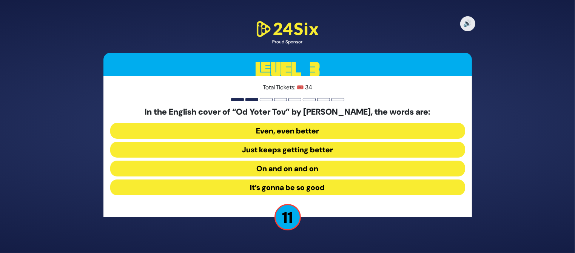
click at [302, 163] on button "On and on and on" at bounding box center [287, 169] width 355 height 16
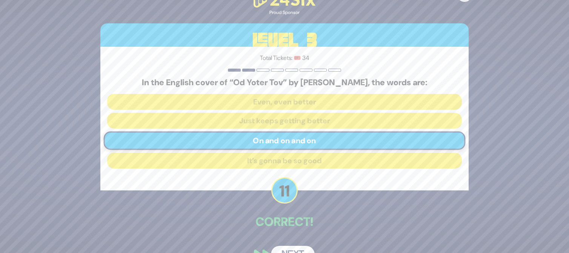
click at [296, 246] on button "Next" at bounding box center [293, 254] width 44 height 17
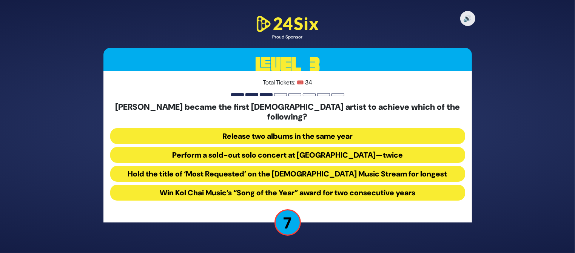
click at [368, 154] on button "Perform a sold-out solo concert at [GEOGRAPHIC_DATA]—twice" at bounding box center [287, 155] width 355 height 16
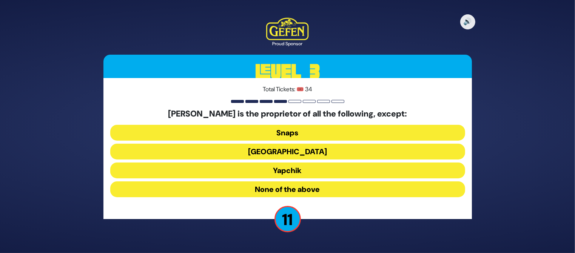
click at [299, 174] on button "Yapchik" at bounding box center [287, 171] width 355 height 16
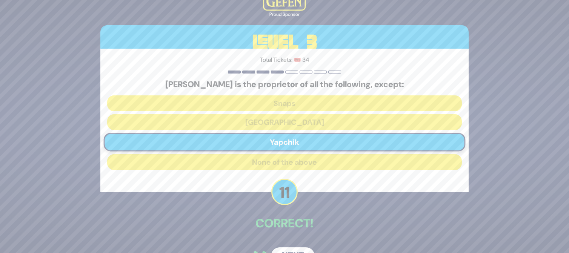
click at [290, 251] on button "Next" at bounding box center [293, 256] width 44 height 17
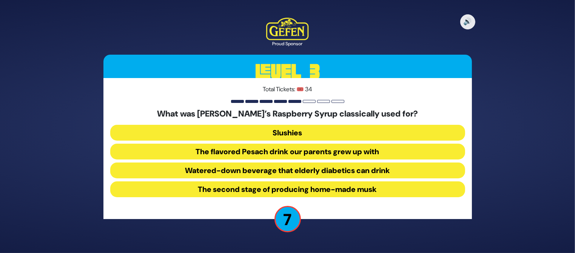
click at [367, 151] on button "The flavored Pesach drink our parents grew up with" at bounding box center [287, 152] width 355 height 16
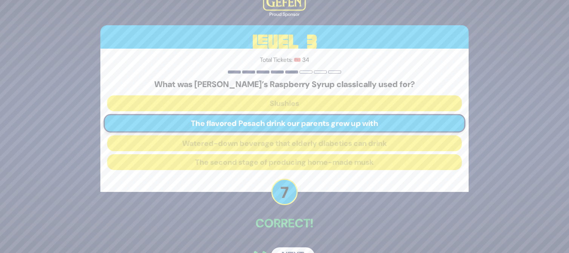
click at [288, 251] on button "Next" at bounding box center [293, 256] width 44 height 17
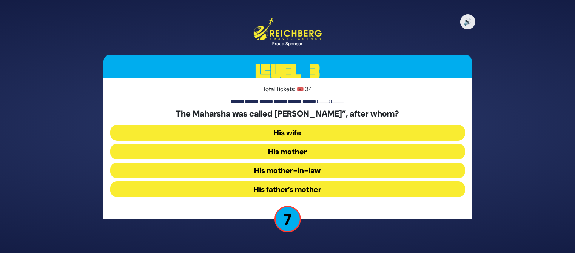
click at [311, 159] on button "His mother" at bounding box center [287, 152] width 355 height 16
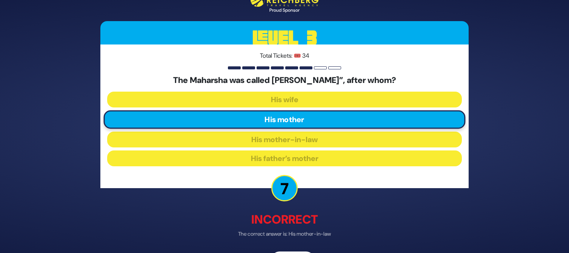
scroll to position [24, 0]
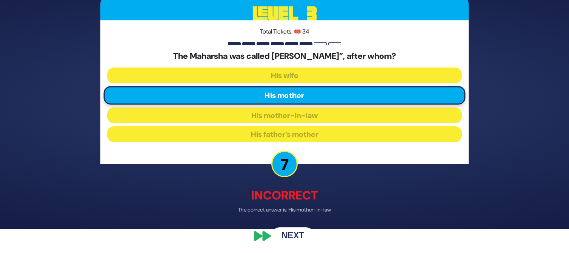
click at [287, 236] on button "Next" at bounding box center [293, 235] width 44 height 17
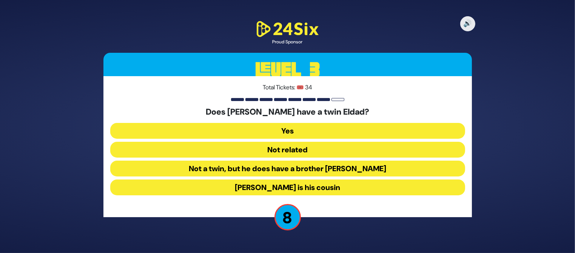
click at [309, 169] on button "Not a twin, but he does have a brother [PERSON_NAME]" at bounding box center [287, 169] width 355 height 16
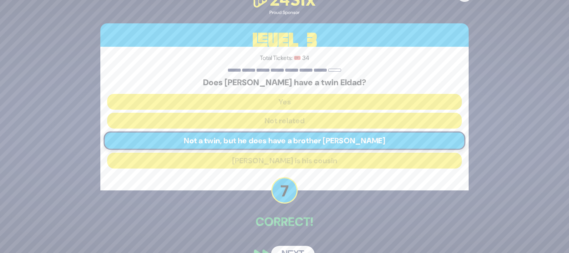
click at [290, 248] on button "Next" at bounding box center [293, 254] width 44 height 17
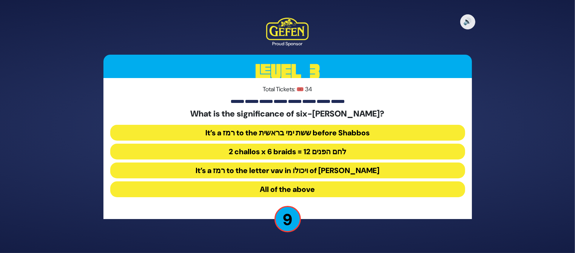
click at [314, 186] on button "All of the above" at bounding box center [287, 190] width 355 height 16
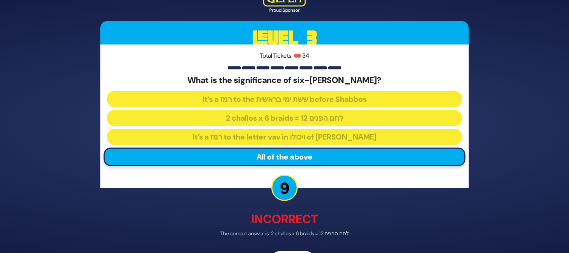
scroll to position [24, 0]
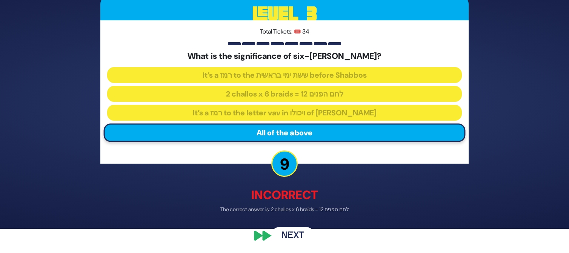
click at [298, 236] on button "Next" at bounding box center [293, 236] width 44 height 17
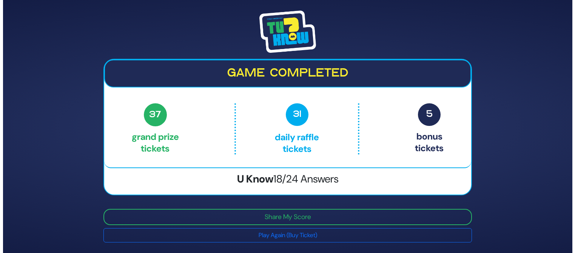
scroll to position [0, 0]
